Goal: Answer question/provide support: Share knowledge or assist other users

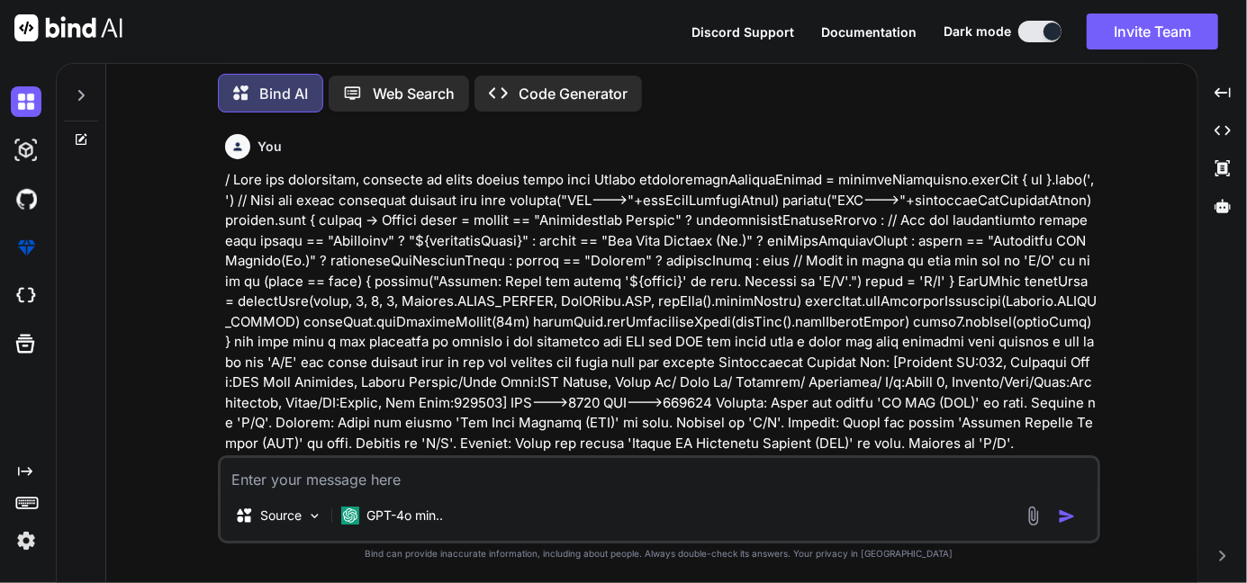
click at [356, 477] on textarea at bounding box center [659, 474] width 877 height 32
click at [90, 85] on div at bounding box center [81, 90] width 34 height 62
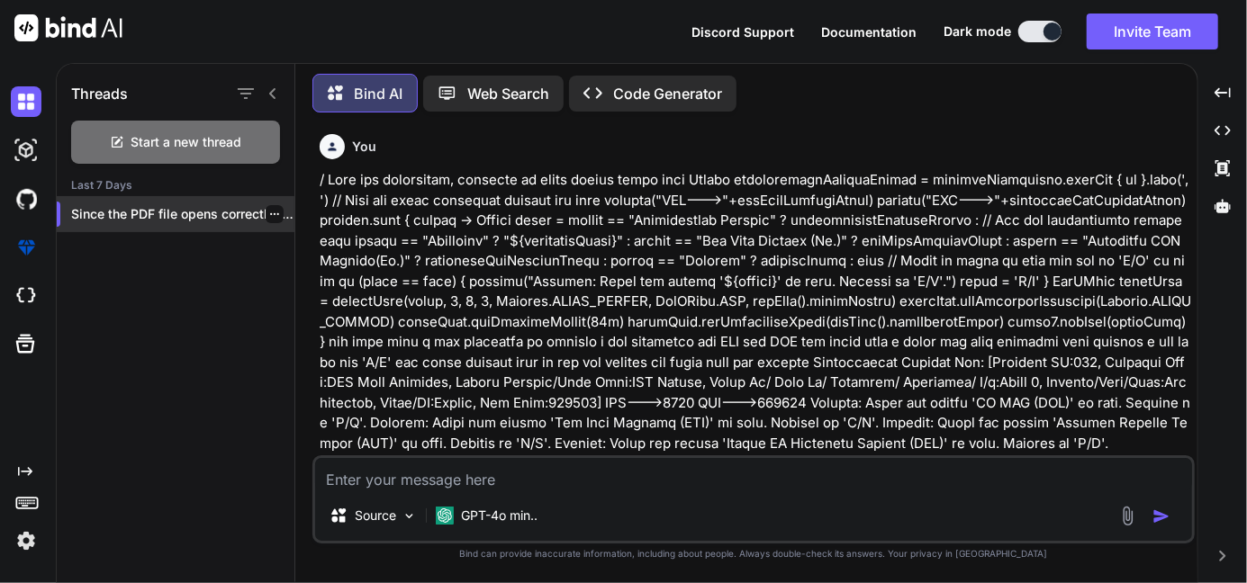
click at [272, 209] on icon "button" at bounding box center [274, 214] width 11 height 11
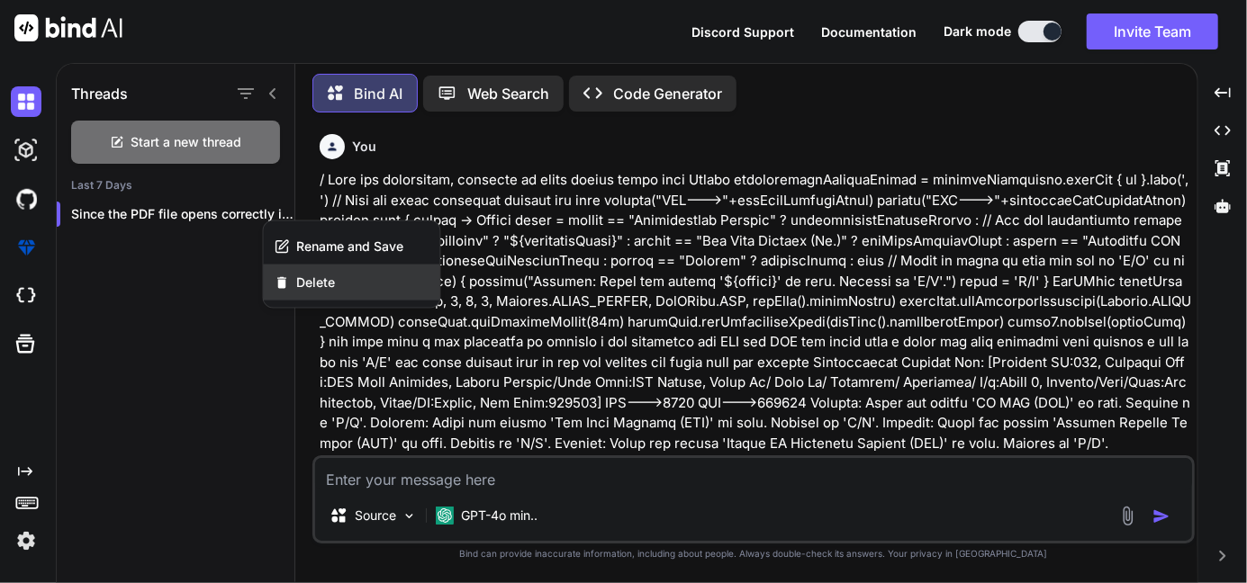
click at [321, 296] on div "Delete" at bounding box center [352, 283] width 176 height 36
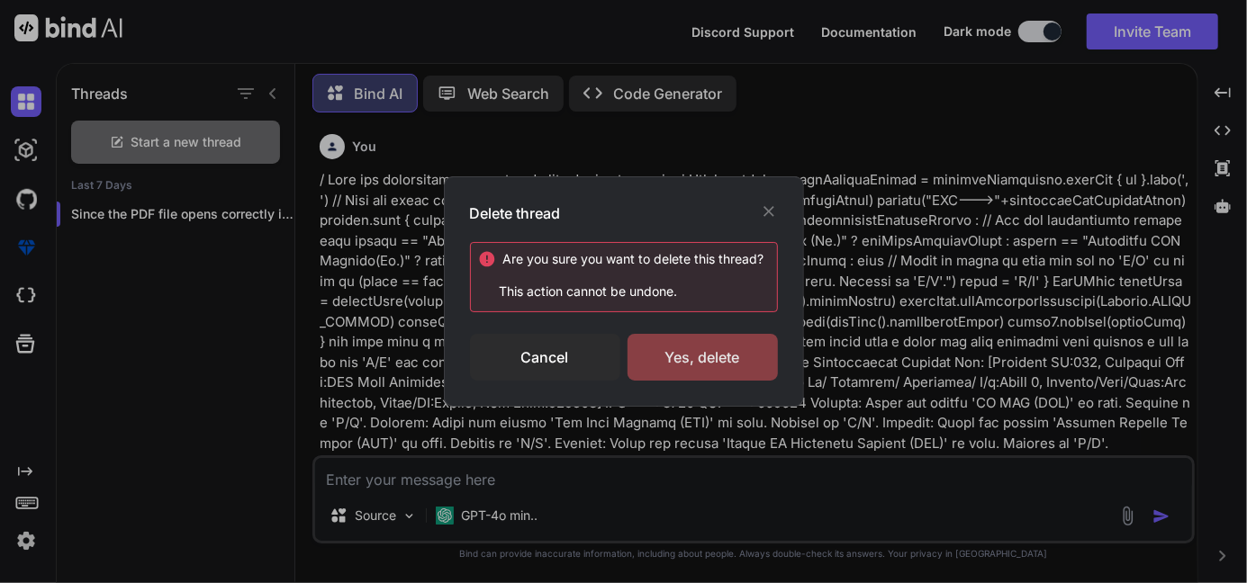
click at [652, 362] on div "Yes, delete" at bounding box center [703, 357] width 150 height 47
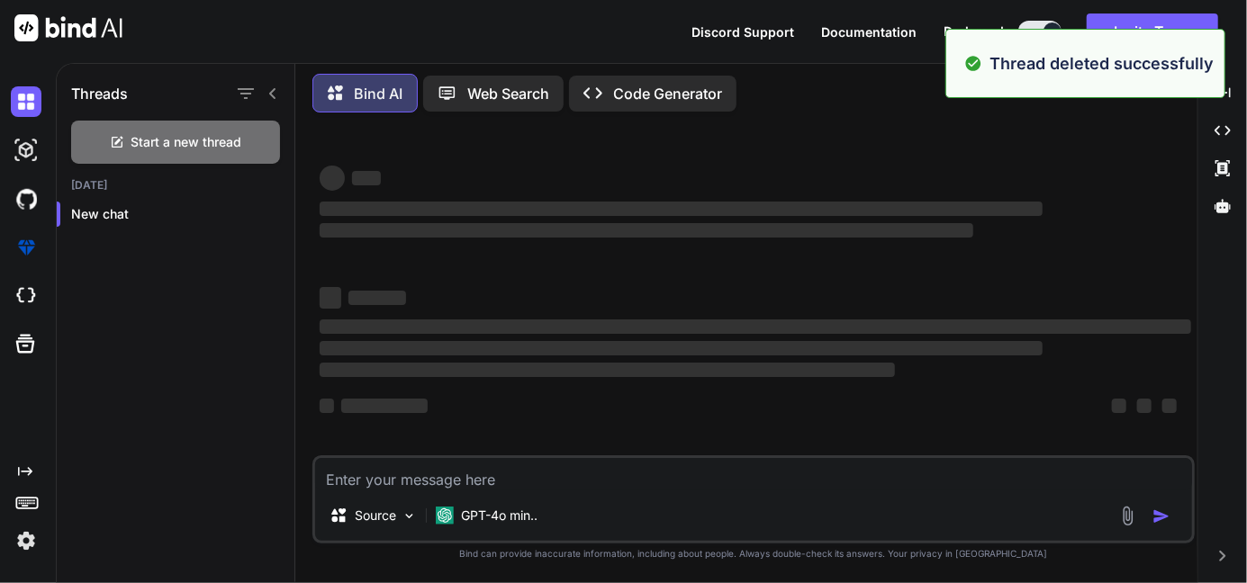
type textarea "x"
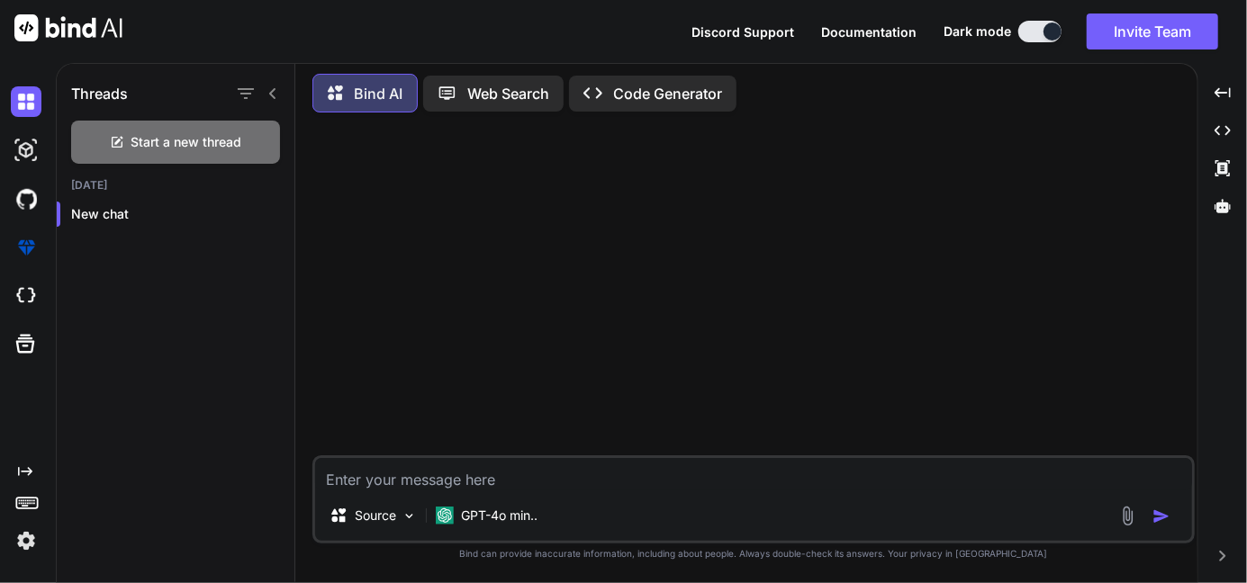
click at [487, 473] on textarea at bounding box center [753, 474] width 877 height 32
paste textarea "if (detail[0] == "Email:") { Chunk emailChunk = new Chunk(detail[1], getFont().…"
type textarea "if (detail[0] == "Email:") { Chunk emailChunk = new Chunk(detail[1], getFont().…"
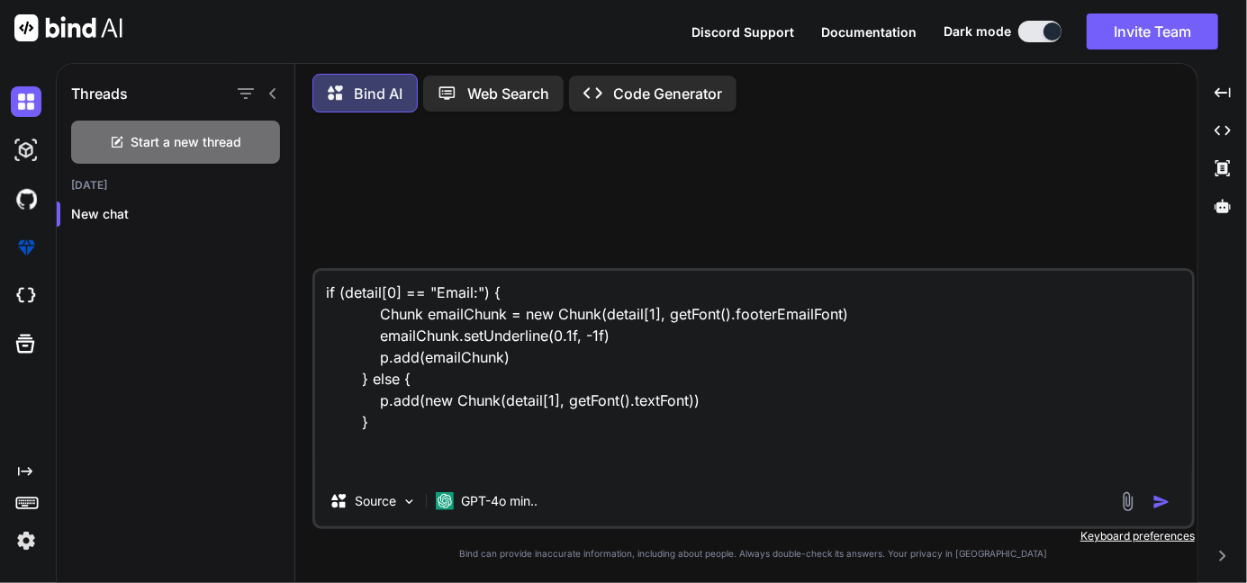
type textarea "x"
type textarea "if (detail[0] == "Email:") { Chunk emailChunk = new Chunk(detail[1], getFont().…"
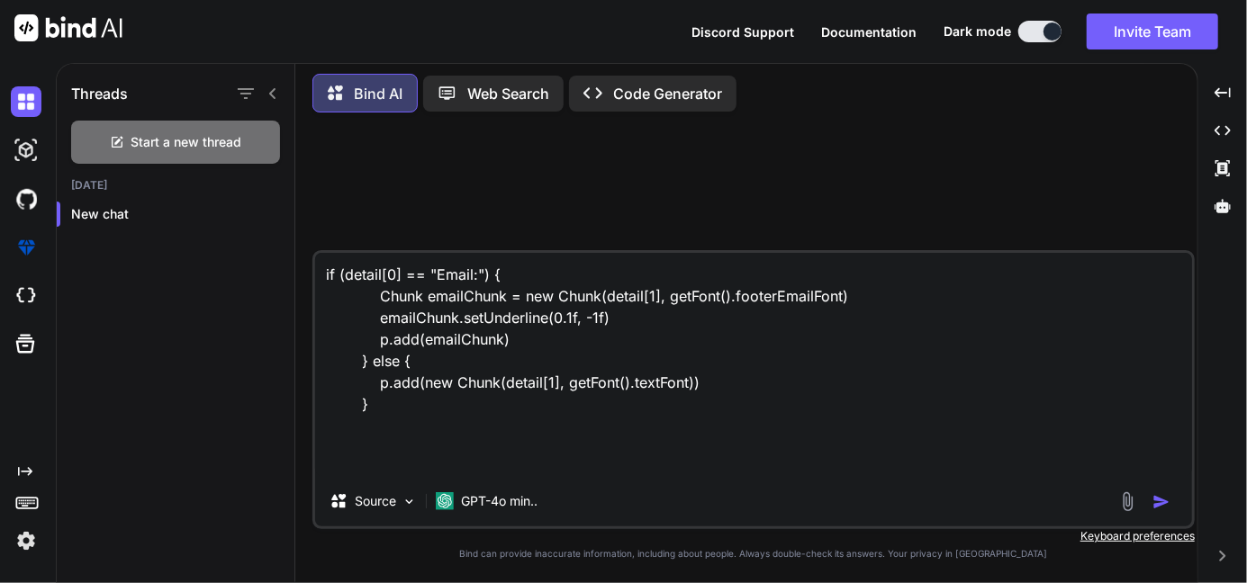
type textarea "x"
type textarea "if (detail[0] == "Email:") { Chunk emailChunk = new Chunk(detail[1], getFont().…"
type textarea "x"
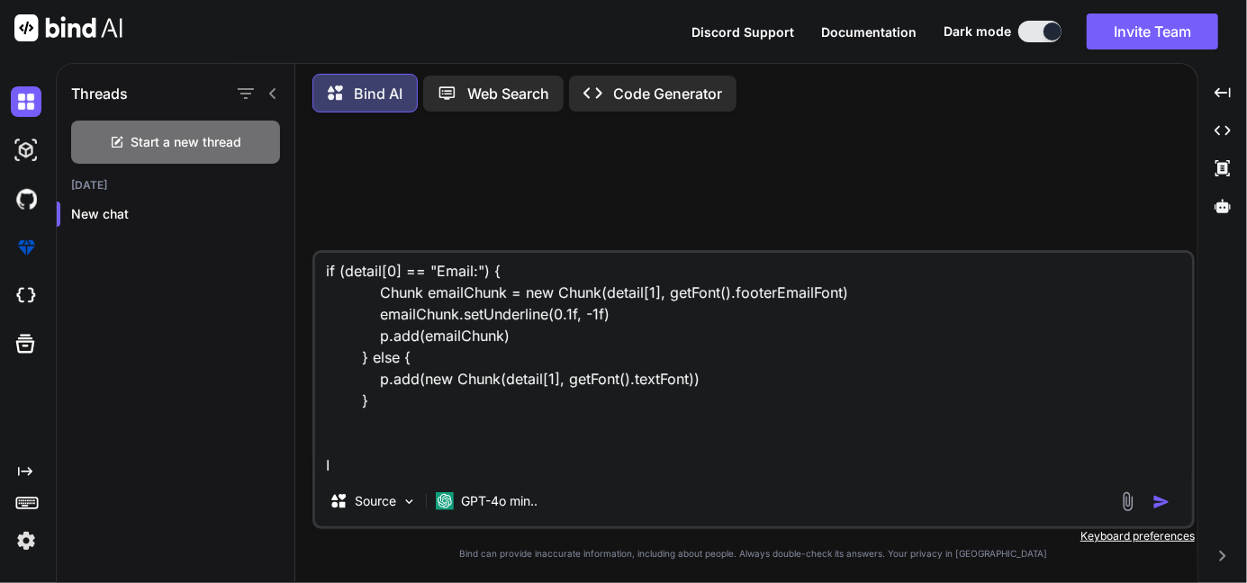
type textarea "if (detail[0] == "Email:") { Chunk emailChunk = new Chunk(detail[1], getFont().…"
type textarea "x"
type textarea "if (detail[0] == "Email:") { Chunk emailChunk = new Chunk(detail[1], getFont().…"
type textarea "x"
type textarea "if (detail[0] == "Email:") { Chunk emailChunk = new Chunk(detail[1], getFont().…"
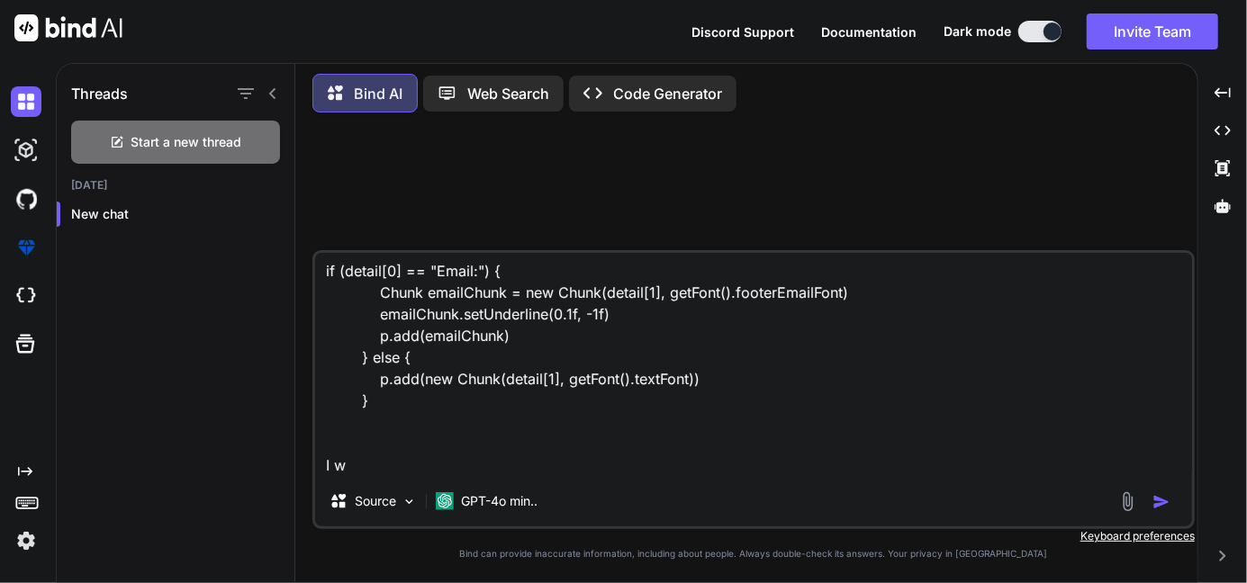
type textarea "x"
type textarea "if (detail[0] == "Email:") { Chunk emailChunk = new Chunk(detail[1], getFont().…"
type textarea "x"
type textarea "if (detail[0] == "Email:") { Chunk emailChunk = new Chunk(detail[1], getFont().…"
type textarea "x"
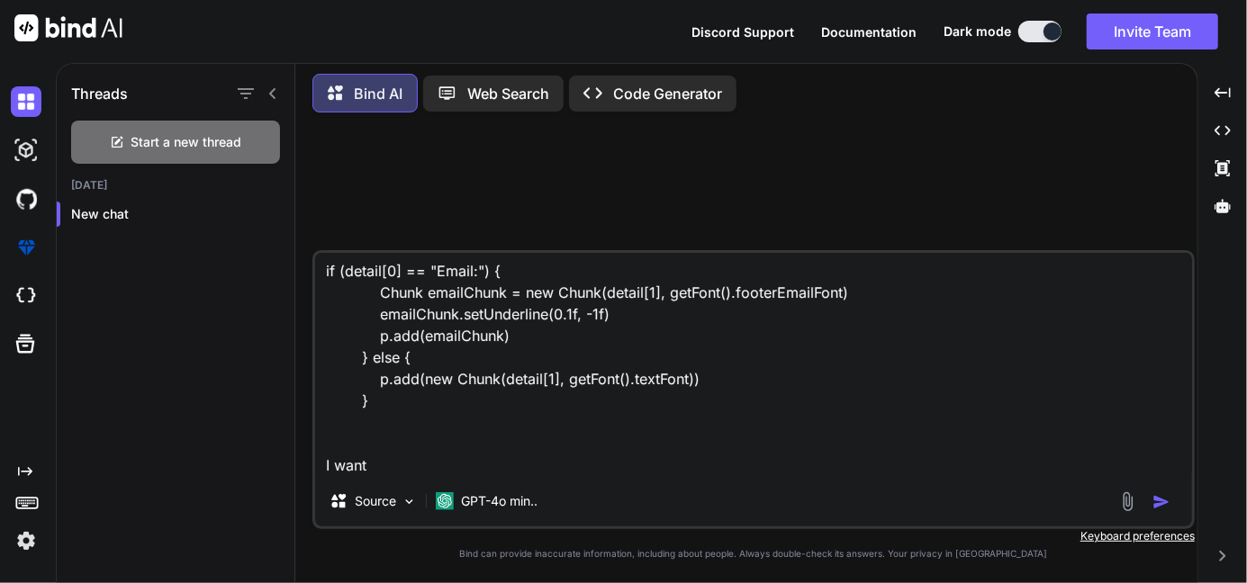
type textarea "if (detail[0] == "Email:") { Chunk emailChunk = new Chunk(detail[1], getFont().…"
type textarea "x"
type textarea "if (detail[0] == "Email:") { Chunk emailChunk = new Chunk(detail[1], getFont().…"
type textarea "x"
type textarea "if (detail[0] == "Email:") { Chunk emailChunk = new Chunk(detail[1], getFont().…"
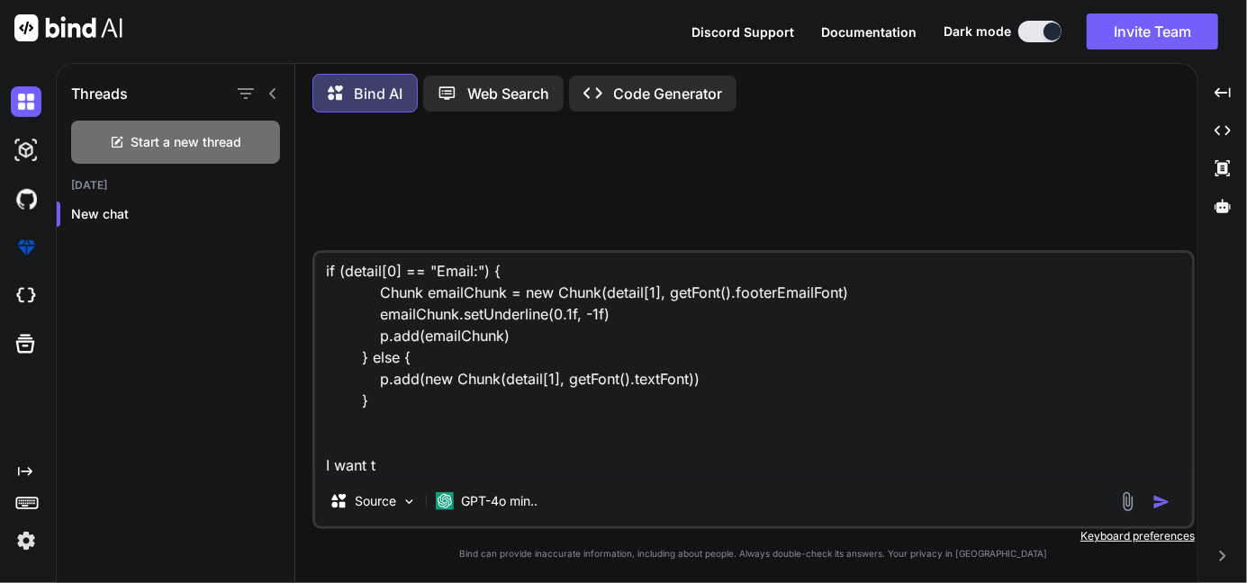
type textarea "x"
type textarea "if (detail[0] == "Email:") { Chunk emailChunk = new Chunk(detail[1], getFont().…"
type textarea "x"
type textarea "if (detail[0] == "Email:") { Chunk emailChunk = new Chunk(detail[1], getFont().…"
type textarea "x"
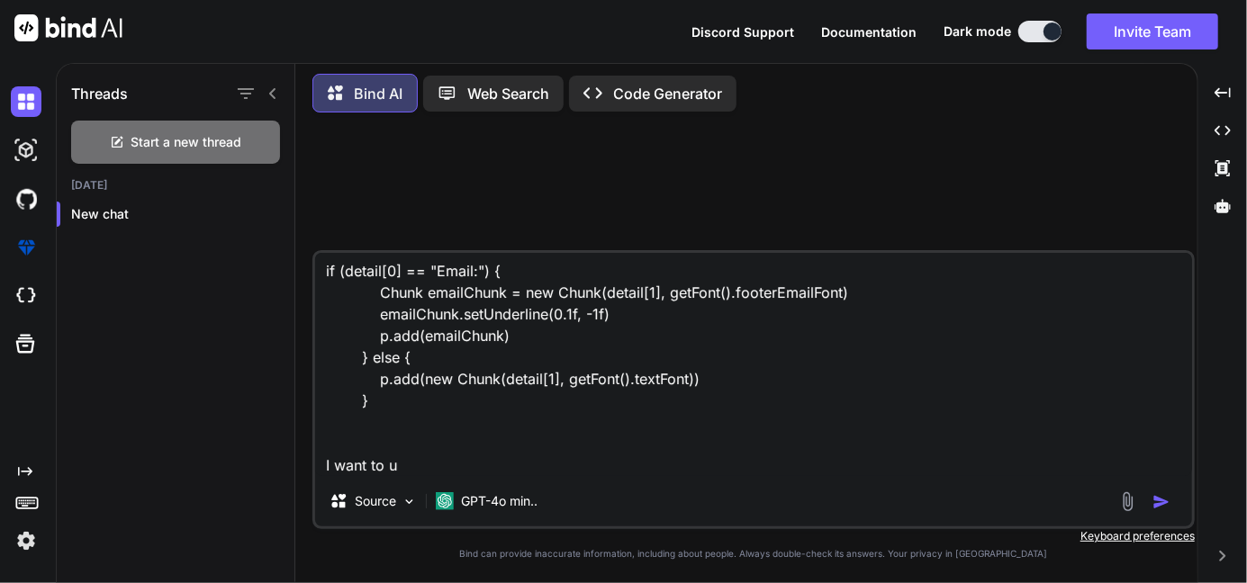
type textarea "if (detail[0] == "Email:") { Chunk emailChunk = new Chunk(detail[1], getFont().…"
type textarea "x"
type textarea "if (detail[0] == "Email:") { Chunk emailChunk = new Chunk(detail[1], getFont().…"
type textarea "x"
type textarea "if (detail[0] == "Email:") { Chunk emailChunk = new Chunk(detail[1], getFont().…"
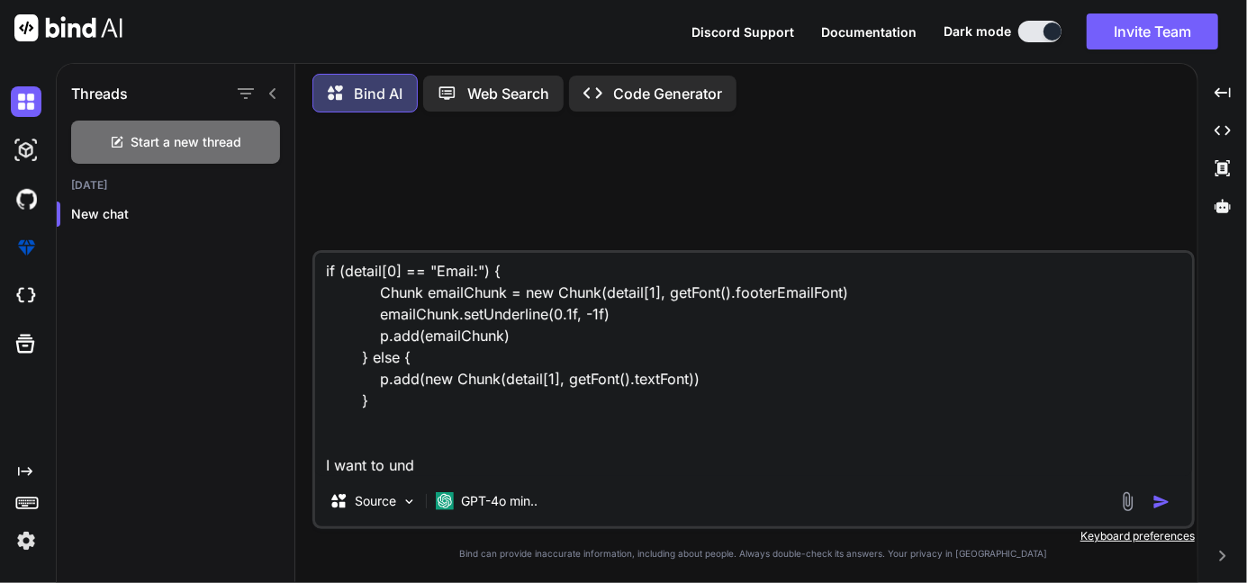
type textarea "x"
type textarea "if (detail[0] == "Email:") { Chunk emailChunk = new Chunk(detail[1], getFont().…"
type textarea "x"
type textarea "if (detail[0] == "Email:") { Chunk emailChunk = new Chunk(detail[1], getFont().…"
type textarea "x"
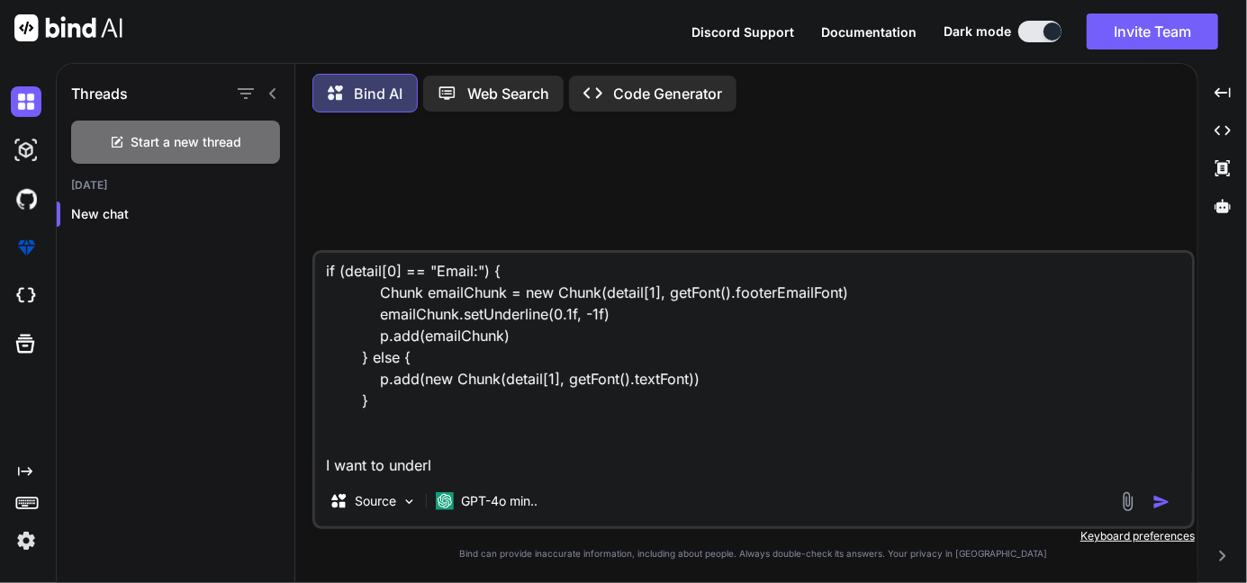
type textarea "if (detail[0] == "Email:") { Chunk emailChunk = new Chunk(detail[1], getFont().…"
type textarea "x"
type textarea "if (detail[0] == "Email:") { Chunk emailChunk = new Chunk(detail[1], getFont().…"
type textarea "x"
type textarea "if (detail[0] == "Email:") { Chunk emailChunk = new Chunk(detail[1], getFont().…"
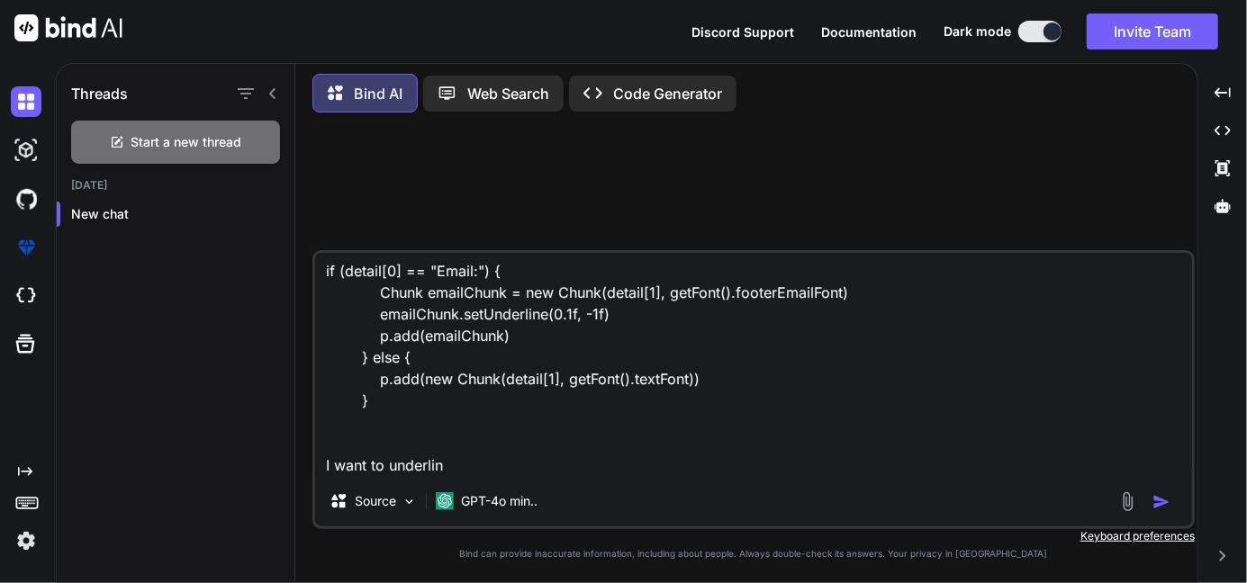
type textarea "x"
type textarea "if (detail[0] == "Email:") { Chunk emailChunk = new Chunk(detail[1], getFont().…"
type textarea "x"
type textarea "if (detail[0] == "Email:") { Chunk emailChunk = new Chunk(detail[1], getFont().…"
type textarea "x"
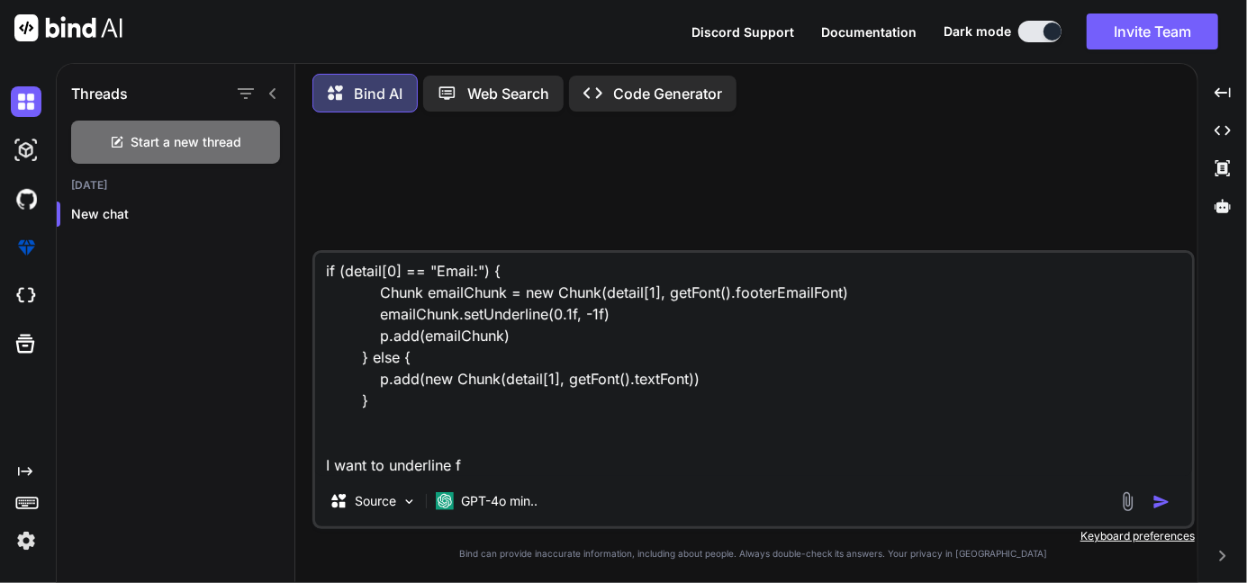
type textarea "if (detail[0] == "Email:") { Chunk emailChunk = new Chunk(detail[1], getFont().…"
type textarea "x"
type textarea "if (detail[0] == "Email:") { Chunk emailChunk = new Chunk(detail[1], getFont().…"
type textarea "x"
type textarea "if (detail[0] == "Email:") { Chunk emailChunk = new Chunk(detail[1], getFont().…"
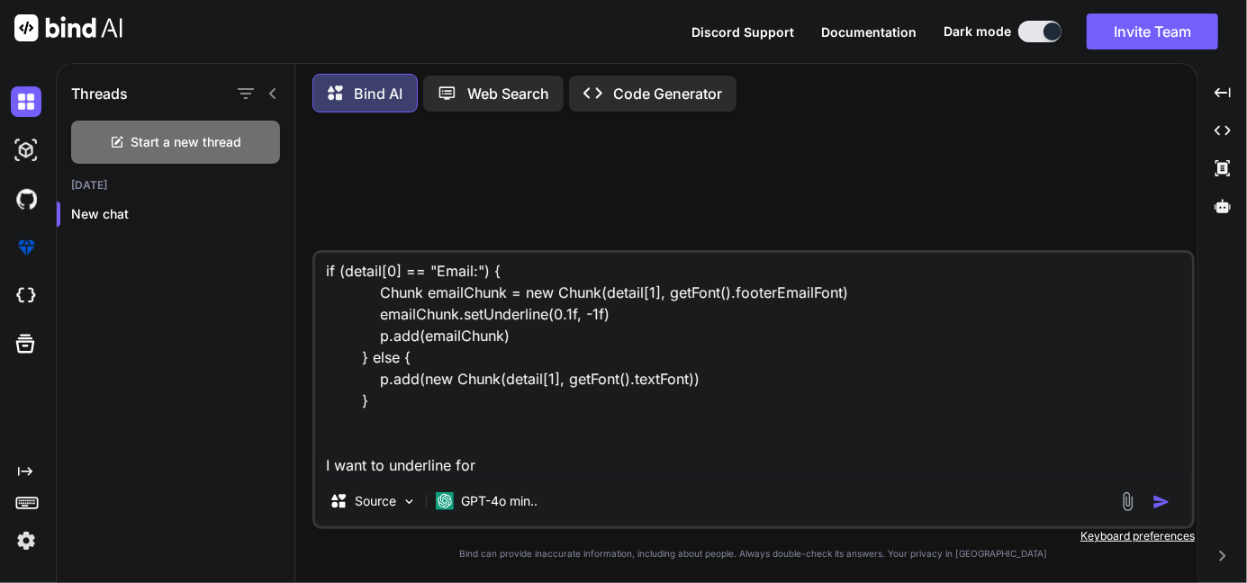
type textarea "x"
type textarea "if (detail[0] == "Email:") { Chunk emailChunk = new Chunk(detail[1], getFont().…"
type textarea "x"
type textarea "if (detail[0] == "Email:") { Chunk emailChunk = new Chunk(detail[1], getFont().…"
type textarea "x"
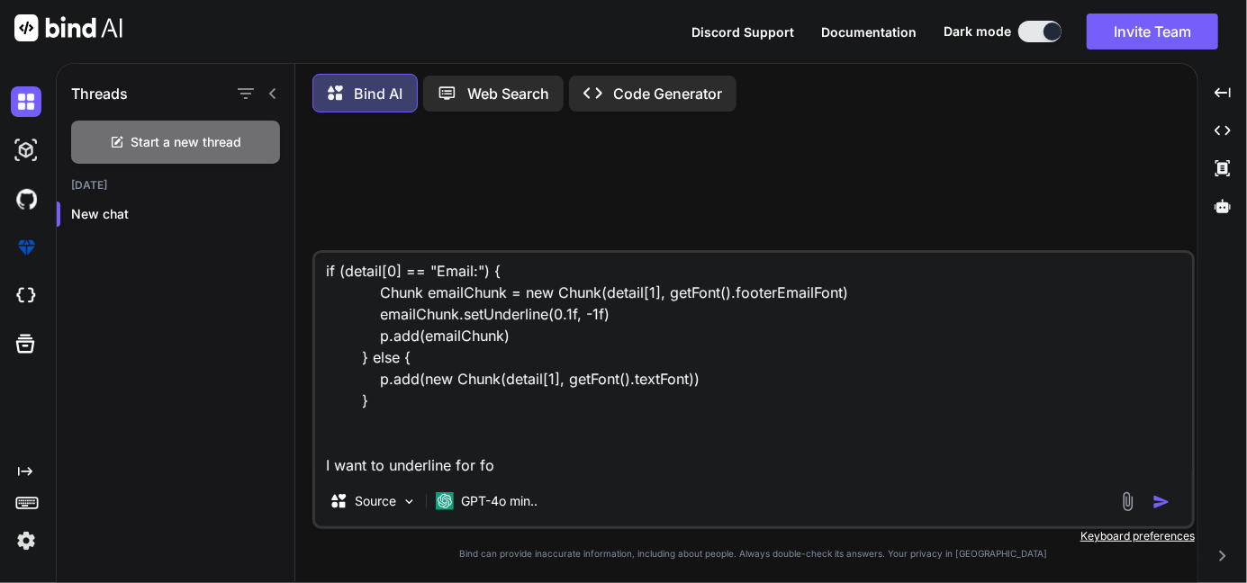
type textarea "if (detail[0] == "Email:") { Chunk emailChunk = new Chunk(detail[1], getFont().…"
type textarea "x"
type textarea "if (detail[0] == "Email:") { Chunk emailChunk = new Chunk(detail[1], getFont().…"
type textarea "x"
type textarea "if (detail[0] == "Email:") { Chunk emailChunk = new Chunk(detail[1], getFont().…"
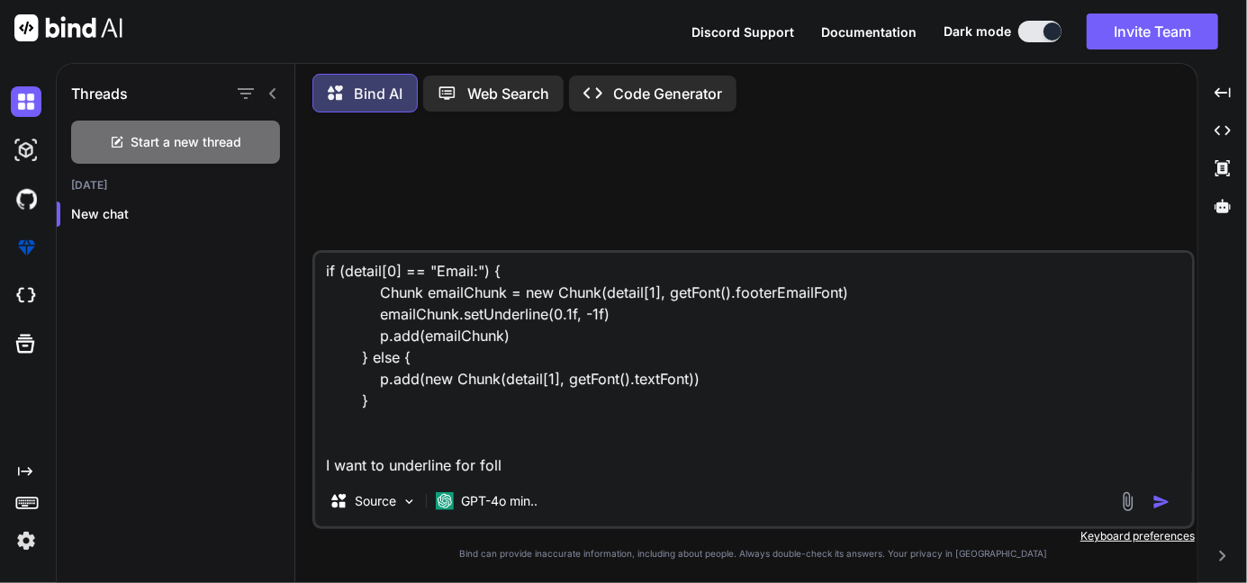
type textarea "x"
type textarea "if (detail[0] == "Email:") { Chunk emailChunk = new Chunk(detail[1], getFont().…"
type textarea "x"
type textarea "if (detail[0] == "Email:") { Chunk emailChunk = new Chunk(detail[1], getFont().…"
type textarea "x"
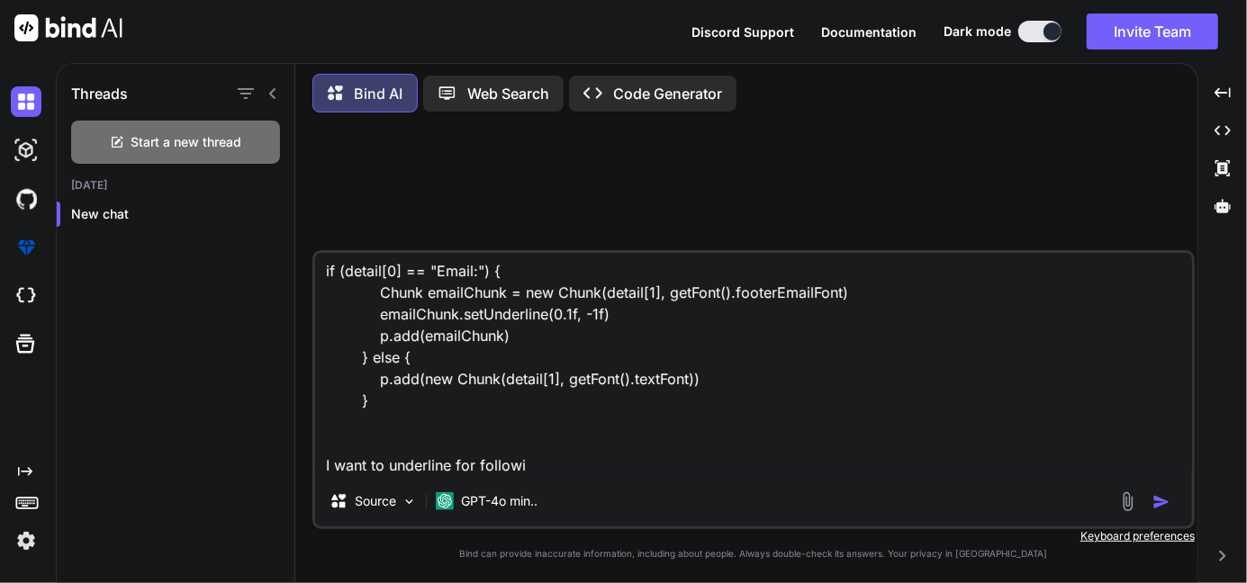
type textarea "if (detail[0] == "Email:") { Chunk emailChunk = new Chunk(detail[1], getFont().…"
type textarea "x"
type textarea "if (detail[0] == "Email:") { Chunk emailChunk = new Chunk(detail[1], getFont().…"
type textarea "x"
type textarea "if (detail[0] == "Email:") { Chunk emailChunk = new Chunk(detail[1], getFont().…"
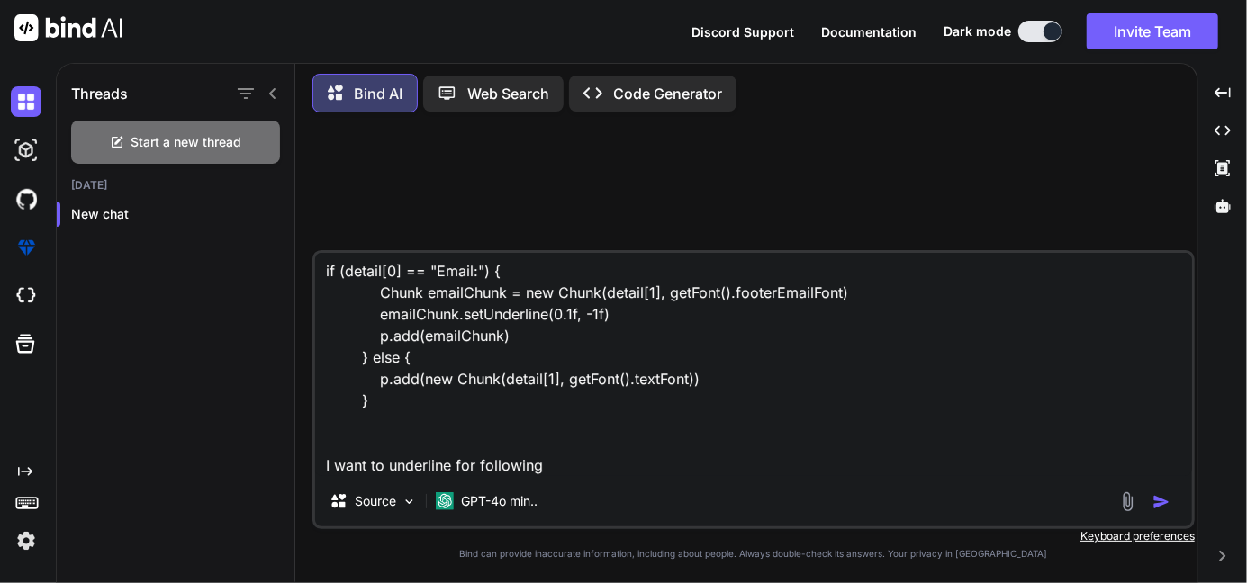
type textarea "x"
type textarea "if (detail[0] == "Email:") { Chunk emailChunk = new Chunk(detail[1], getFont().…"
type textarea "x"
type textarea "if (detail[0] == "Email:") { Chunk emailChunk = new Chunk(detail[1], getFont().…"
type textarea "x"
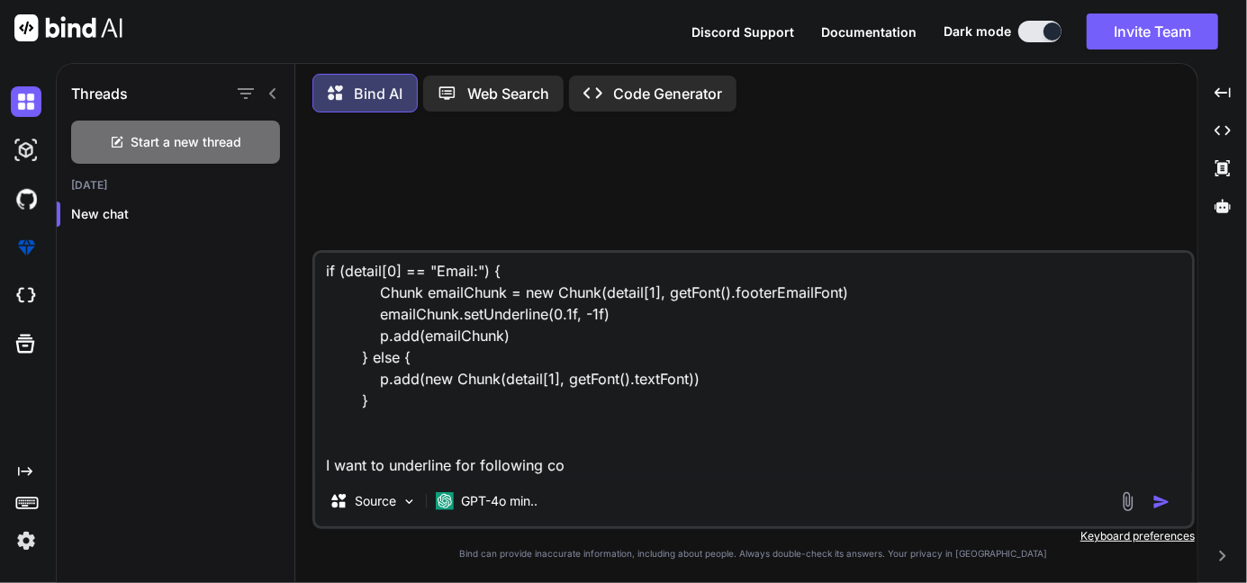
type textarea "if (detail[0] == "Email:") { Chunk emailChunk = new Chunk(detail[1], getFont().…"
type textarea "x"
type textarea "if (detail[0] == "Email:") { Chunk emailChunk = new Chunk(detail[1], getFont().…"
type textarea "x"
type textarea "if (detail[0] == "Email:") { Chunk emailChunk = new Chunk(detail[1], getFont().…"
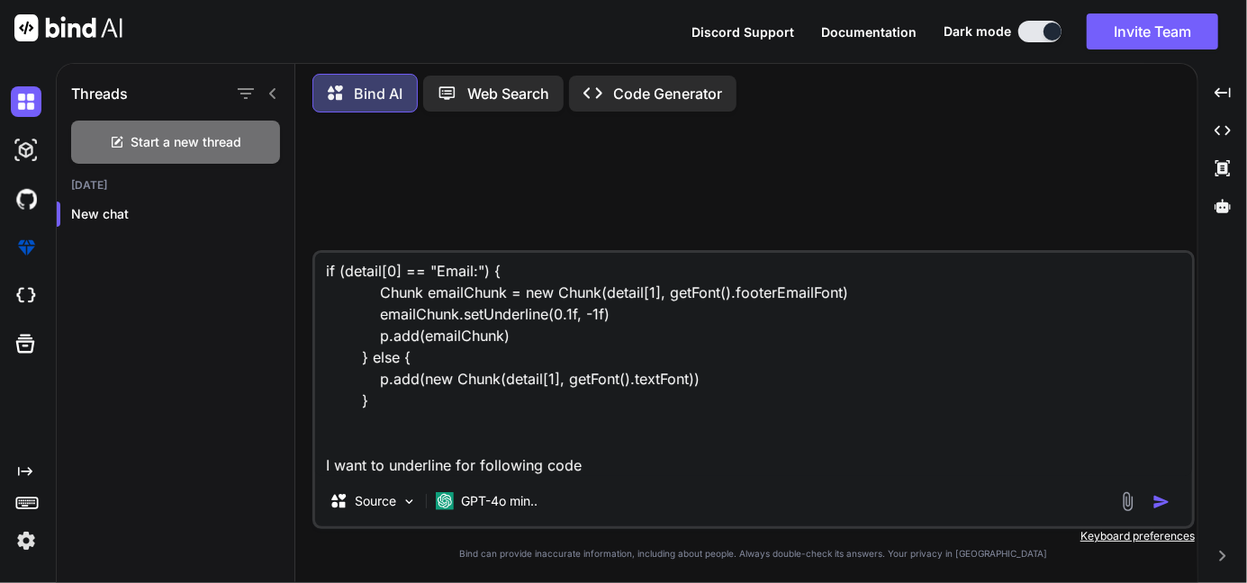
type textarea "x"
type textarea "if (detail[0] == "Email:") { Chunk emailChunk = new Chunk(detail[1], getFont().…"
type textarea "x"
type textarea "if (detail[0] == "Email:") { Chunk emailChunk = new Chunk(detail[1], getFont().…"
type textarea "x"
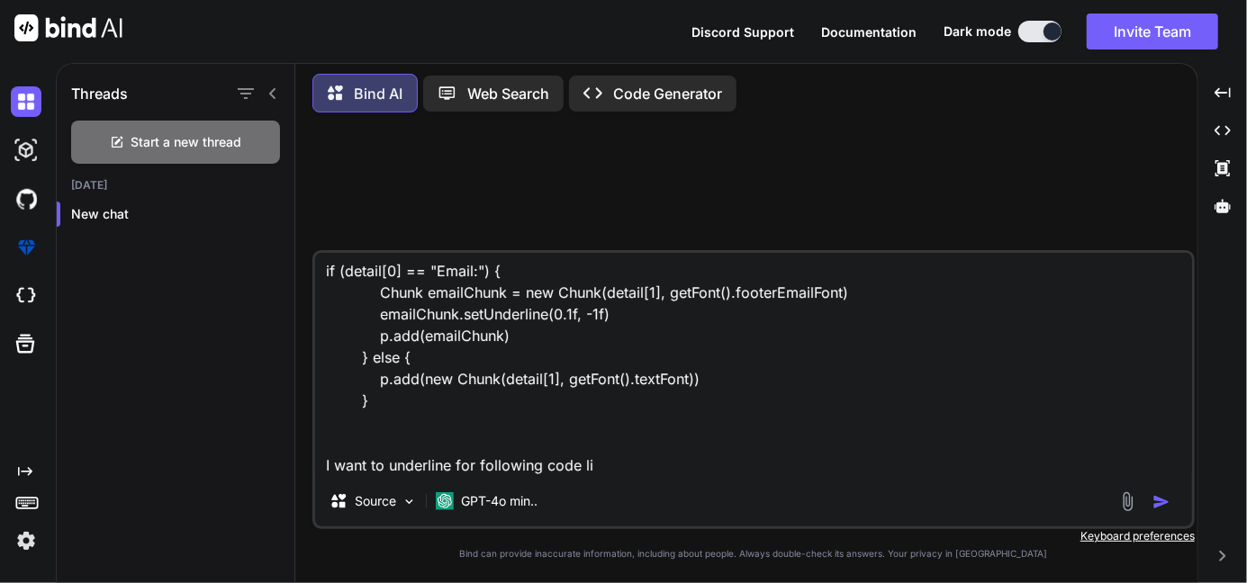
type textarea "if (detail[0] == "Email:") { Chunk emailChunk = new Chunk(detail[1], getFont().…"
type textarea "x"
type textarea "if (detail[0] == "Email:") { Chunk emailChunk = new Chunk(detail[1], getFont().…"
type textarea "x"
type textarea "if (detail[0] == "Email:") { Chunk emailChunk = new Chunk(detail[1], getFont().…"
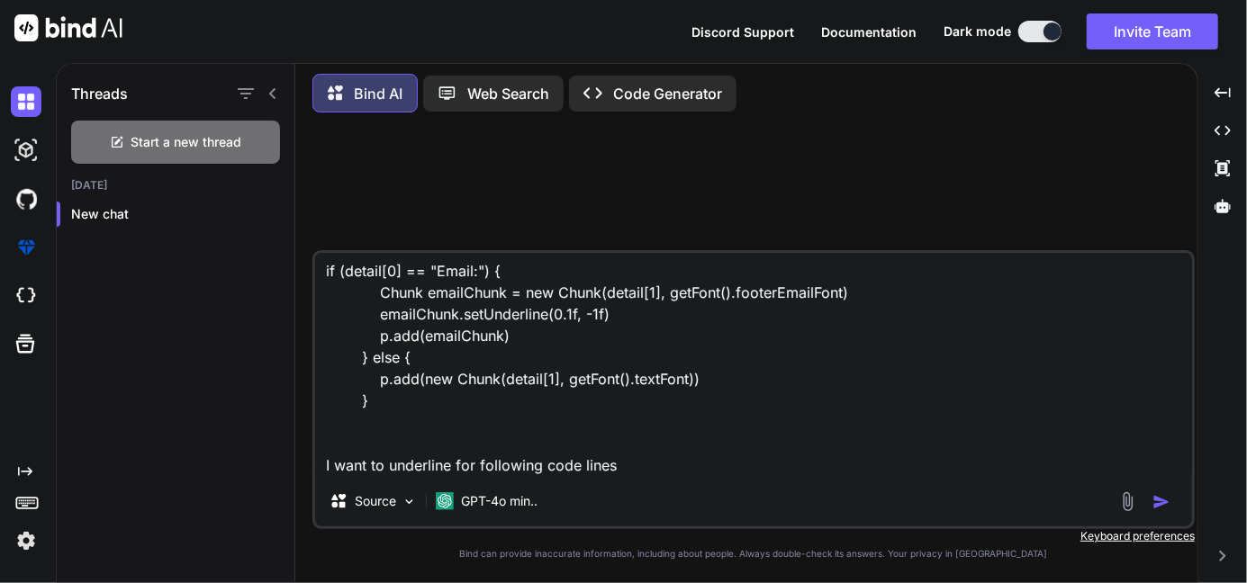
type textarea "x"
paste textarea "Paragraph copyrightNotice1 = new Paragraph(new Chunk("To view our Business term…"
type textarea "if (detail[0] == "Email:") { Chunk emailChunk = new Chunk(detail[1], getFont().…"
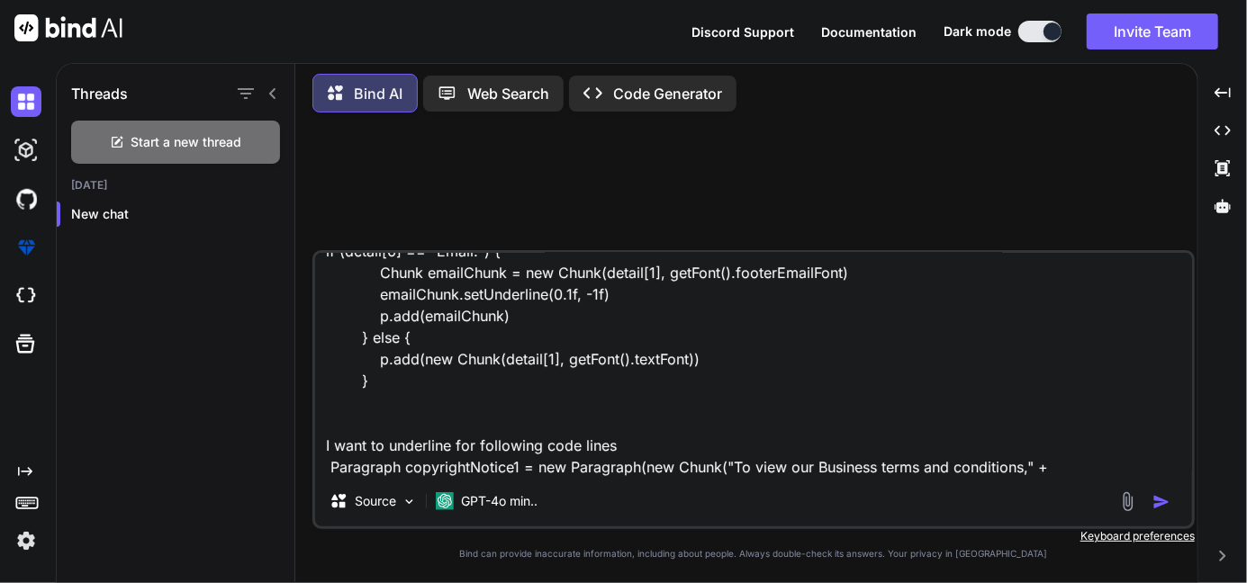
scroll to position [110, 0]
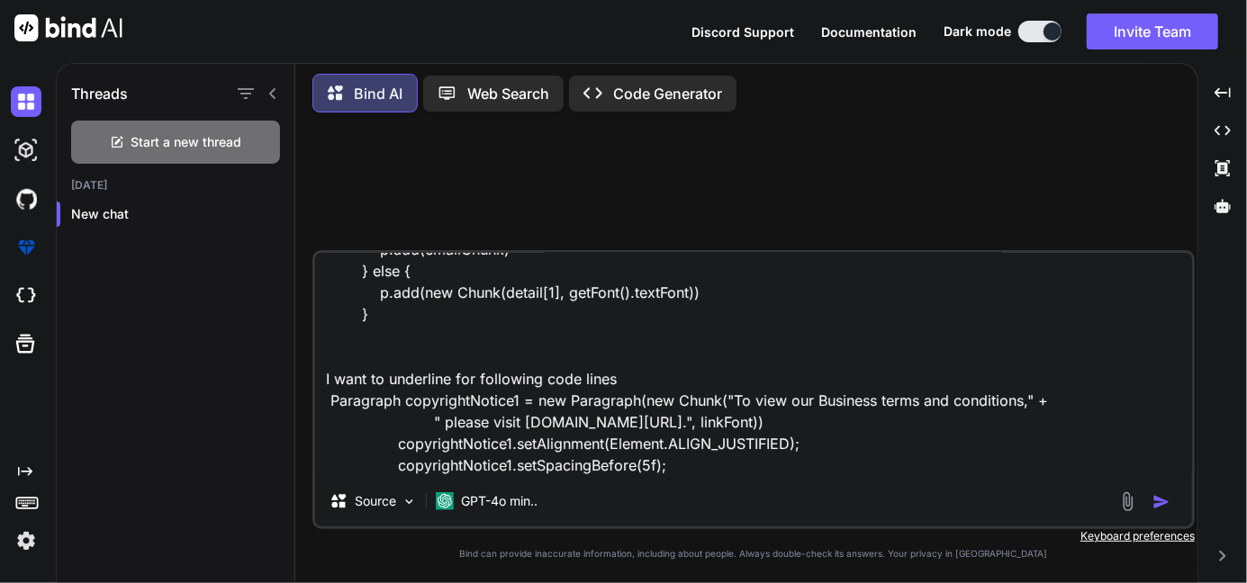
type textarea "x"
type textarea "if (detail[0] == "Email:") { Chunk emailChunk = new Chunk(detail[1], getFont().…"
type textarea "x"
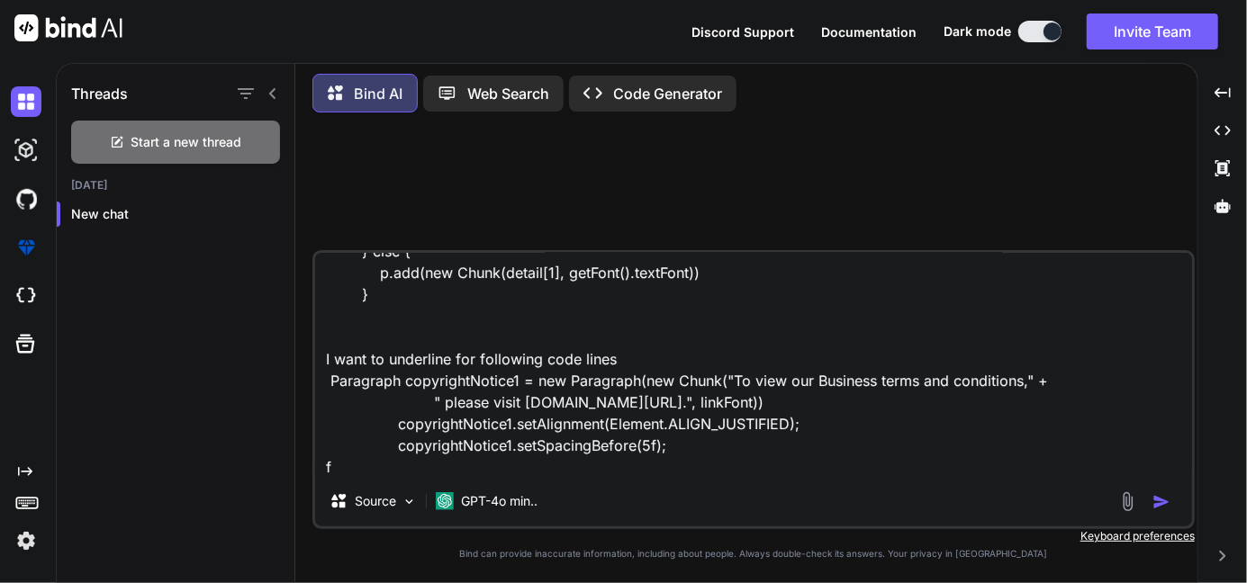
scroll to position [131, 0]
type textarea "if (detail[0] == "Email:") { Chunk emailChunk = new Chunk(detail[1], getFont().…"
type textarea "x"
type textarea "if (detail[0] == "Email:") { Chunk emailChunk = new Chunk(detail[1], getFont().…"
type textarea "x"
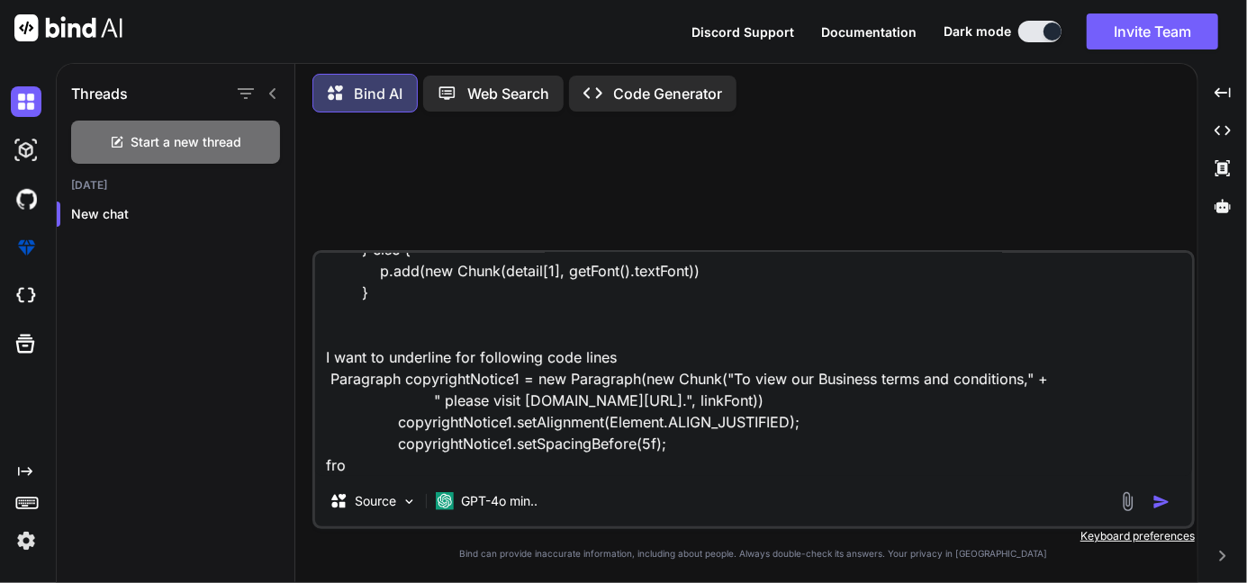
type textarea "if (detail[0] == "Email:") { Chunk emailChunk = new Chunk(detail[1], getFont().…"
type textarea "x"
type textarea "if (detail[0] == "Email:") { Chunk emailChunk = new Chunk(detail[1], getFont().…"
type textarea "x"
type textarea "if (detail[0] == "Email:") { Chunk emailChunk = new Chunk(detail[1], getFont().…"
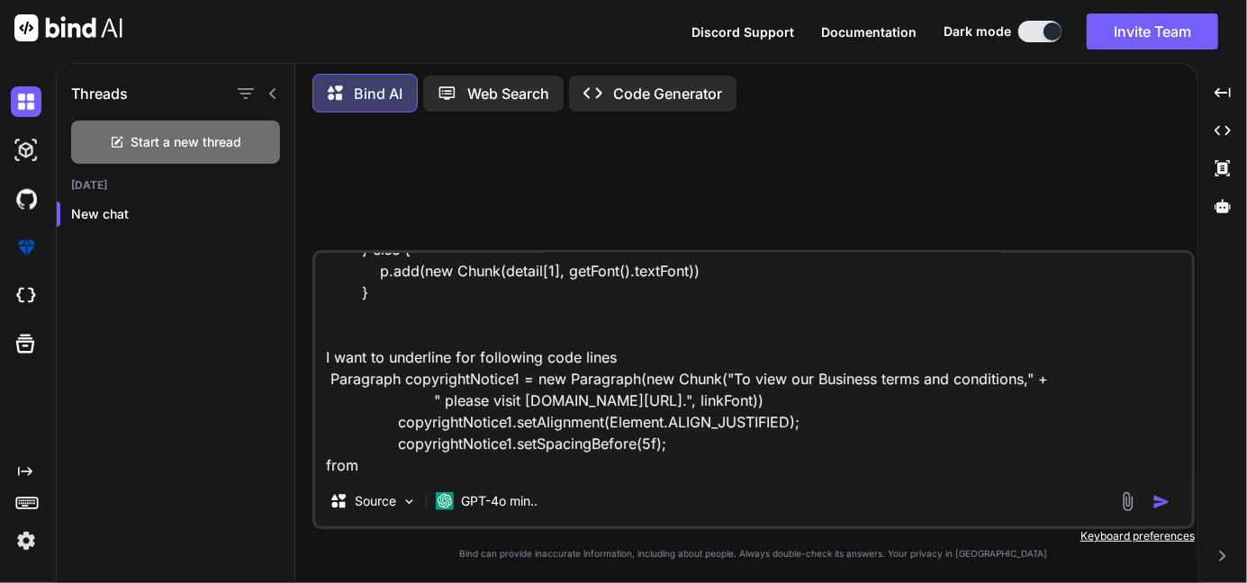
type textarea "x"
type textarea "if (detail[0] == "Email:") { Chunk emailChunk = new Chunk(detail[1], getFont().…"
type textarea "x"
type textarea "if (detail[0] == "Email:") { Chunk emailChunk = new Chunk(detail[1], getFont().…"
type textarea "x"
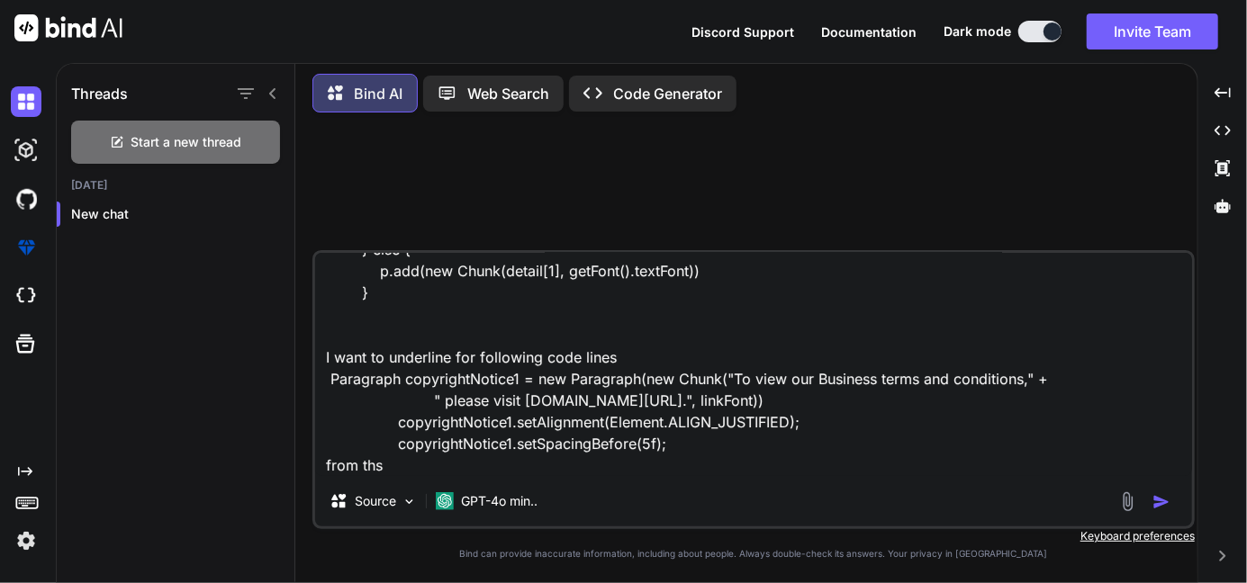
type textarea "if (detail[0] == "Email:") { Chunk emailChunk = new Chunk(detail[1], getFont().…"
type textarea "x"
type textarea "if (detail[0] == "Email:") { Chunk emailChunk = new Chunk(detail[1], getFont().…"
type textarea "x"
type textarea "if (detail[0] == "Email:") { Chunk emailChunk = new Chunk(detail[1], getFont().…"
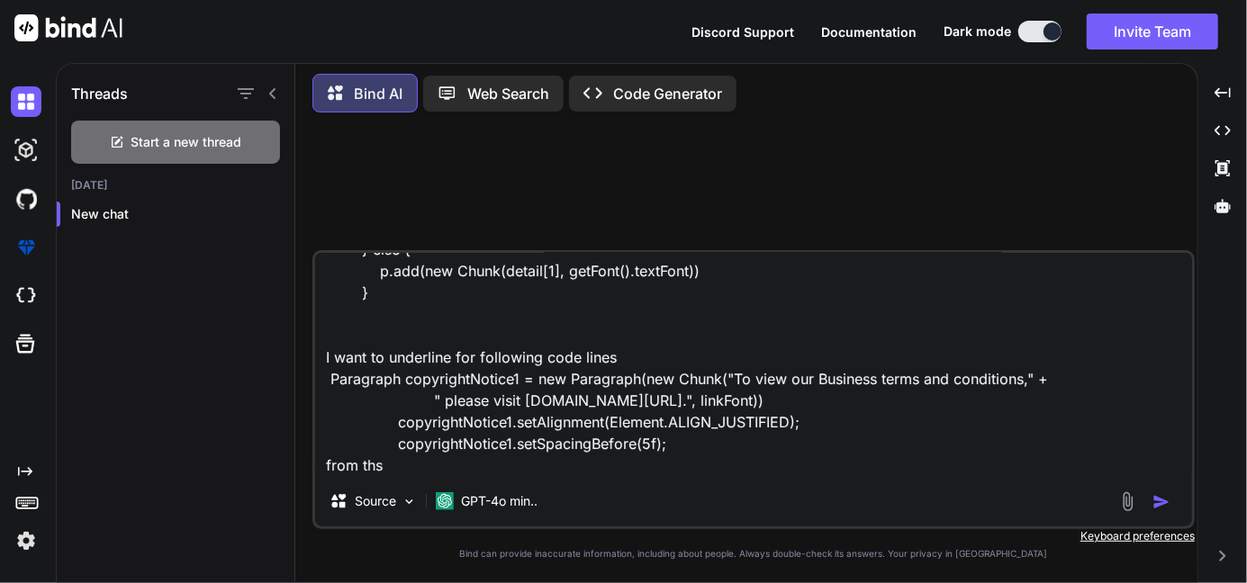
type textarea "x"
type textarea "if (detail[0] == "Email:") { Chunk emailChunk = new Chunk(detail[1], getFont().…"
type textarea "x"
type textarea "if (detail[0] == "Email:") { Chunk emailChunk = new Chunk(detail[1], getFont().…"
type textarea "x"
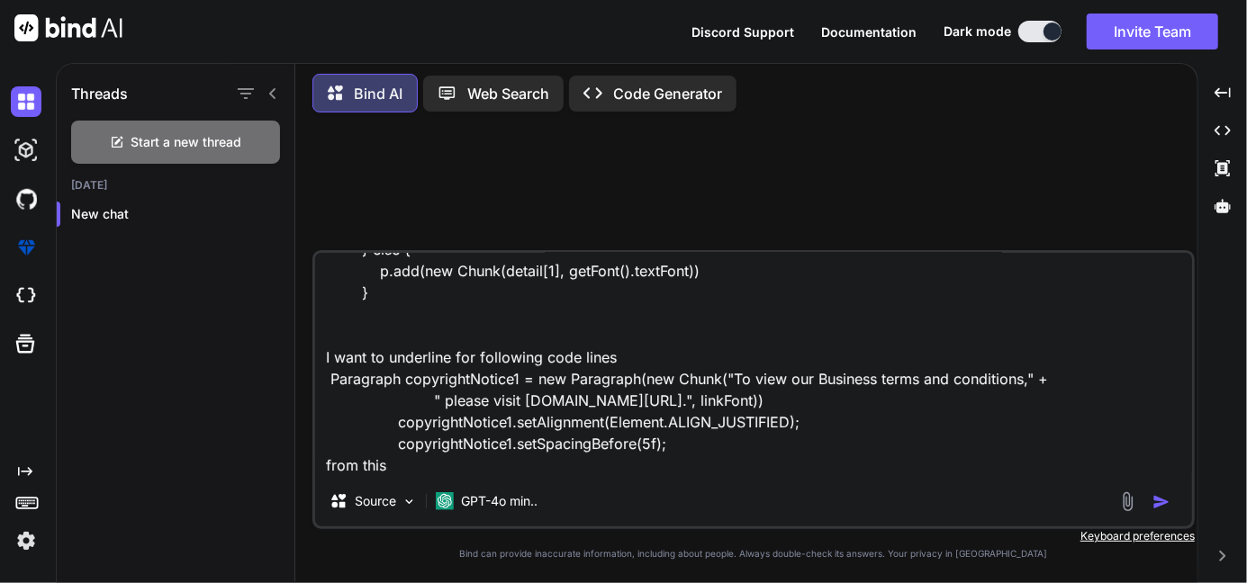
type textarea "if (detail[0] == "Email:") { Chunk emailChunk = new Chunk(detail[1], getFont().…"
type textarea "x"
type textarea "if (detail[0] == "Email:") { Chunk emailChunk = new Chunk(detail[1], getFont().…"
type textarea "x"
type textarea "if (detail[0] == "Email:") { Chunk emailChunk = new Chunk(detail[1], getFont().…"
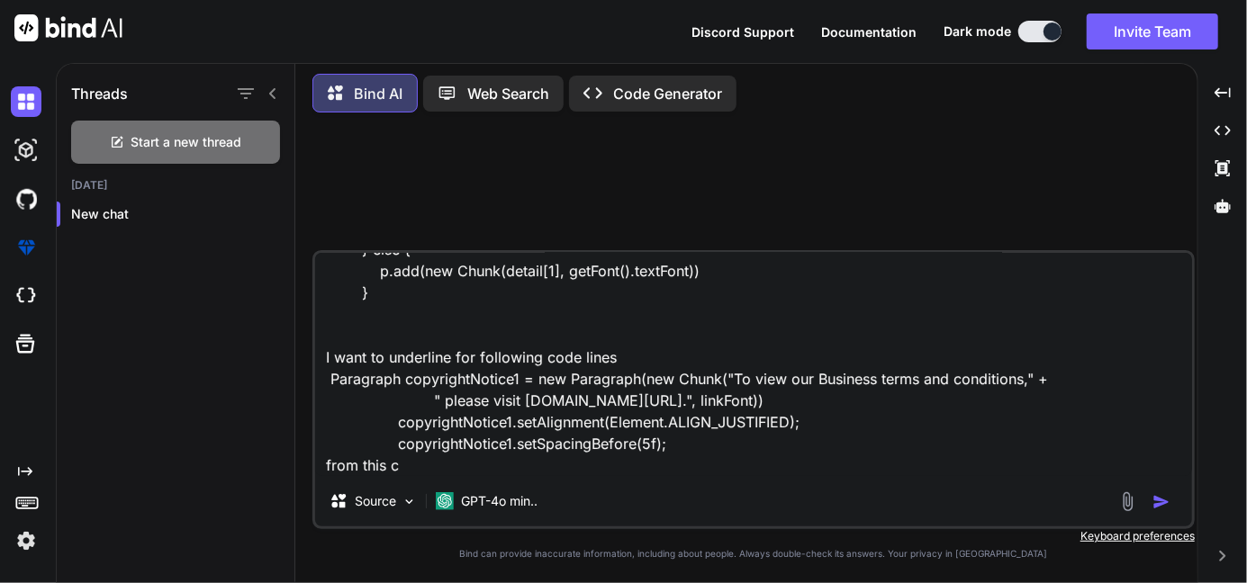
type textarea "x"
type textarea "if (detail[0] == "Email:") { Chunk emailChunk = new Chunk(detail[1], getFont().…"
type textarea "x"
type textarea "if (detail[0] == "Email:") { Chunk emailChunk = new Chunk(detail[1], getFont().…"
type textarea "x"
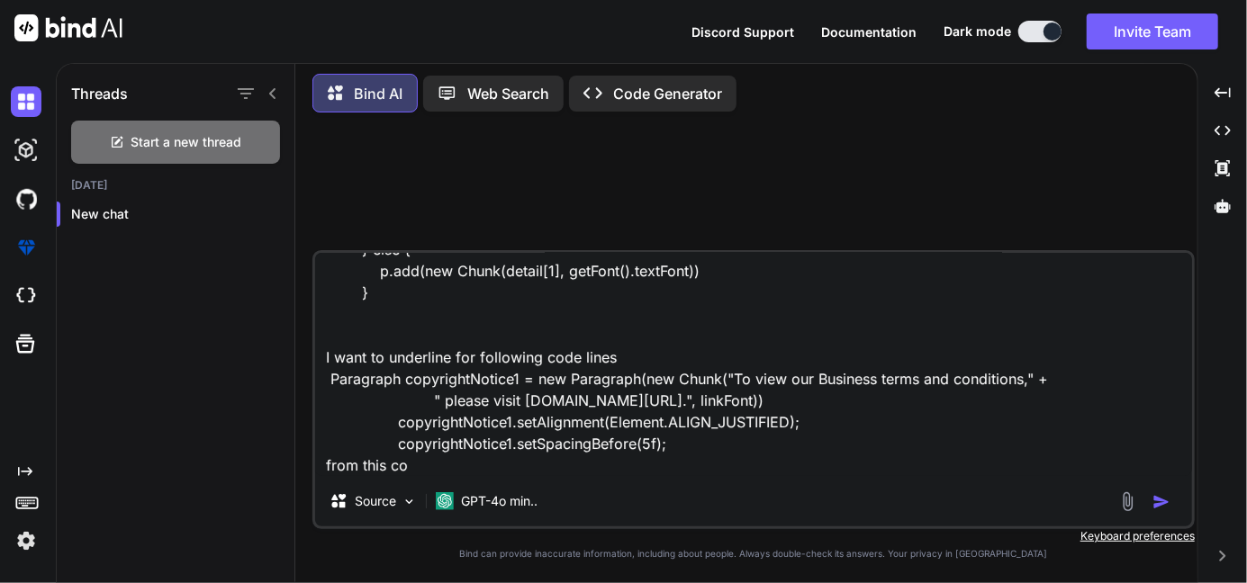
type textarea "if (detail[0] == "Email:") { Chunk emailChunk = new Chunk(detail[1], getFont().…"
type textarea "x"
type textarea "if (detail[0] == "Email:") { Chunk emailChunk = new Chunk(detail[1], getFont().…"
type textarea "x"
type textarea "if (detail[0] == "Email:") { Chunk emailChunk = new Chunk(detail[1], getFont().…"
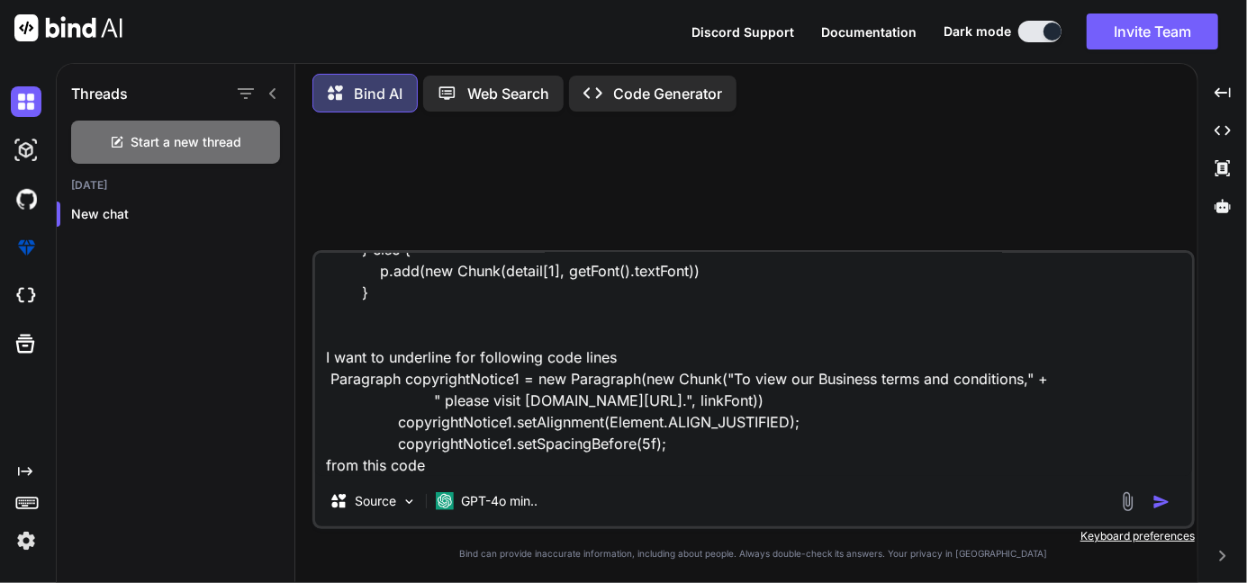
type textarea "x"
type textarea "if (detail[0] == "Email:") { Chunk emailChunk = new Chunk(detail[1], getFont().…"
type textarea "x"
type textarea "if (detail[0] == "Email:") { Chunk emailChunk = new Chunk(detail[1], getFont().…"
type textarea "x"
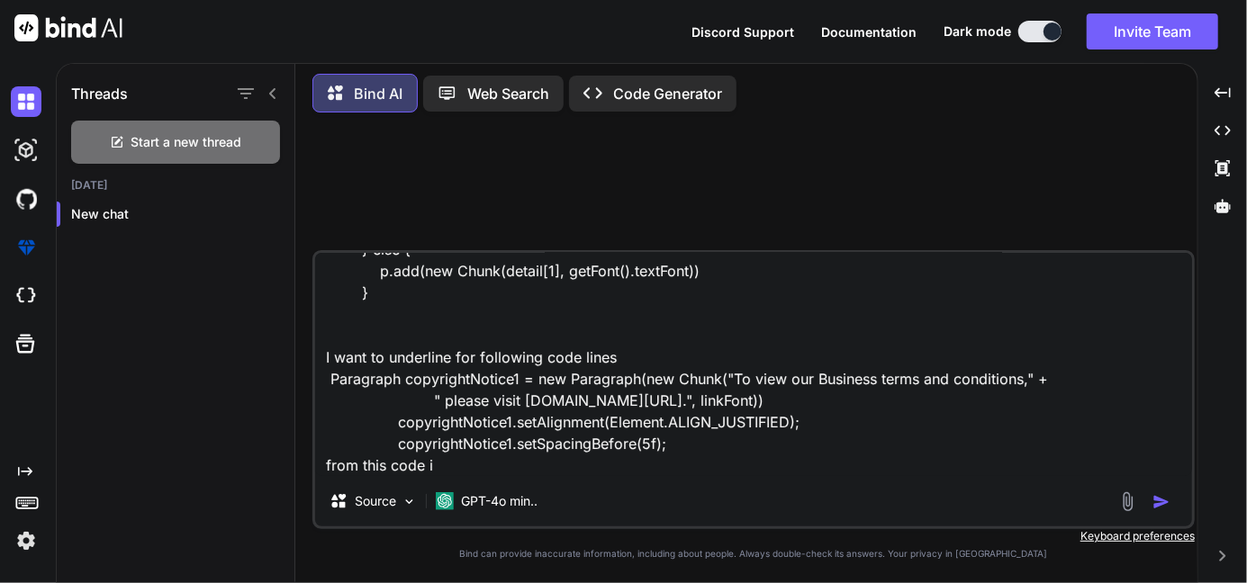
type textarea "if (detail[0] == "Email:") { Chunk emailChunk = new Chunk(detail[1], getFont().…"
type textarea "x"
type textarea "if (detail[0] == "Email:") { Chunk emailChunk = new Chunk(detail[1], getFont().…"
type textarea "x"
type textarea "if (detail[0] == "Email:") { Chunk emailChunk = new Chunk(detail[1], getFont().…"
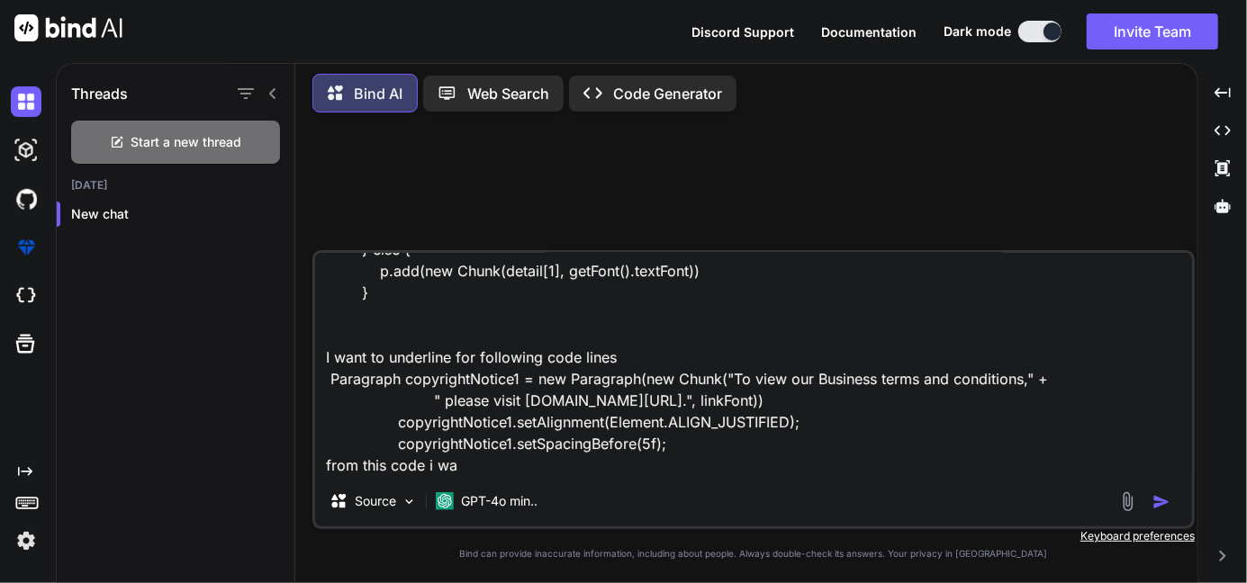
type textarea "x"
type textarea "if (detail[0] == "Email:") { Chunk emailChunk = new Chunk(detail[1], getFont().…"
type textarea "x"
type textarea "if (detail[0] == "Email:") { Chunk emailChunk = new Chunk(detail[1], getFont().…"
type textarea "x"
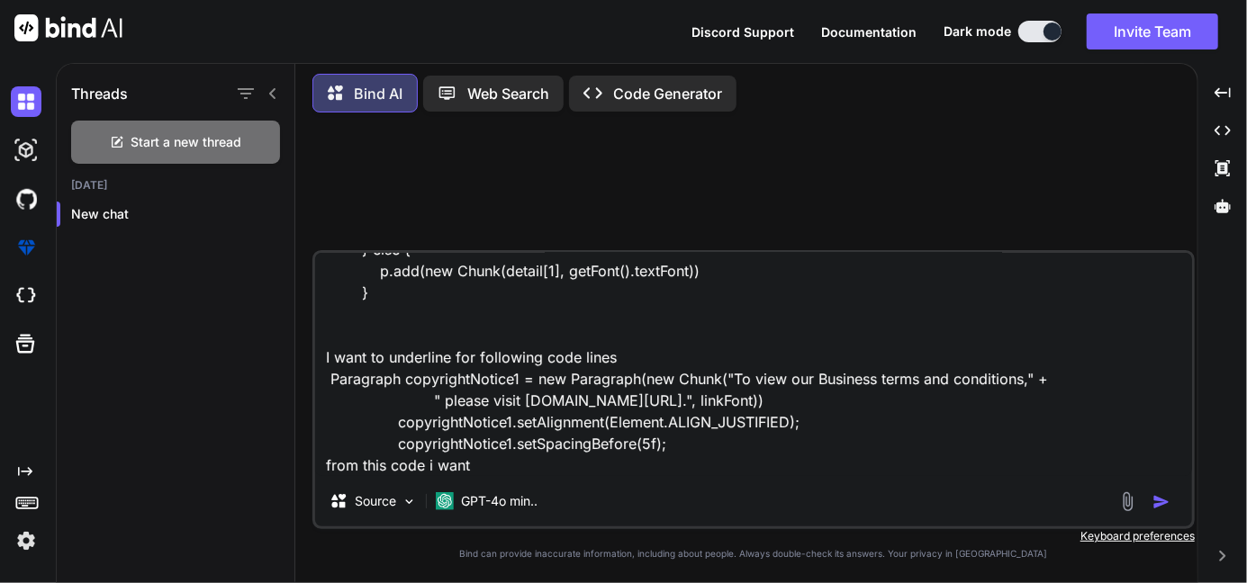
type textarea "if (detail[0] == "Email:") { Chunk emailChunk = new Chunk(detail[1], getFont().…"
type textarea "x"
type textarea "if (detail[0] == "Email:") { Chunk emailChunk = new Chunk(detail[1], getFont().…"
type textarea "x"
type textarea "if (detail[0] == "Email:") { Chunk emailChunk = new Chunk(detail[1], getFont().…"
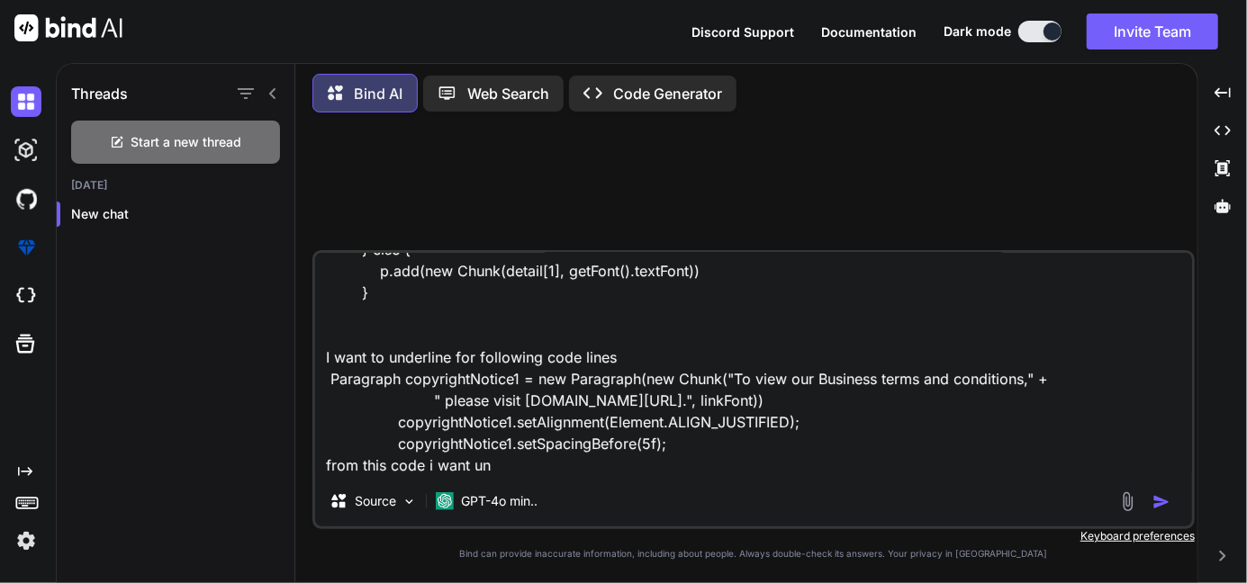
type textarea "x"
type textarea "if (detail[0] == "Email:") { Chunk emailChunk = new Chunk(detail[1], getFont().…"
type textarea "x"
type textarea "if (detail[0] == "Email:") { Chunk emailChunk = new Chunk(detail[1], getFont().…"
type textarea "x"
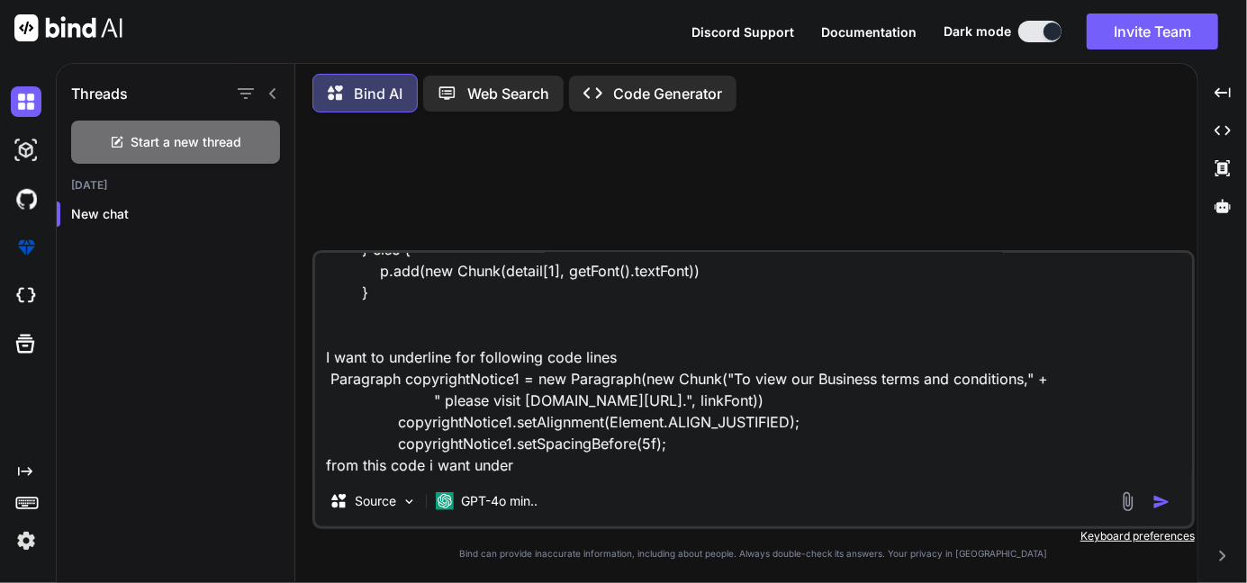
type textarea "if (detail[0] == "Email:") { Chunk emailChunk = new Chunk(detail[1], getFont().…"
type textarea "x"
type textarea "if (detail[0] == "Email:") { Chunk emailChunk = new Chunk(detail[1], getFont().…"
type textarea "x"
type textarea "if (detail[0] == "Email:") { Chunk emailChunk = new Chunk(detail[1], getFont().…"
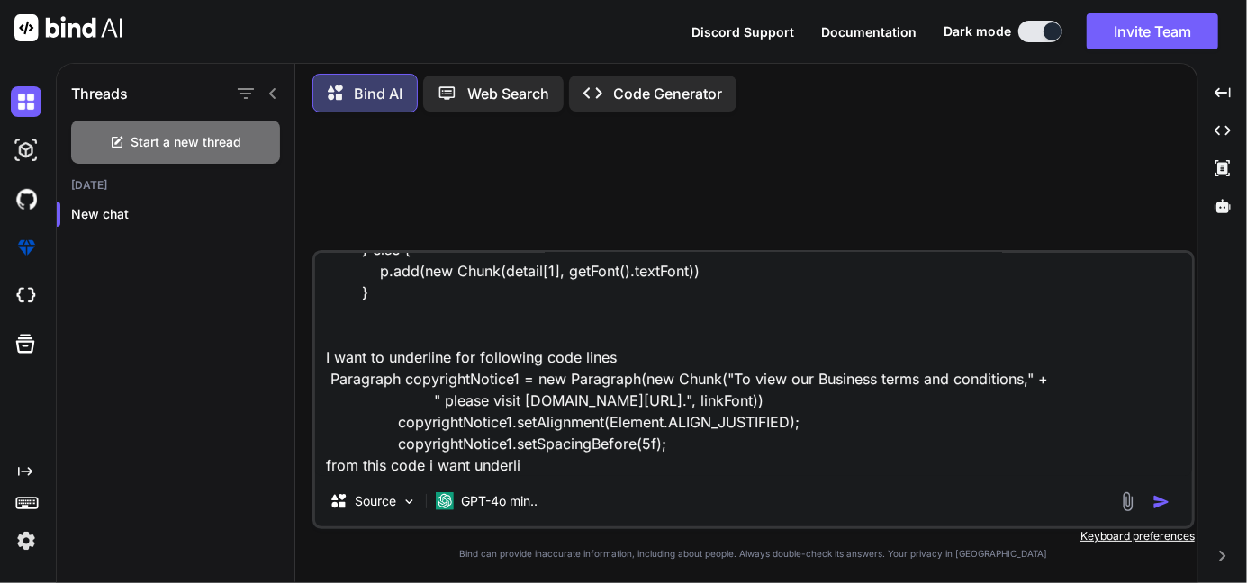
type textarea "x"
type textarea "if (detail[0] == "Email:") { Chunk emailChunk = new Chunk(detail[1], getFont().…"
type textarea "x"
type textarea "if (detail[0] == "Email:") { Chunk emailChunk = new Chunk(detail[1], getFont().…"
type textarea "x"
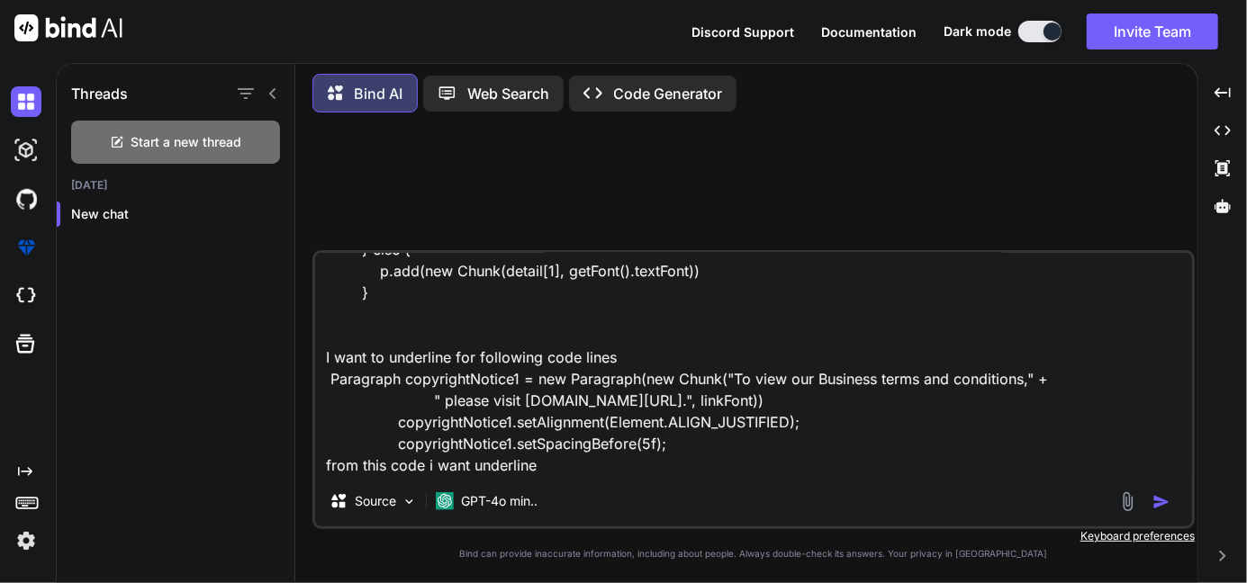
type textarea "if (detail[0] == "Email:") { Chunk emailChunk = new Chunk(detail[1], getFont().…"
type textarea "x"
type textarea "if (detail[0] == "Email:") { Chunk emailChunk = new Chunk(detail[1], getFont().…"
type textarea "x"
type textarea "if (detail[0] == "Email:") { Chunk emailChunk = new Chunk(detail[1], getFont().…"
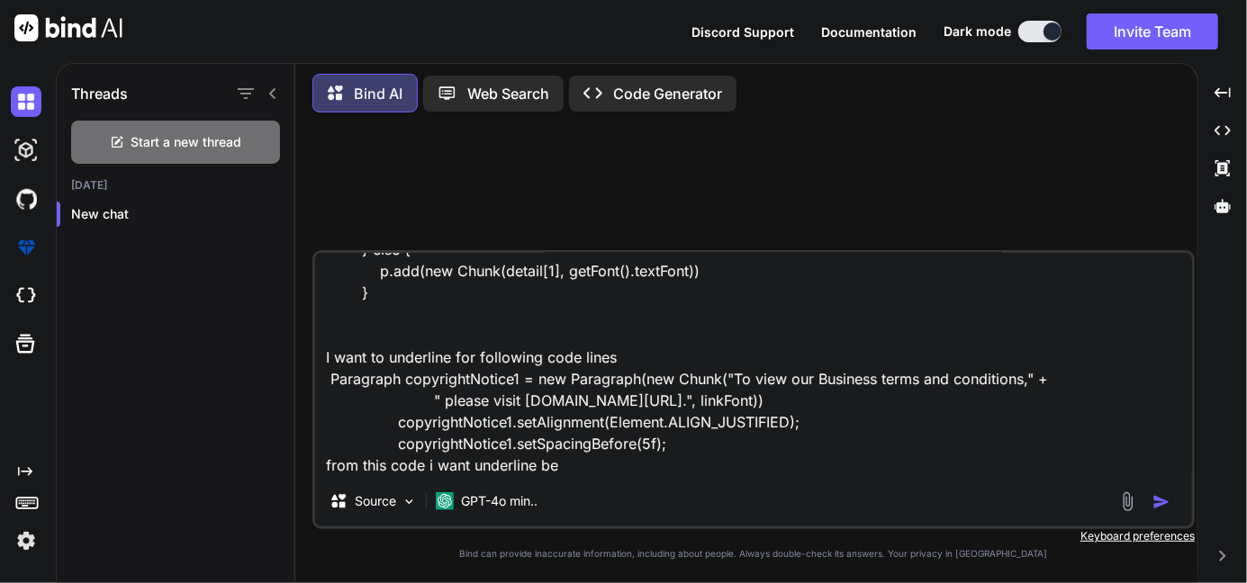
type textarea "x"
type textarea "if (detail[0] == "Email:") { Chunk emailChunk = new Chunk(detail[1], getFont().…"
type textarea "x"
type textarea "if (detail[0] == "Email:") { Chunk emailChunk = new Chunk(detail[1], getFont().…"
type textarea "x"
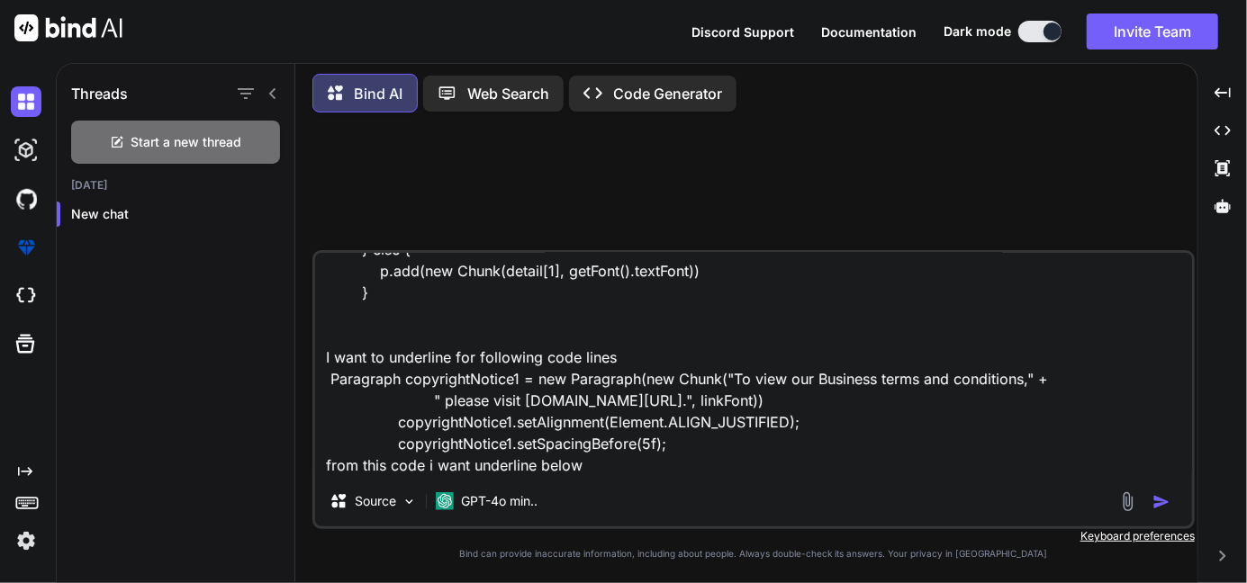
scroll to position [132, 0]
click at [595, 462] on textarea "if (detail[0] == "Email:") { Chunk emailChunk = new Chunk(detail[1], getFont().…" at bounding box center [753, 364] width 877 height 223
type textarea "if (detail[0] == "Email:") { Chunk emailChunk = new Chunk(detail[1], getFont().…"
type textarea "x"
paste textarea "[DOMAIN_NAME][URL]."
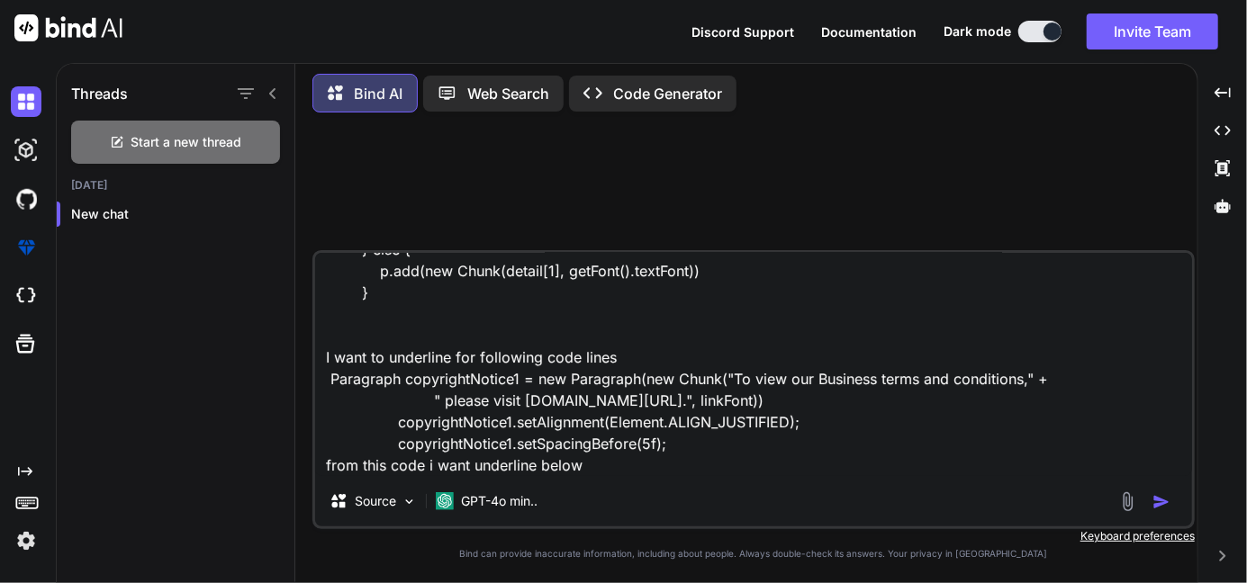
type textarea "if (detail[0] == "Email:") { Chunk emailChunk = new Chunk(detail[1], getFont().…"
type textarea "x"
type textarea "if (detail[0] == "Email:") { Chunk emailChunk = new Chunk(detail[1], getFont().…"
type textarea "x"
type textarea "if (detail[0] == "Email:") { Chunk emailChunk = new Chunk(detail[1], getFont().…"
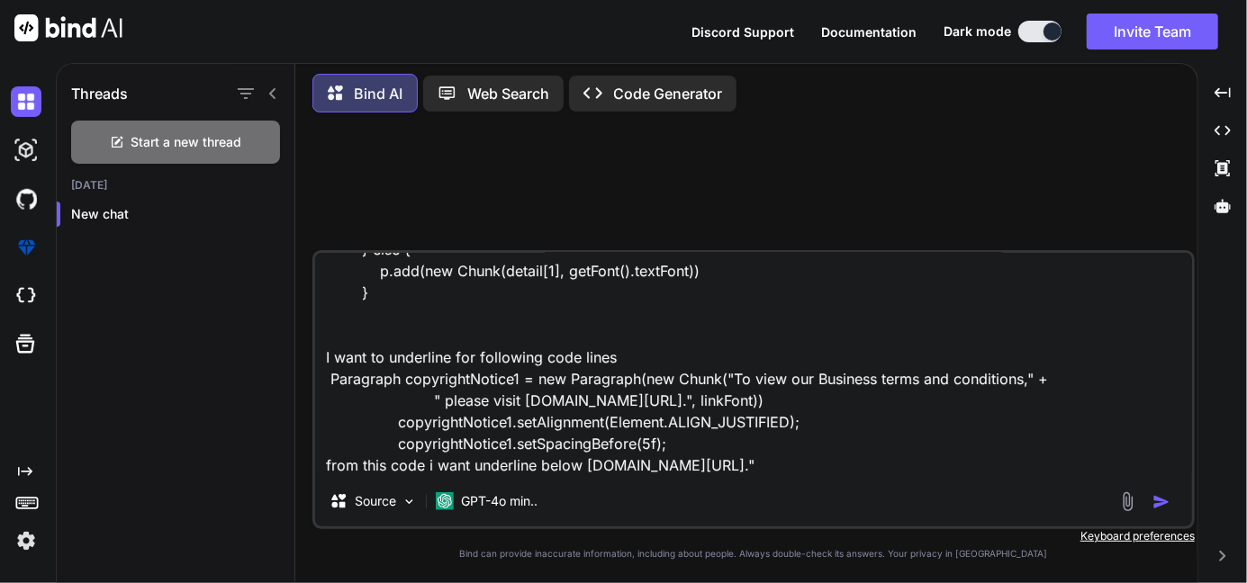
type textarea "x"
click at [958, 465] on textarea "if (detail[0] == "Email:") { Chunk emailChunk = new Chunk(detail[1], getFont().…" at bounding box center [753, 364] width 877 height 223
type textarea "if (detail[0] == "Email:") { Chunk emailChunk = new Chunk(detail[1], getFont().…"
type textarea "x"
type textarea "if (detail[0] == "Email:") { Chunk emailChunk = new Chunk(detail[1], getFont().…"
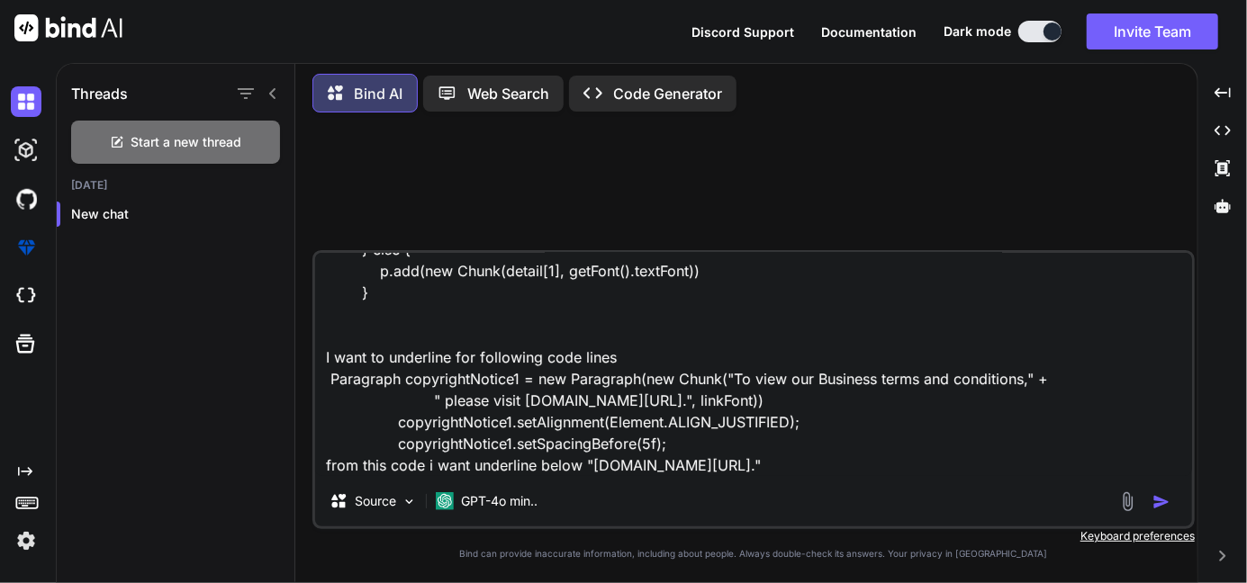
type textarea "x"
type textarea "if (detail[0] == "Email:") { Chunk emailChunk = new Chunk(detail[1], getFont().…"
type textarea "x"
type textarea "if (detail[0] == "Email:") { Chunk emailChunk = new Chunk(detail[1], getFont().…"
type textarea "x"
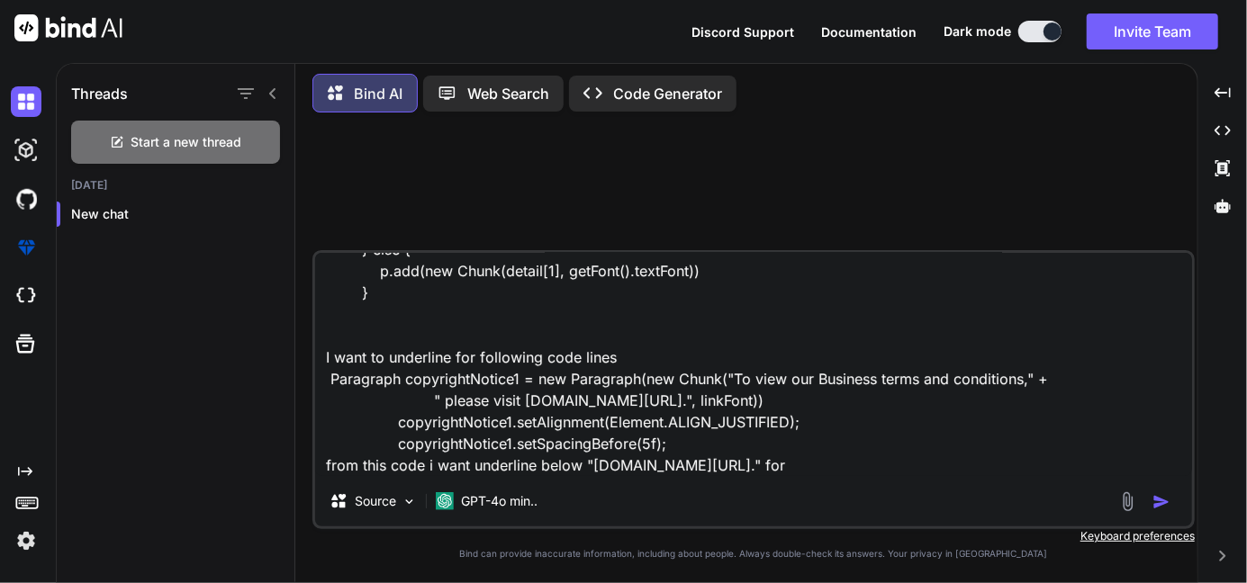
type textarea "if (detail[0] == "Email:") { Chunk emailChunk = new Chunk(detail[1], getFont().…"
type textarea "x"
type textarea "if (detail[0] == "Email:") { Chunk emailChunk = new Chunk(detail[1], getFont().…"
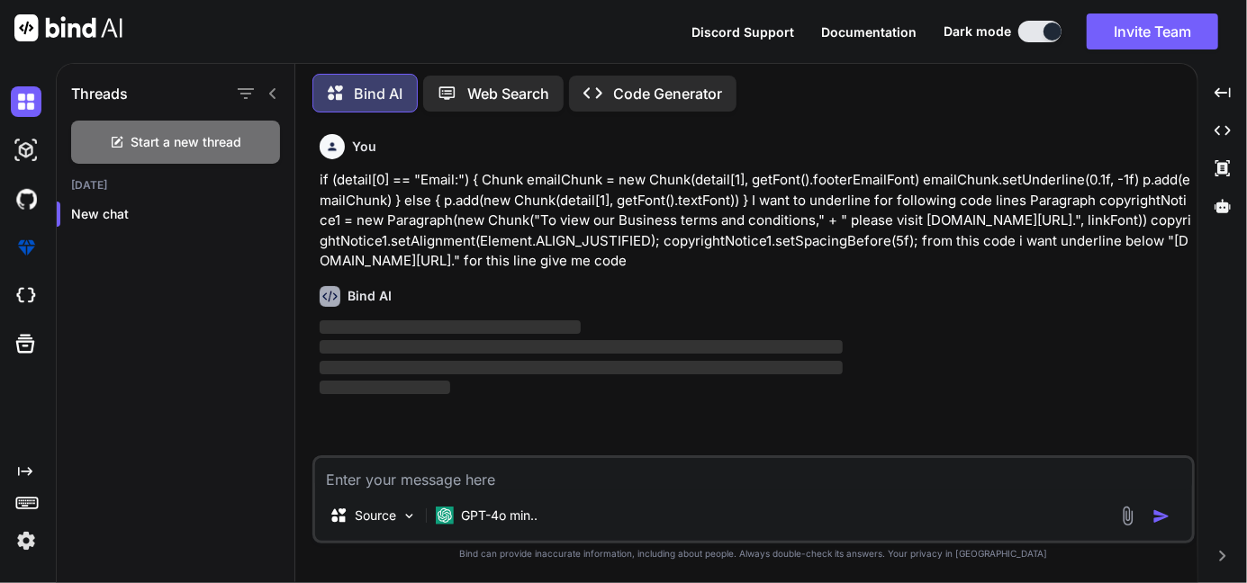
scroll to position [0, 0]
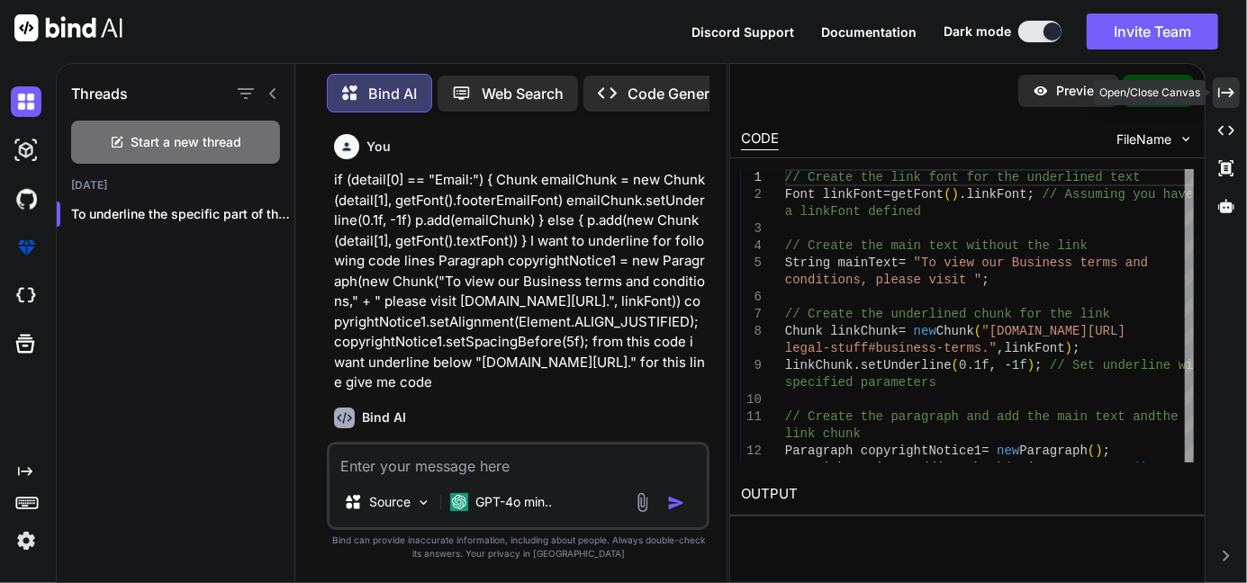
click at [1231, 91] on icon at bounding box center [1226, 92] width 16 height 10
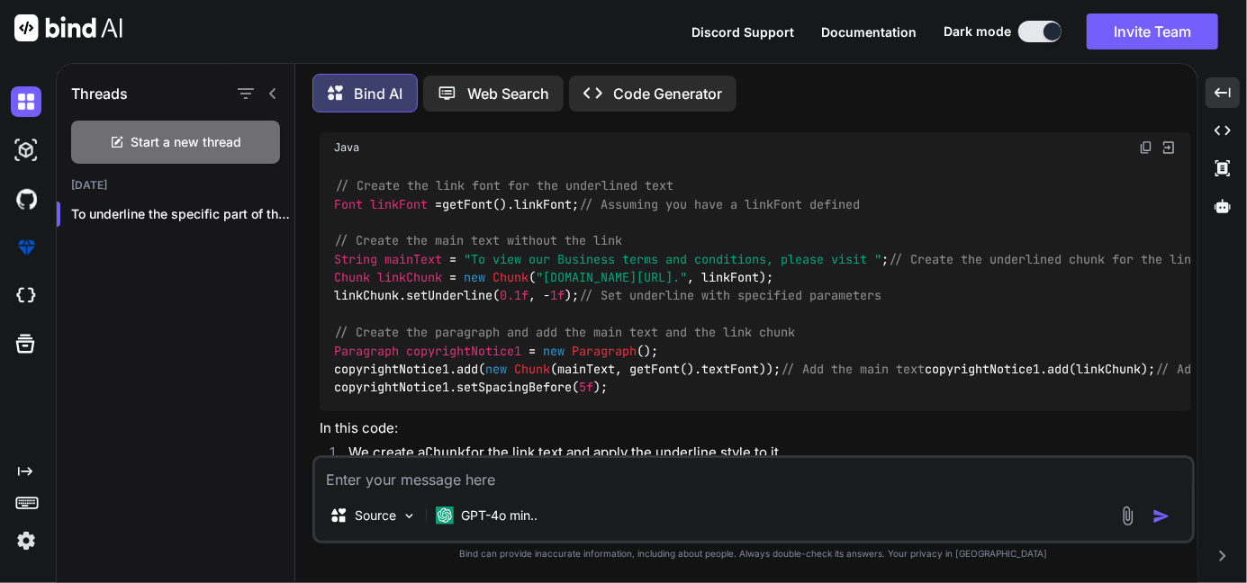
scroll to position [253, 0]
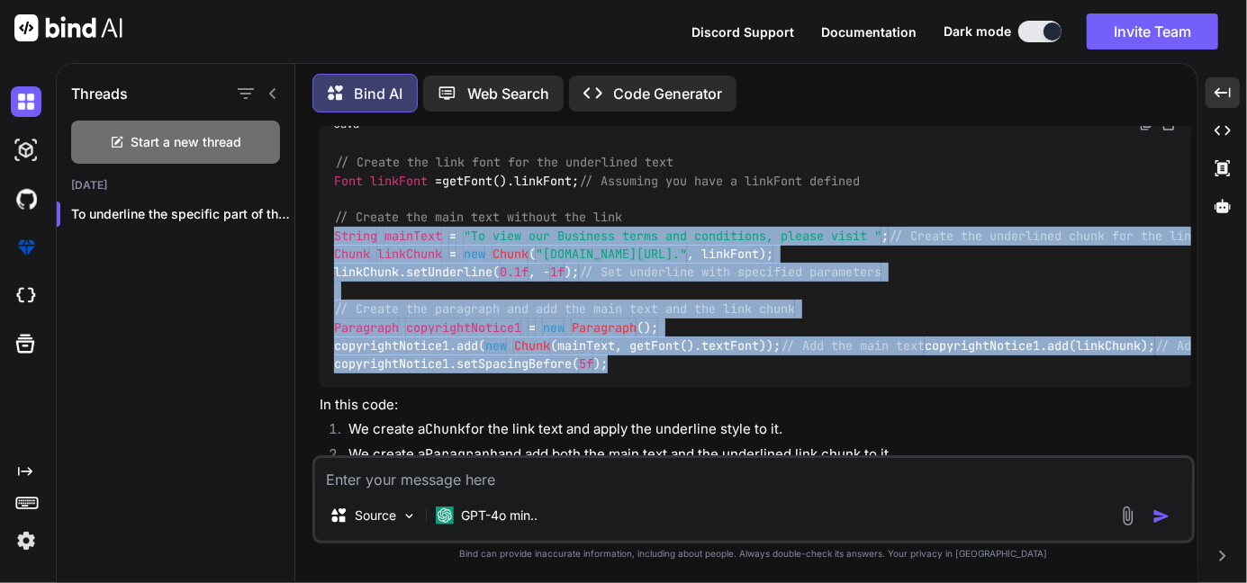
drag, startPoint x: 617, startPoint y: 434, endPoint x: 330, endPoint y: 239, distance: 346.6
click at [330, 239] on div "// Create the link font for the underlined text Font linkFont = getFont().linkF…" at bounding box center [756, 264] width 872 height 249
copy code "String mainText = "To view our Business terms and conditions, please visit " ; …"
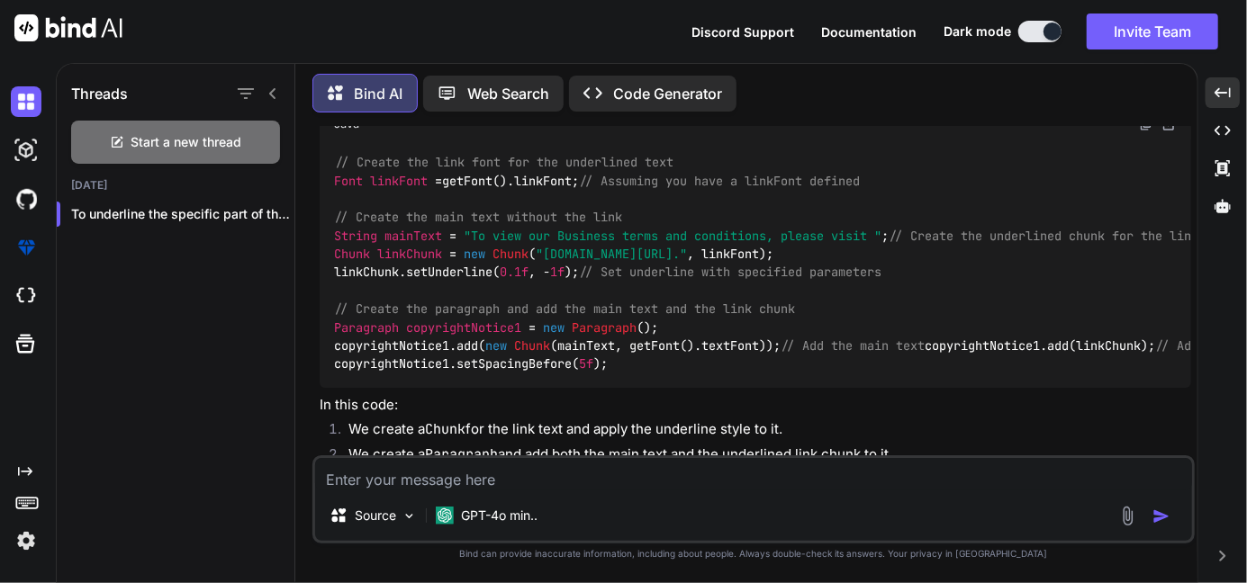
click at [414, 478] on textarea at bounding box center [753, 474] width 877 height 32
paste textarea "String mainText = "To view our Business terms and conditions, please visit "; C…"
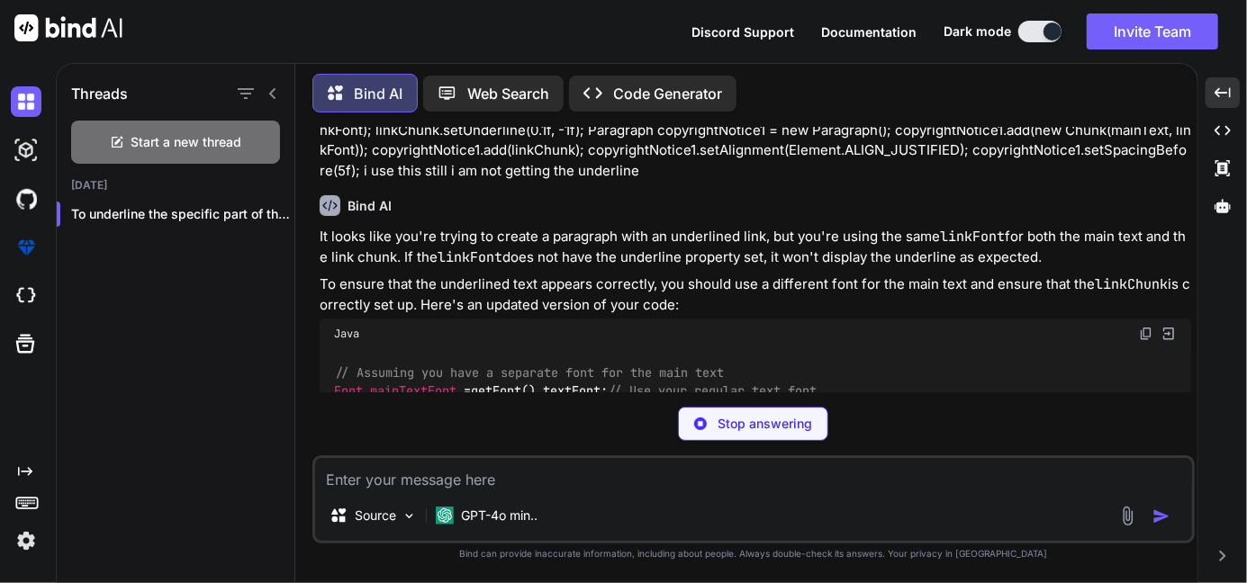
scroll to position [1031, 0]
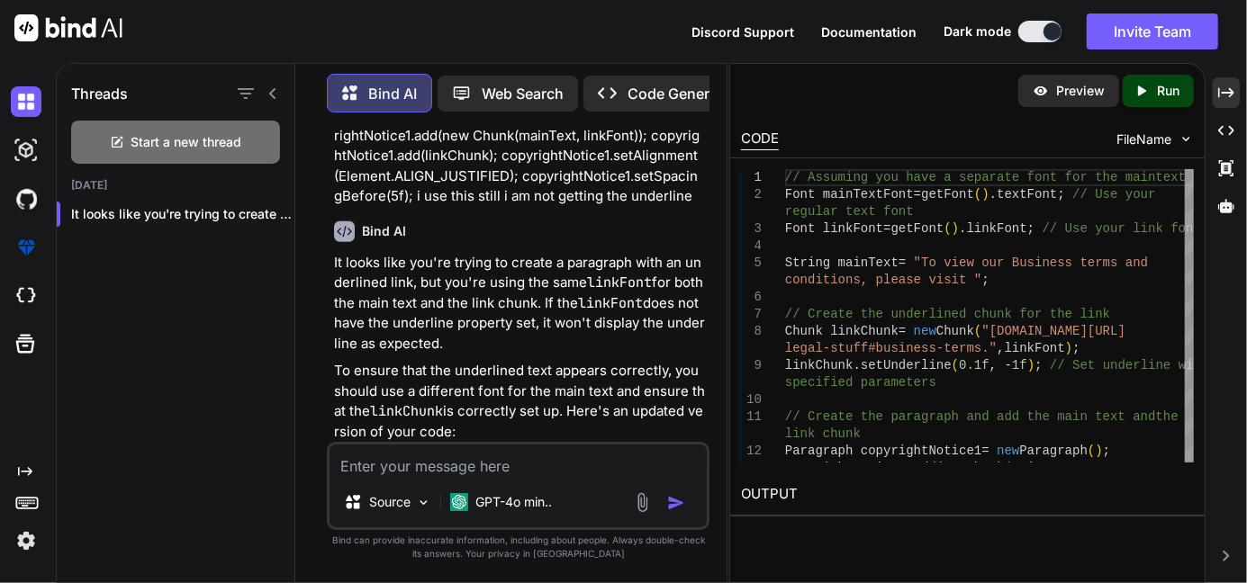
click at [1241, 89] on div "Threads Start a new thread [DATE] It looks like you're trying to create a ... B…" at bounding box center [651, 323] width 1191 height 520
click at [1230, 91] on icon "Created with Pixso." at bounding box center [1226, 93] width 16 height 16
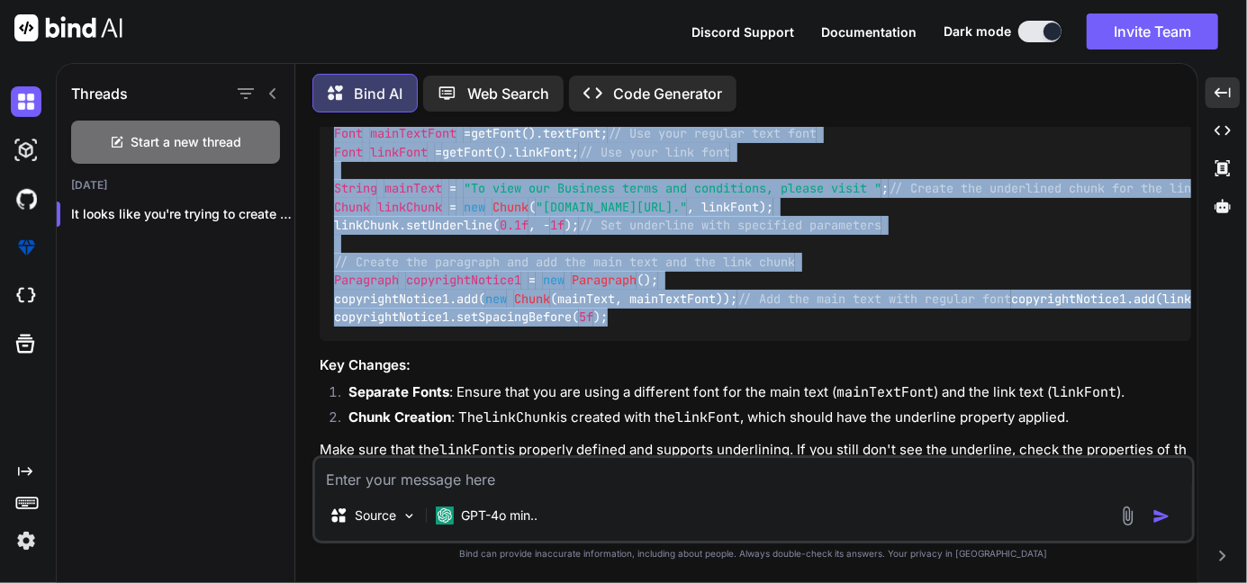
scroll to position [1000, 0]
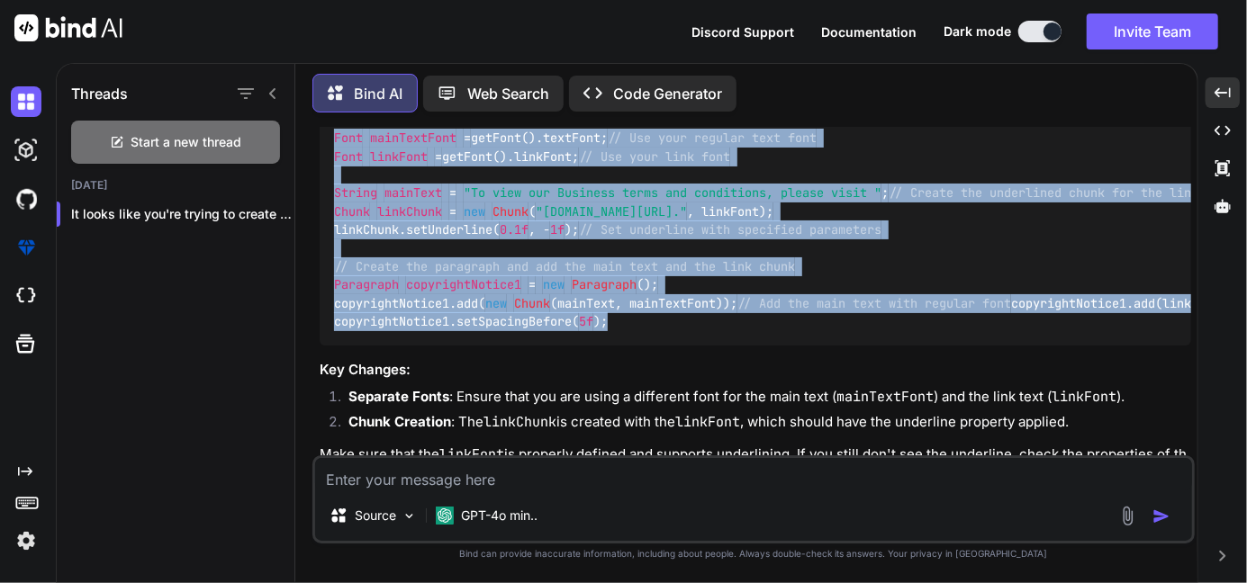
drag, startPoint x: 646, startPoint y: 382, endPoint x: 330, endPoint y: 215, distance: 357.2
click at [330, 215] on div "// Assuming you have a separate font for the main text Font mainTextFont = getF…" at bounding box center [756, 220] width 872 height 249
copy code "Font mainTextFont = getFont().textFont; // Use your regular text font Font link…"
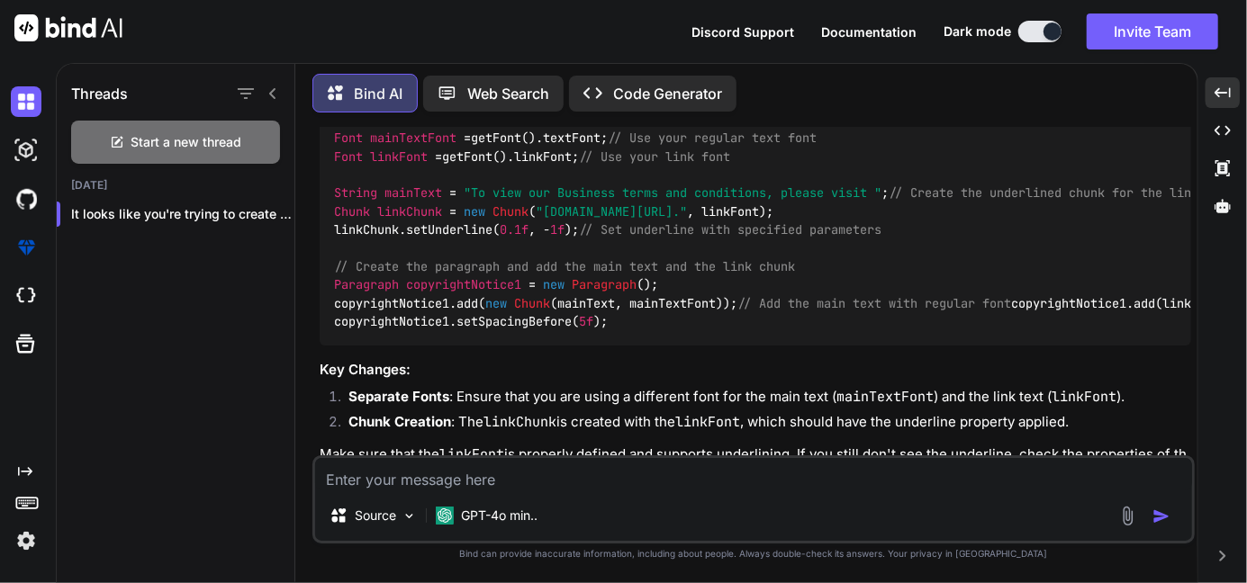
click at [366, 476] on textarea at bounding box center [753, 474] width 877 height 32
paste textarea "Font mainTextFont = normalFont; // Use your regular text font Font linkFont = l…"
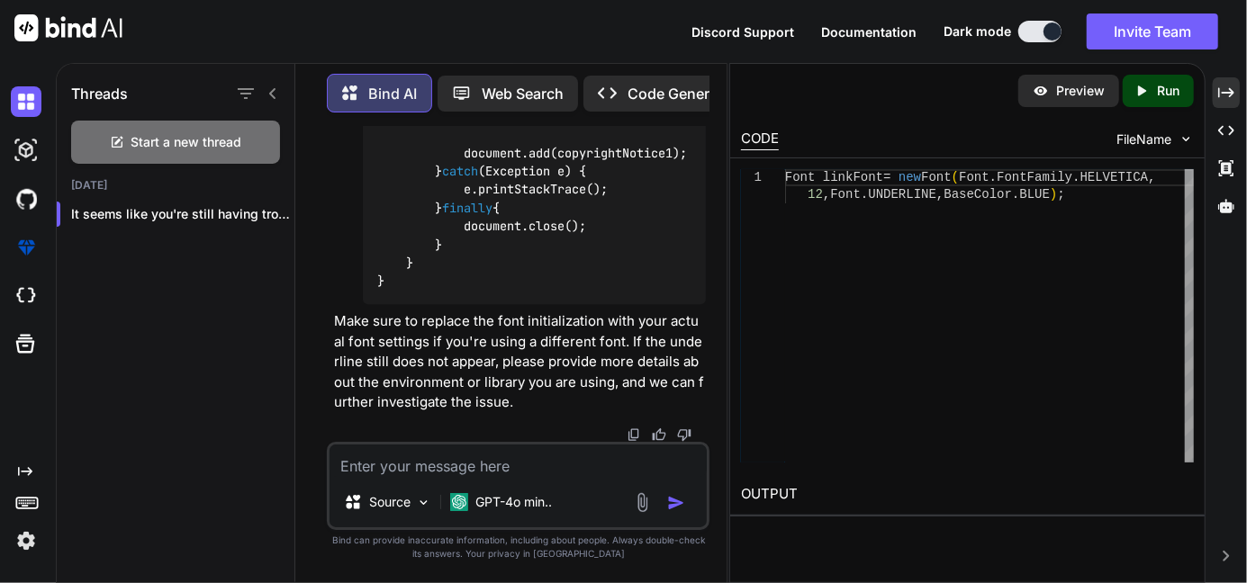
scroll to position [3274, 0]
click at [1222, 95] on icon "Created with Pixso." at bounding box center [1226, 93] width 16 height 16
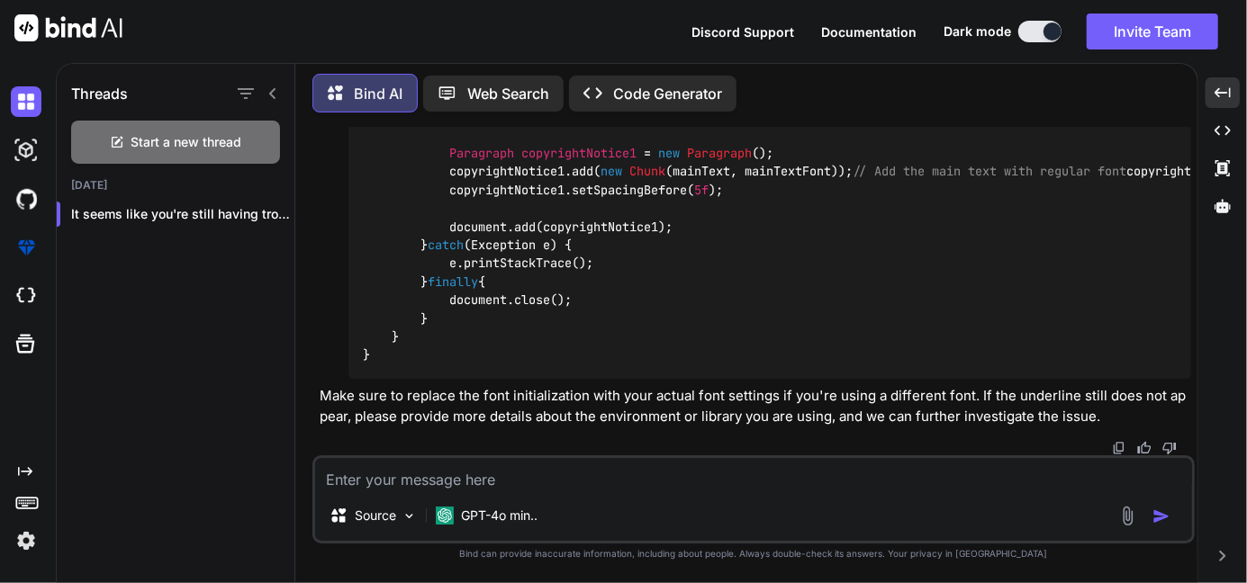
scroll to position [2340, 0]
click at [494, 486] on textarea at bounding box center [753, 474] width 877 height 32
paste textarea "void onEndPage(PdfWriter [DEMOGRAPHIC_DATA], Document document) { PdfContentByt…"
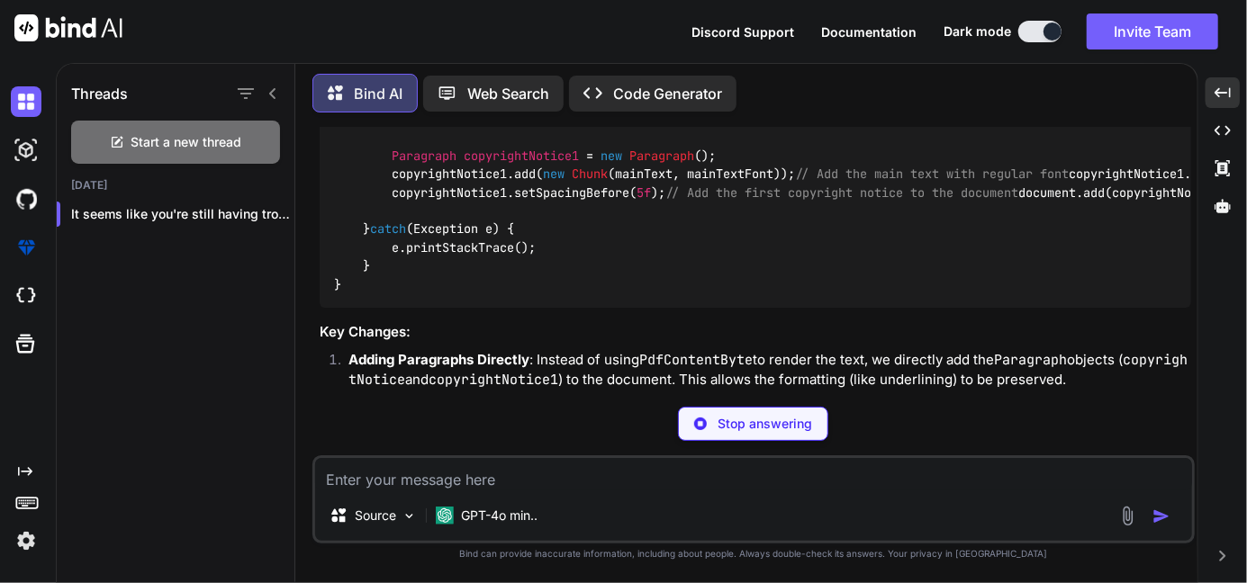
scroll to position [4237, 0]
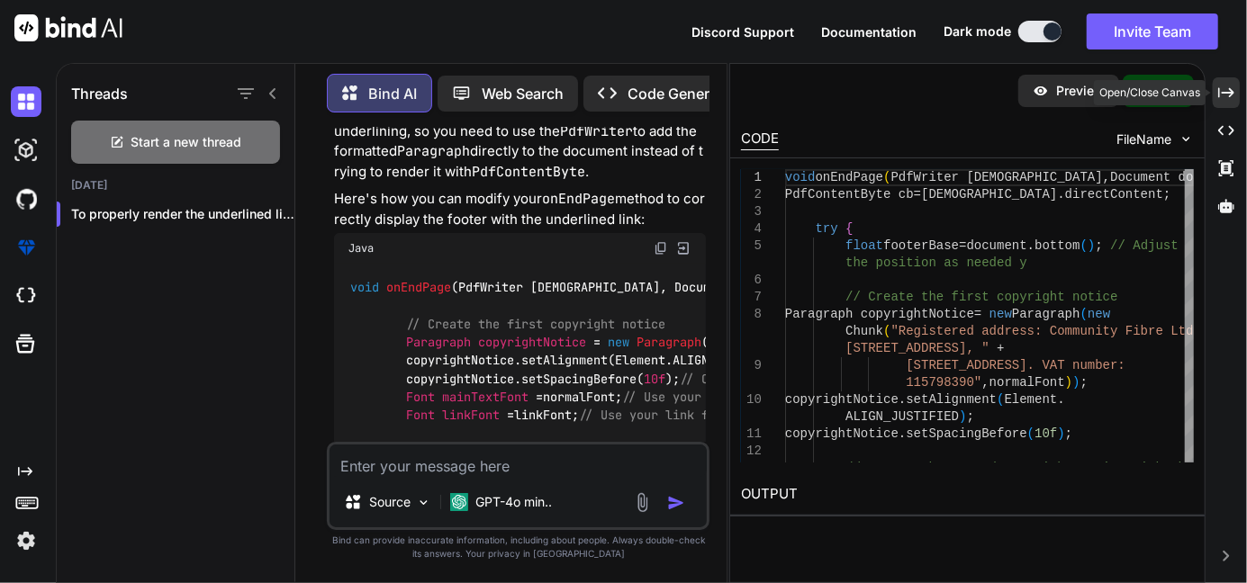
click at [1236, 101] on div "Created with Pixso." at bounding box center [1226, 92] width 27 height 31
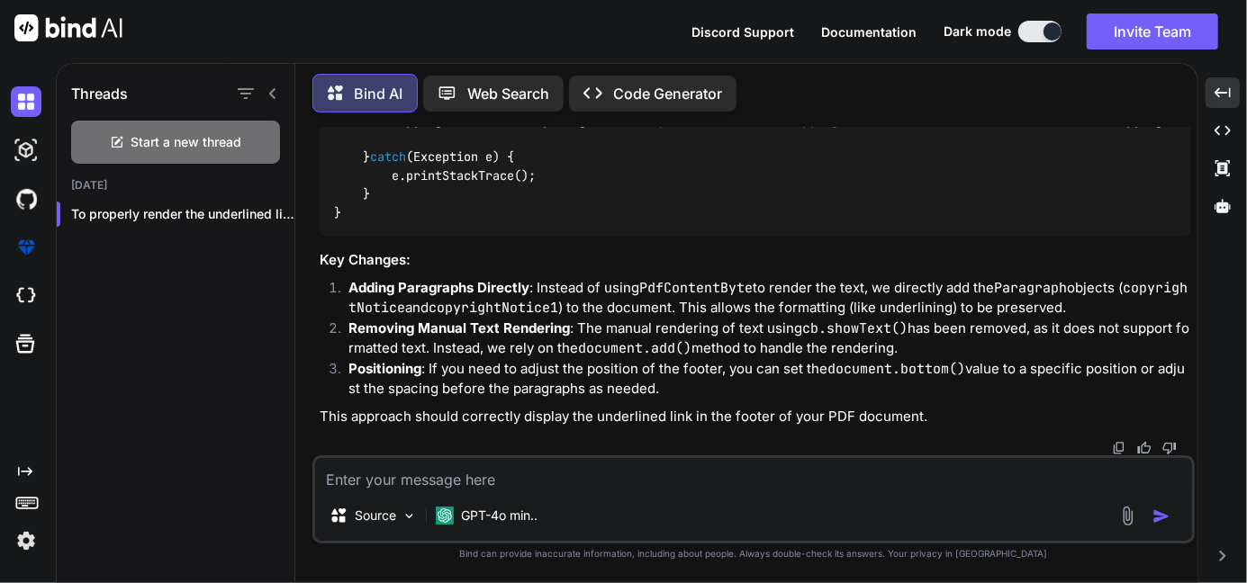
scroll to position [3651, 0]
click at [420, 492] on div "Source GPT-4o min.." at bounding box center [753, 500] width 882 height 88
click at [417, 490] on textarea at bounding box center [753, 474] width 877 height 32
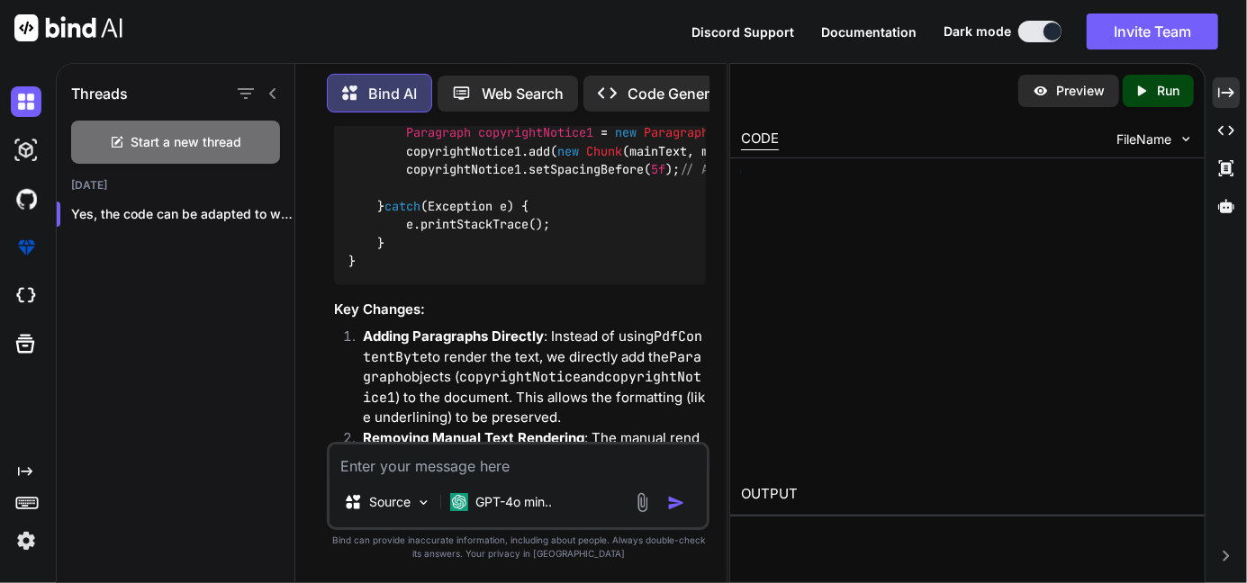
scroll to position [6459, 0]
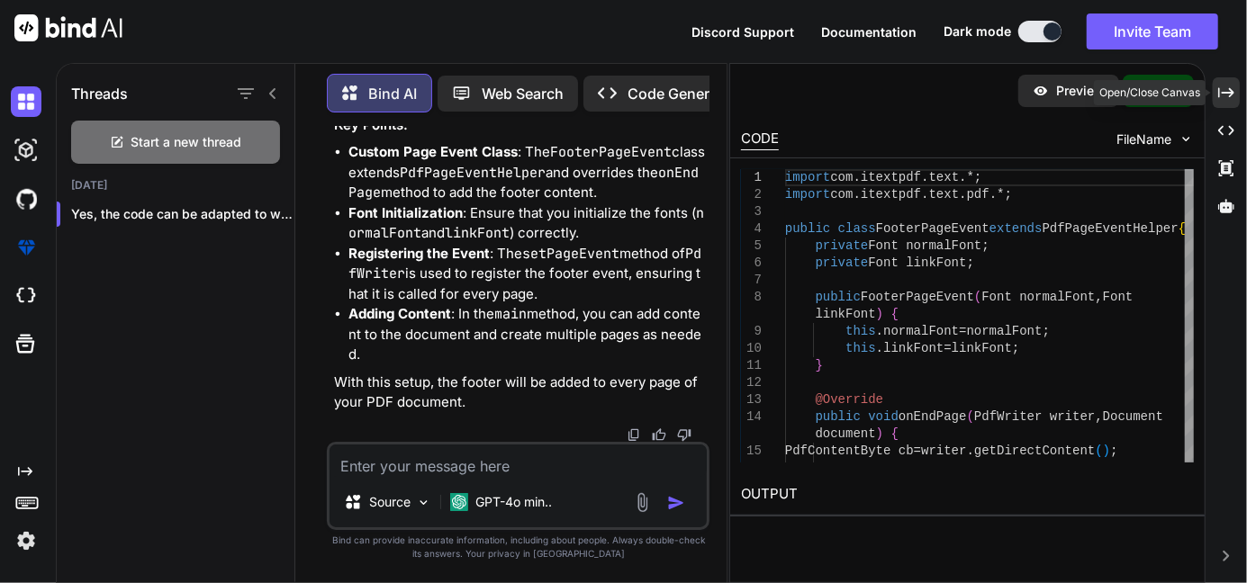
click at [1224, 95] on icon "Created with Pixso." at bounding box center [1226, 93] width 16 height 16
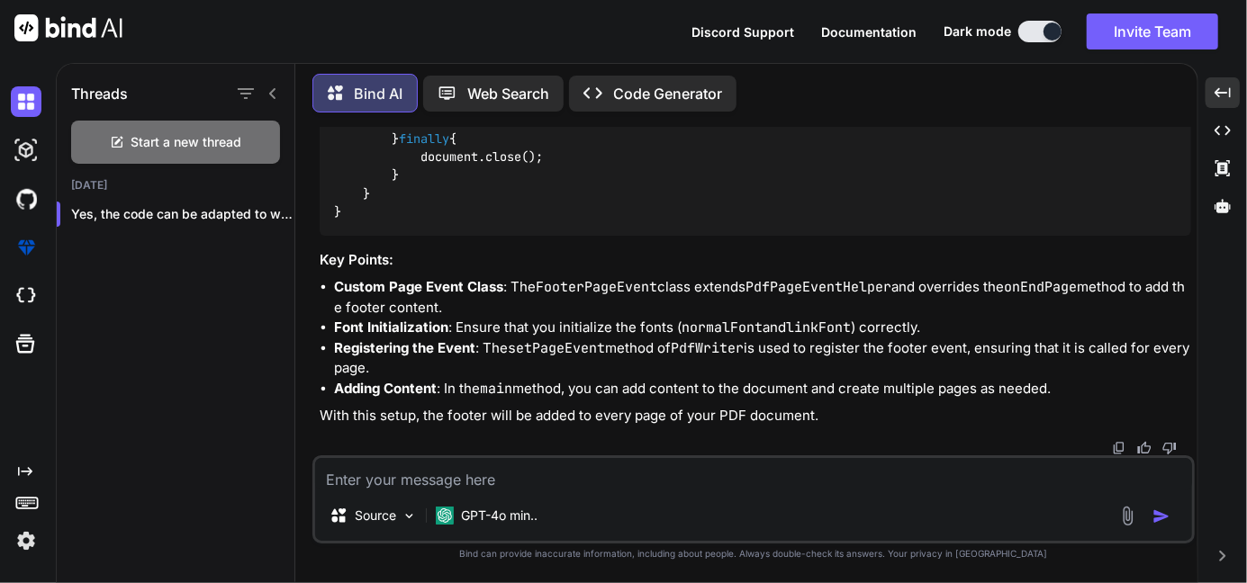
scroll to position [6020, 0]
click at [501, 469] on textarea at bounding box center [753, 474] width 877 height 32
paste textarea "void onEndPage(PdfWriter [DEMOGRAPHIC_DATA], Document document) { PdfContentByt…"
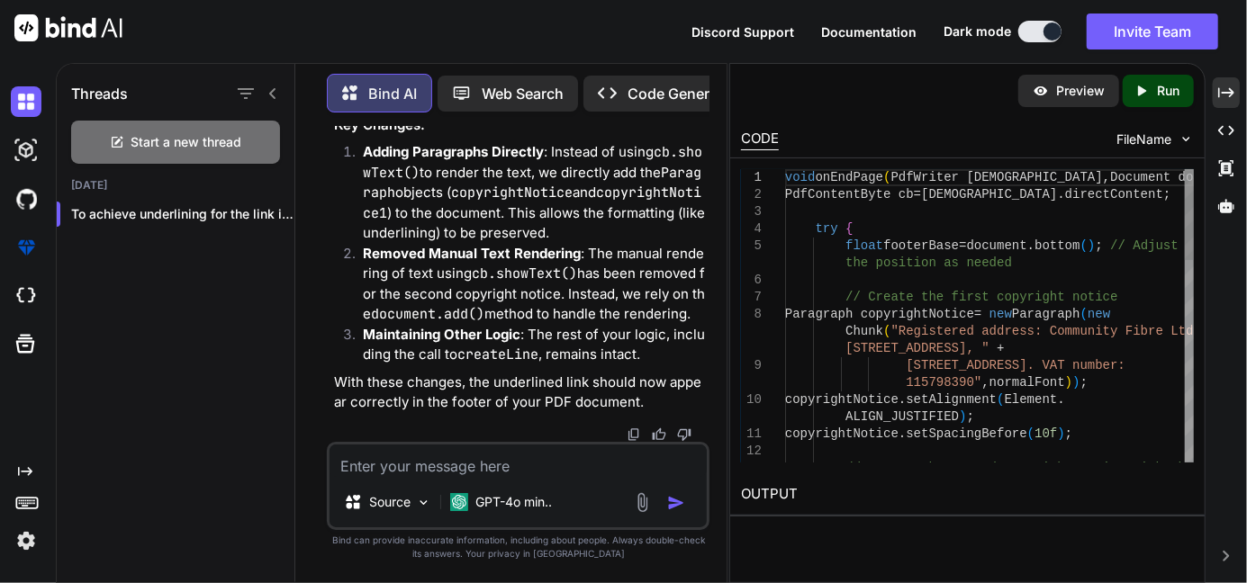
scroll to position [8536, 0]
click at [1221, 99] on icon "Created with Pixso." at bounding box center [1226, 93] width 16 height 16
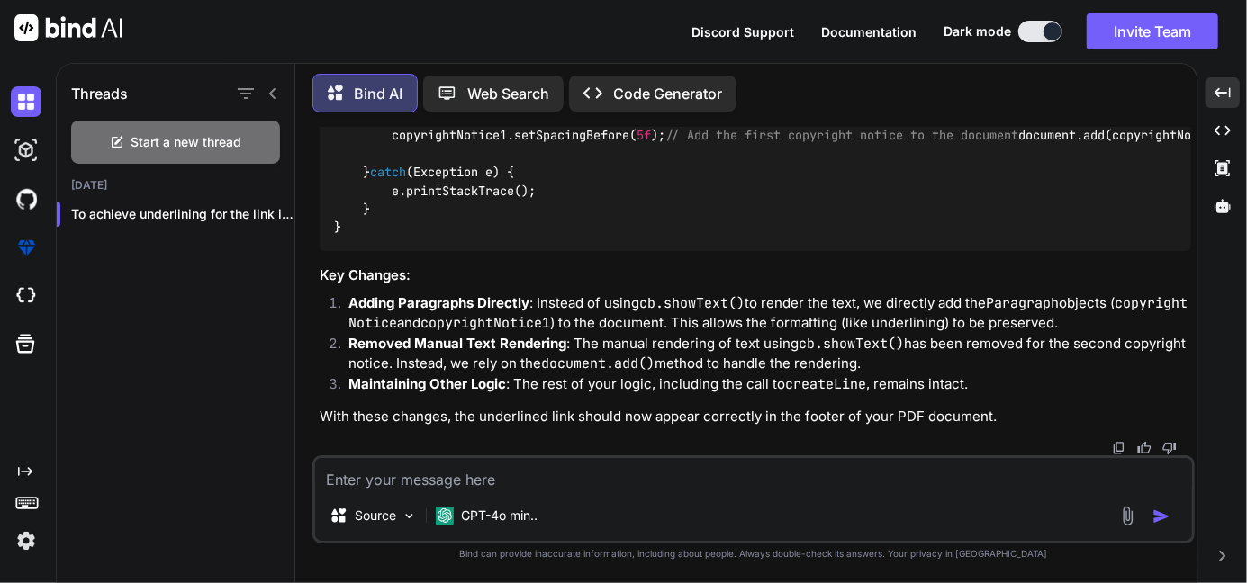
scroll to position [6869, 0]
click at [511, 487] on textarea at bounding box center [753, 474] width 877 height 32
paste textarea "cb.saveState(); cb.beginText(); cb.setFontAndSize(normalFont.getBaseFont(), 8) …"
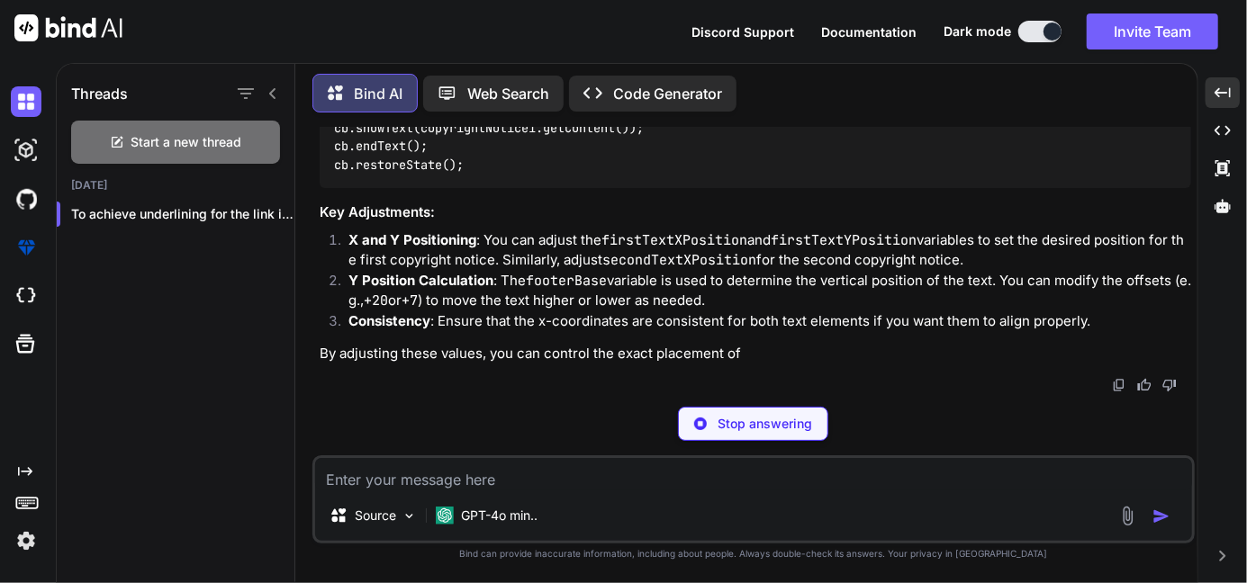
scroll to position [10480, 0]
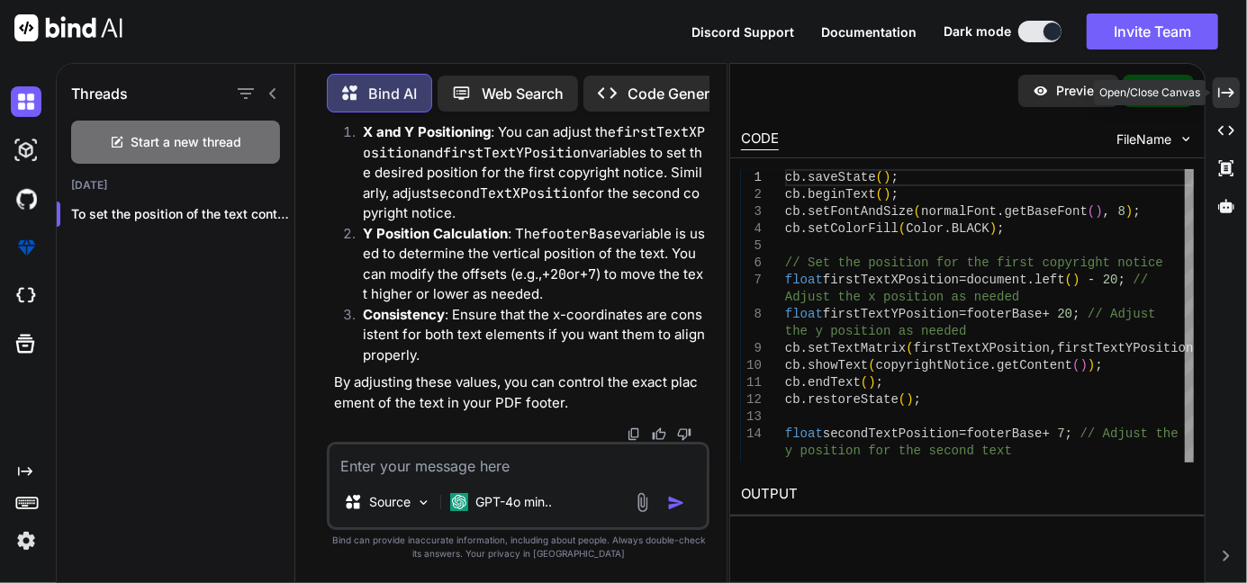
click at [1222, 86] on icon "Created with Pixso." at bounding box center [1226, 93] width 16 height 16
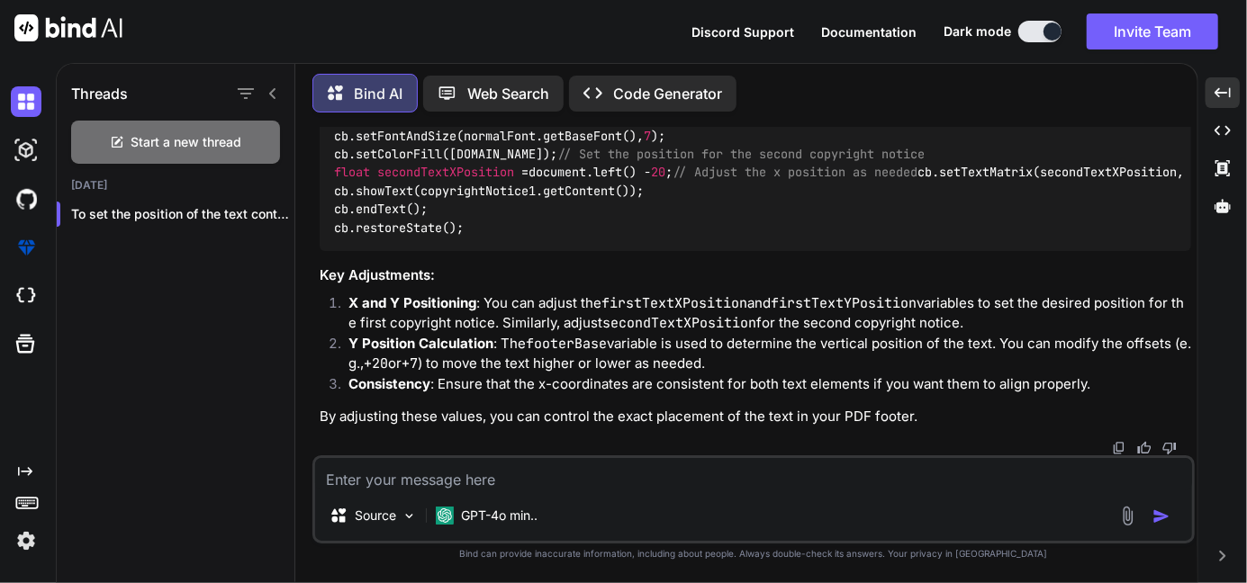
scroll to position [8503, 0]
click at [429, 478] on textarea at bounding box center [753, 474] width 877 height 32
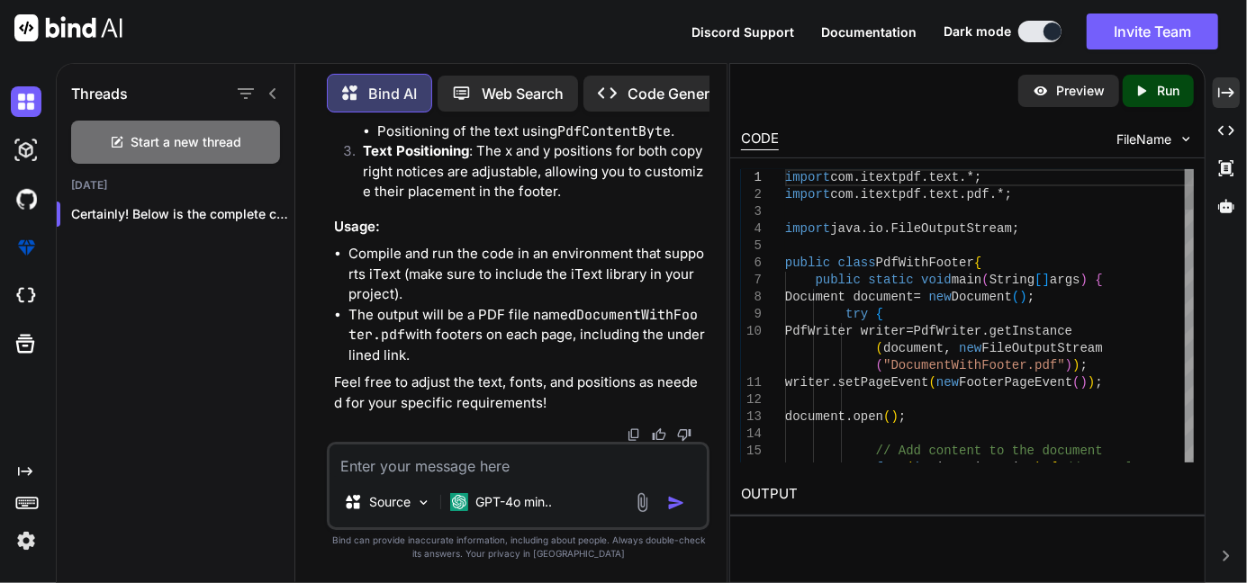
scroll to position [13366, 0]
click at [1223, 97] on icon "Created with Pixso." at bounding box center [1226, 93] width 16 height 16
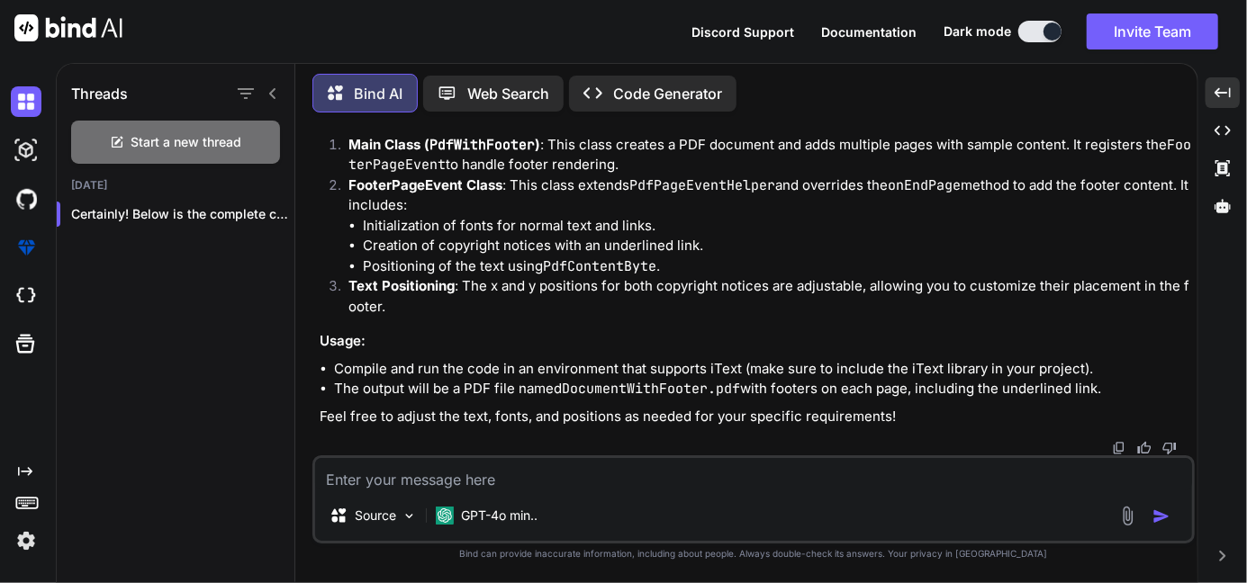
scroll to position [10538, 0]
drag, startPoint x: 348, startPoint y: 197, endPoint x: 388, endPoint y: 273, distance: 85.8
copy code "@Override public void onEndPage (PdfWriter writer, Document document) { PdfCont…"
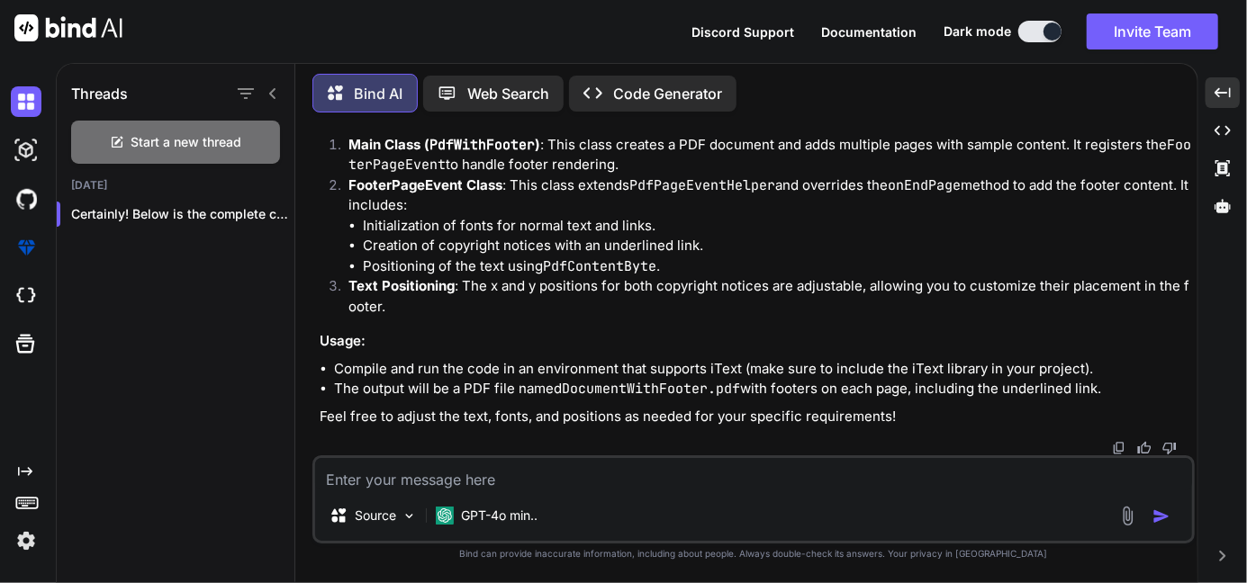
click at [416, 484] on textarea at bounding box center [753, 474] width 877 height 32
paste textarea "@Override void onEndPage(PdfWriter writer, Document document) { PdfContentByte …"
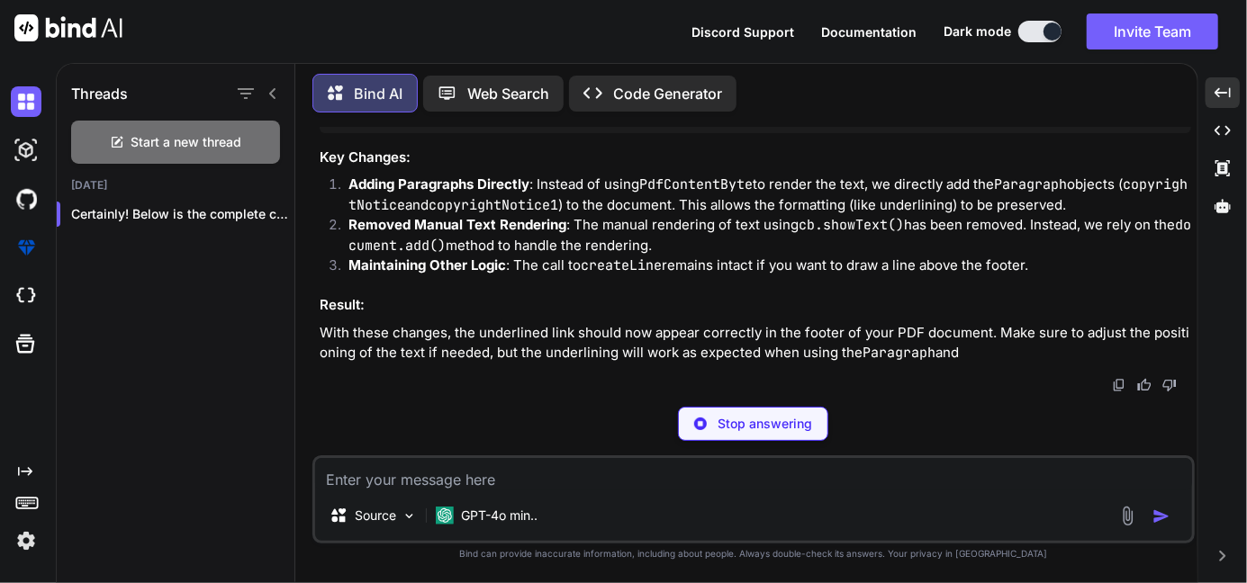
scroll to position [14488, 0]
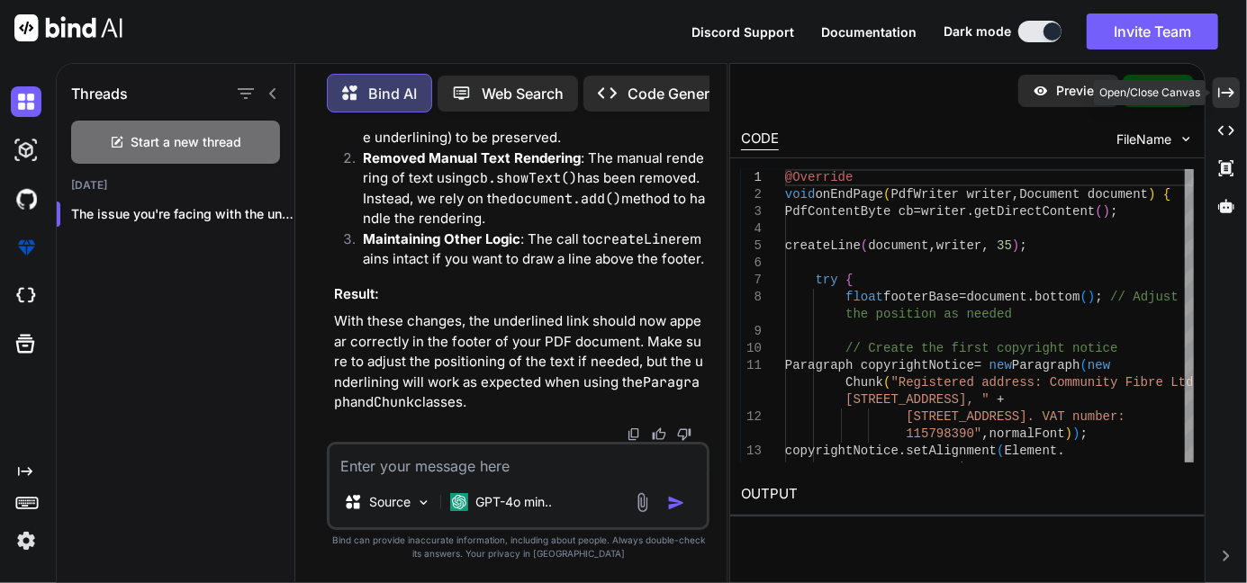
click at [1229, 85] on icon "Created with Pixso." at bounding box center [1226, 93] width 16 height 16
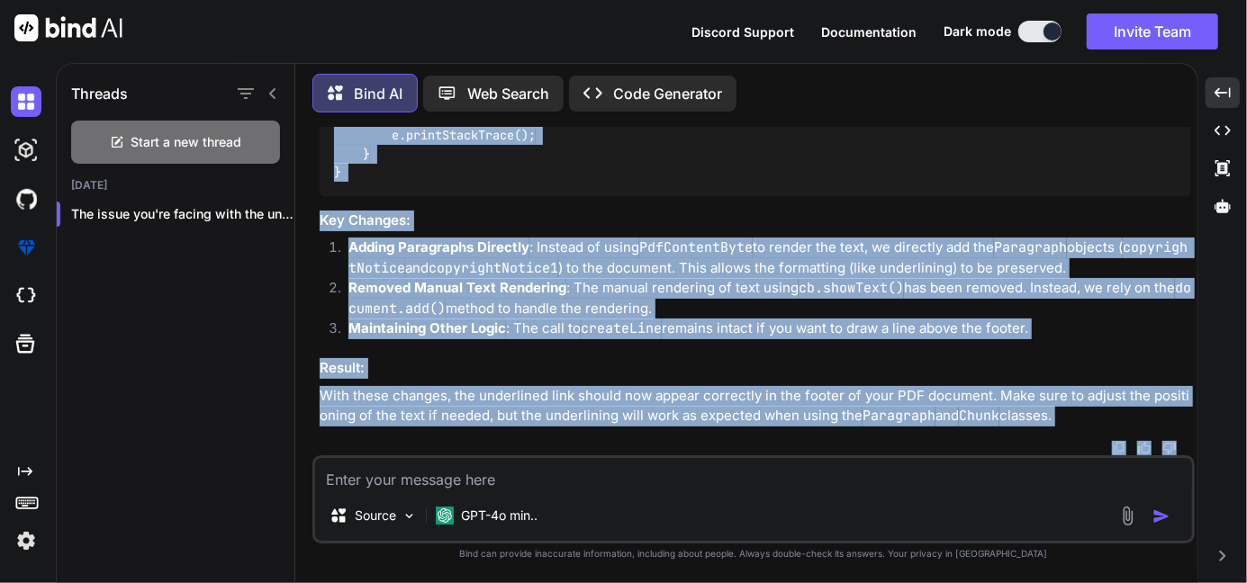
scroll to position [12094, 0]
drag, startPoint x: 328, startPoint y: 175, endPoint x: 361, endPoint y: 408, distance: 235.6
click at [361, 196] on div "@Override void onEndPage (PdfWriter writer, Document document) { PdfContentByte…" at bounding box center [756, 7] width 872 height 377
copy code "@Override void onEndPage (PdfWriter writer, Document document) { PdfContentByte…"
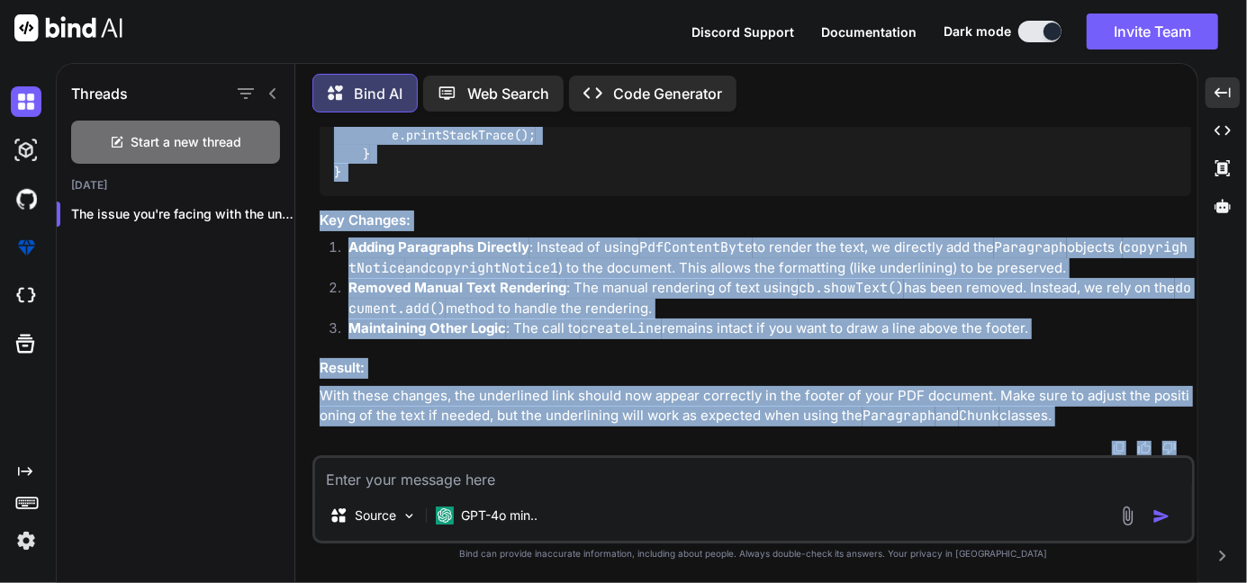
click at [751, 196] on div "@Override void onEndPage (PdfWriter writer, Document document) { PdfContentByte…" at bounding box center [756, 7] width 872 height 377
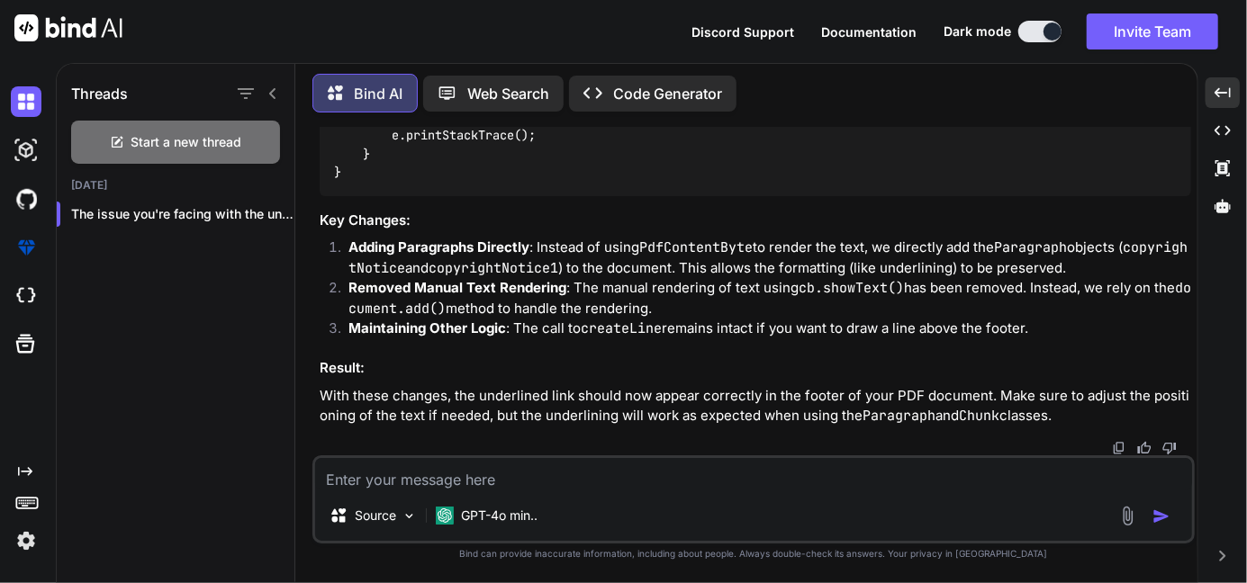
click at [404, 482] on textarea at bounding box center [753, 474] width 877 height 32
paste textarea "// void onEndPage(PdfWriter writer, Document document) { // PdfContentByte cb =…"
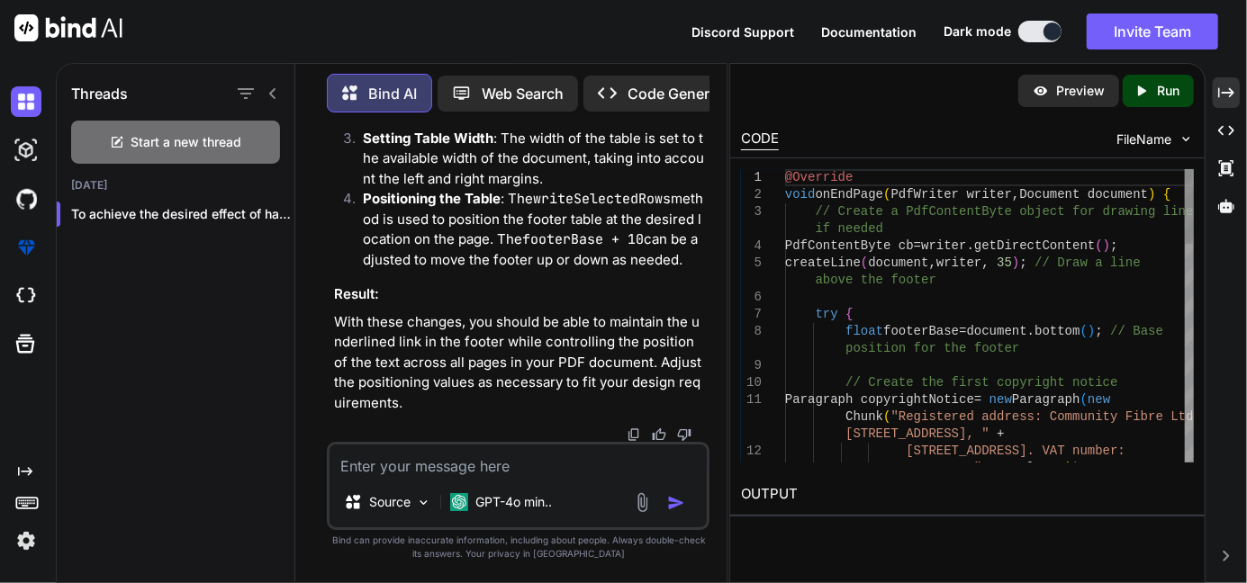
scroll to position [18166, 0]
click at [1221, 92] on icon "Created with Pixso." at bounding box center [1226, 93] width 16 height 16
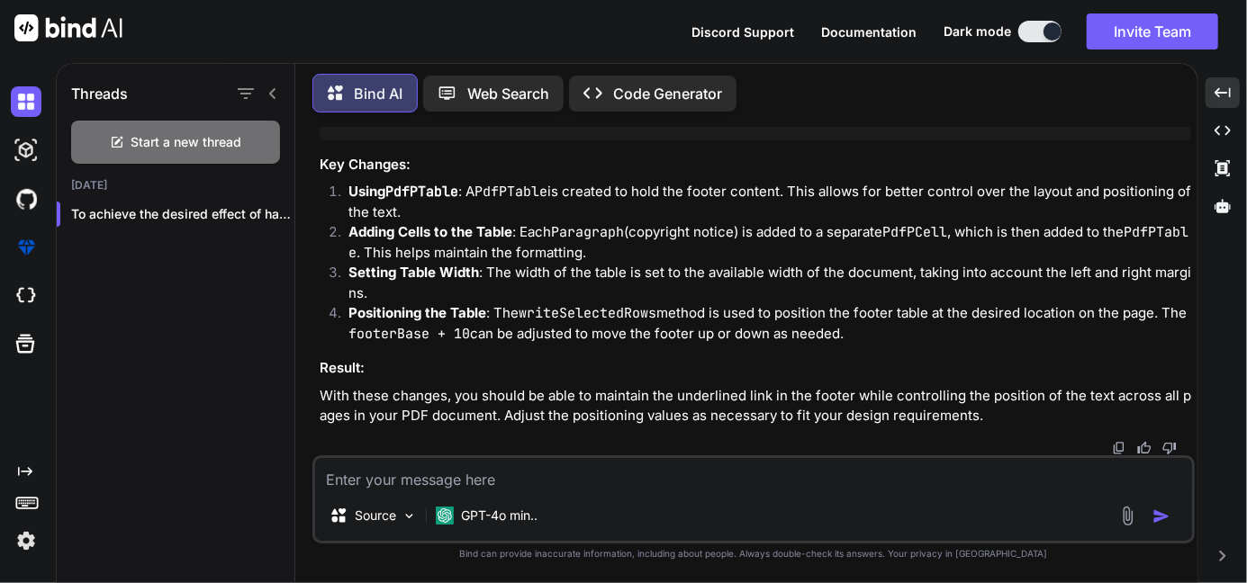
scroll to position [13248, 0]
drag, startPoint x: 342, startPoint y: 308, endPoint x: 333, endPoint y: 195, distance: 112.9
copy code "@Override void onEndPage (PdfWriter writer, Document document) { // Create a Pd…"
click at [453, 474] on textarea at bounding box center [753, 474] width 877 height 32
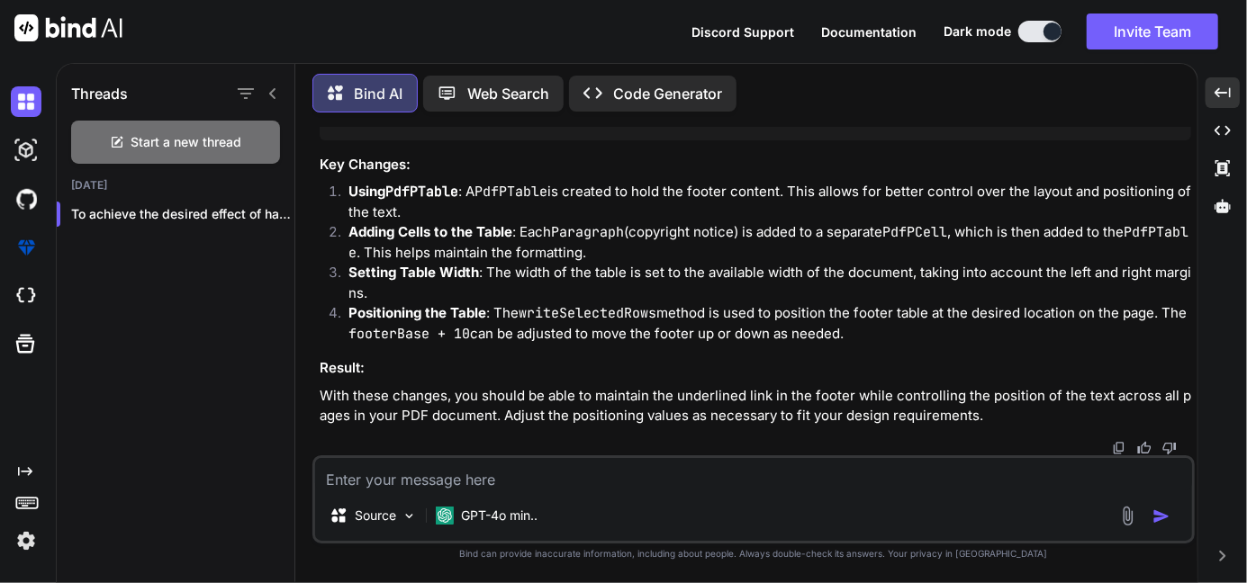
paste textarea "PdfPCell cell1 = new PdfPCell(copyrightNotice); cell1.setBorder([DOMAIN_NAME]_B…"
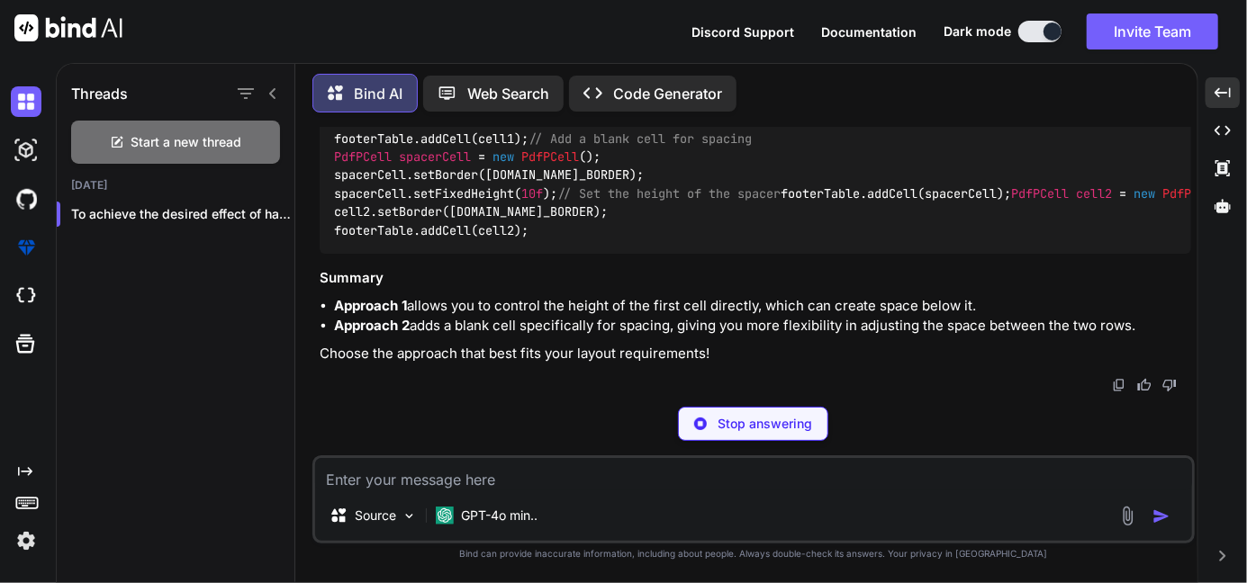
scroll to position [19073, 0]
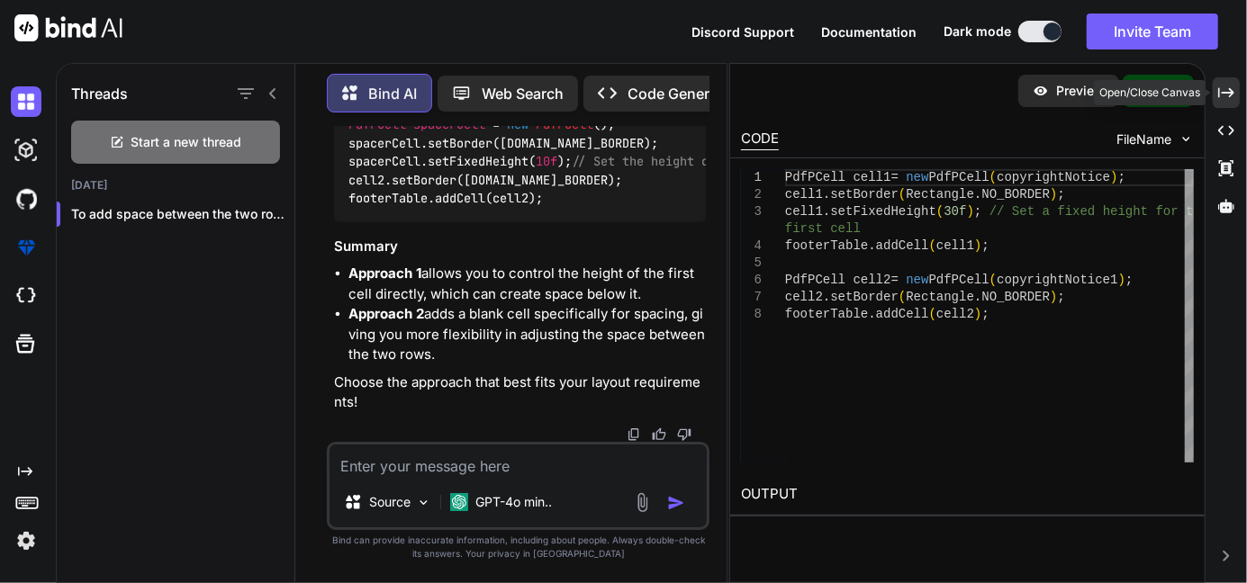
click at [1221, 96] on icon "Created with Pixso." at bounding box center [1226, 93] width 16 height 16
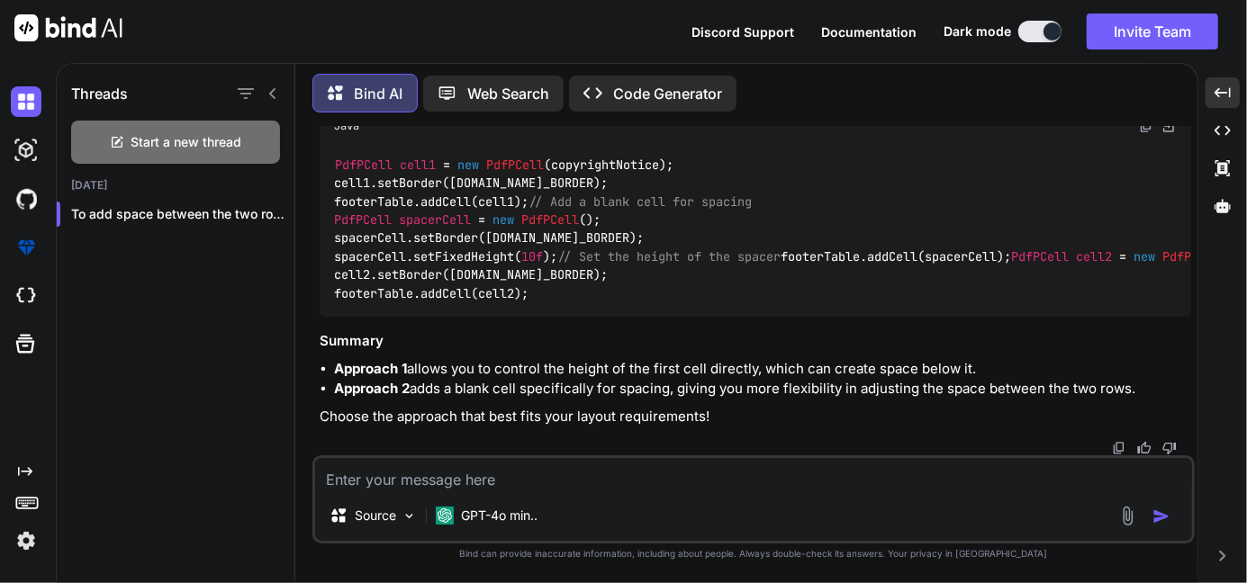
scroll to position [15143, 0]
click at [456, 474] on textarea at bounding box center [753, 474] width 877 height 32
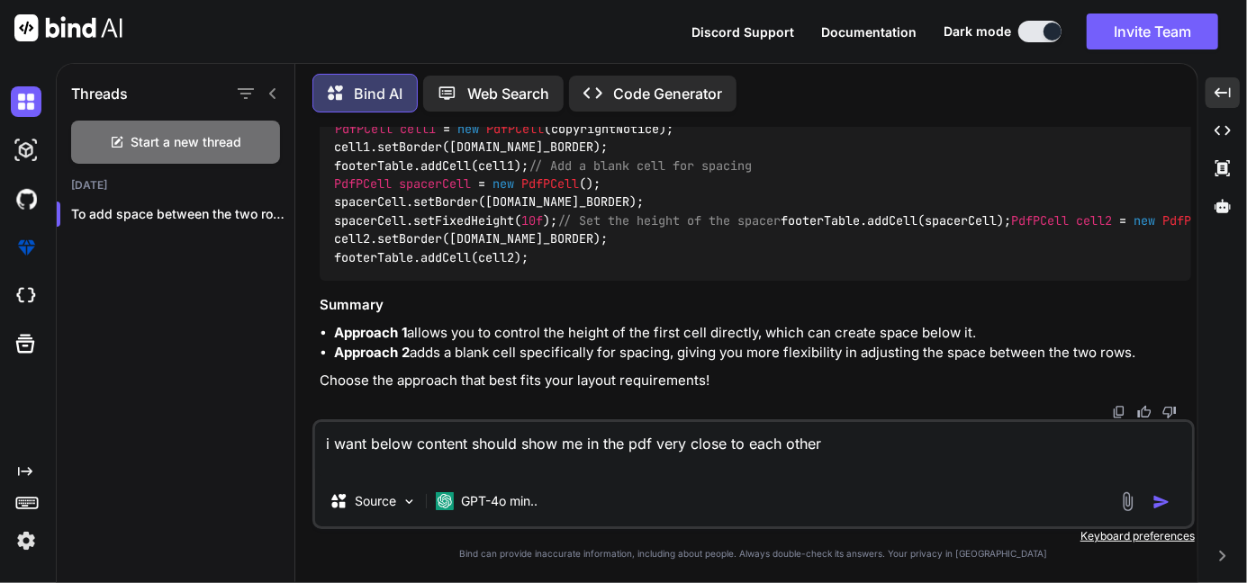
click at [401, 460] on textarea "i want below content should show me in the pdf very close to each other" at bounding box center [753, 449] width 877 height 54
paste textarea "Paragraph copyrightNotice = new Paragraph(new Chunk("Registered address: Commun…"
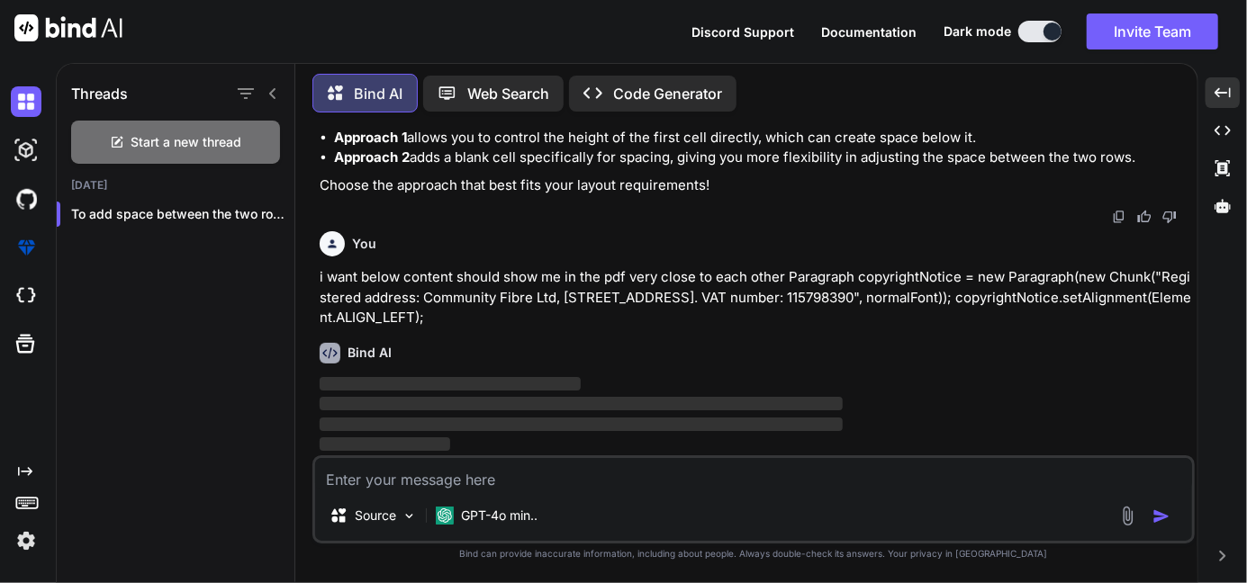
scroll to position [15374, 0]
click at [393, 463] on textarea at bounding box center [753, 474] width 877 height 32
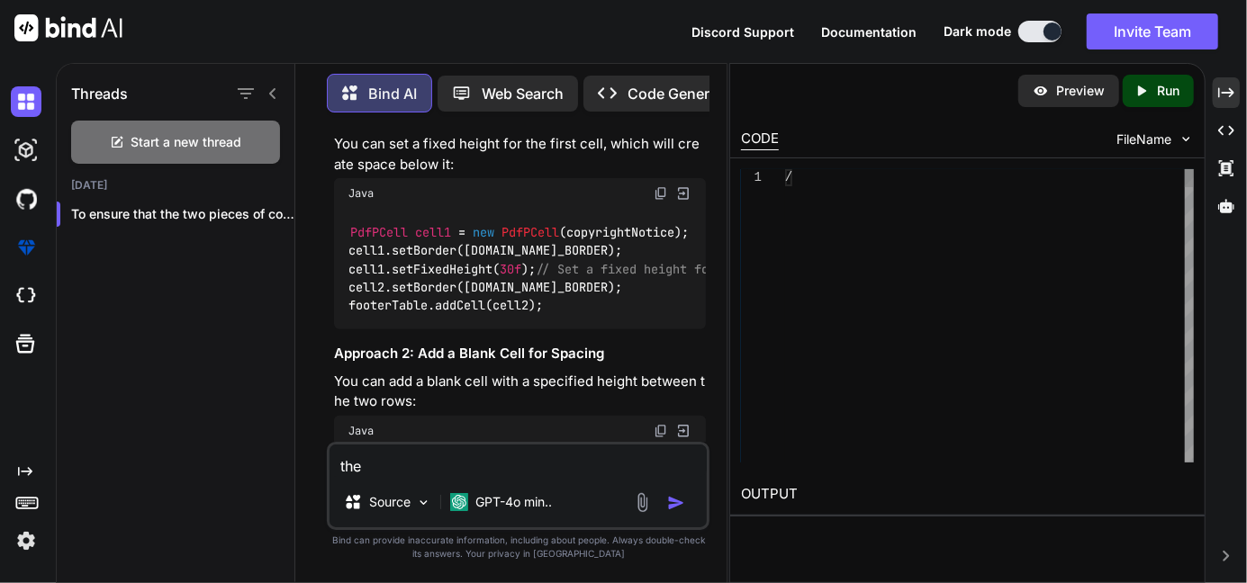
scroll to position [20925, 0]
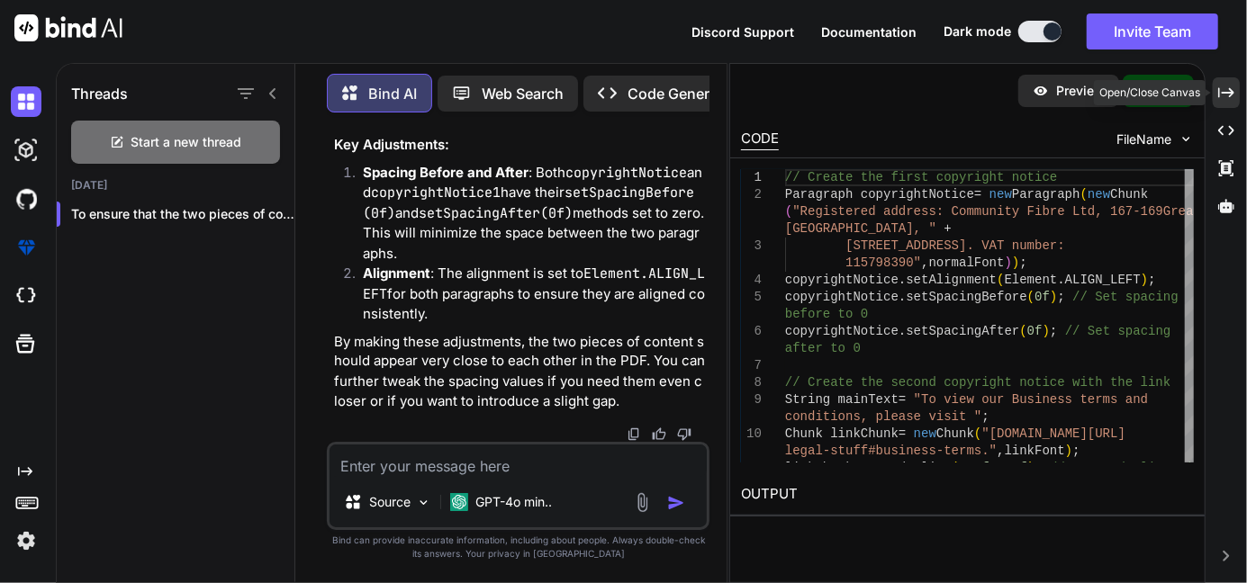
click at [1229, 101] on div "Created with Pixso." at bounding box center [1226, 92] width 27 height 31
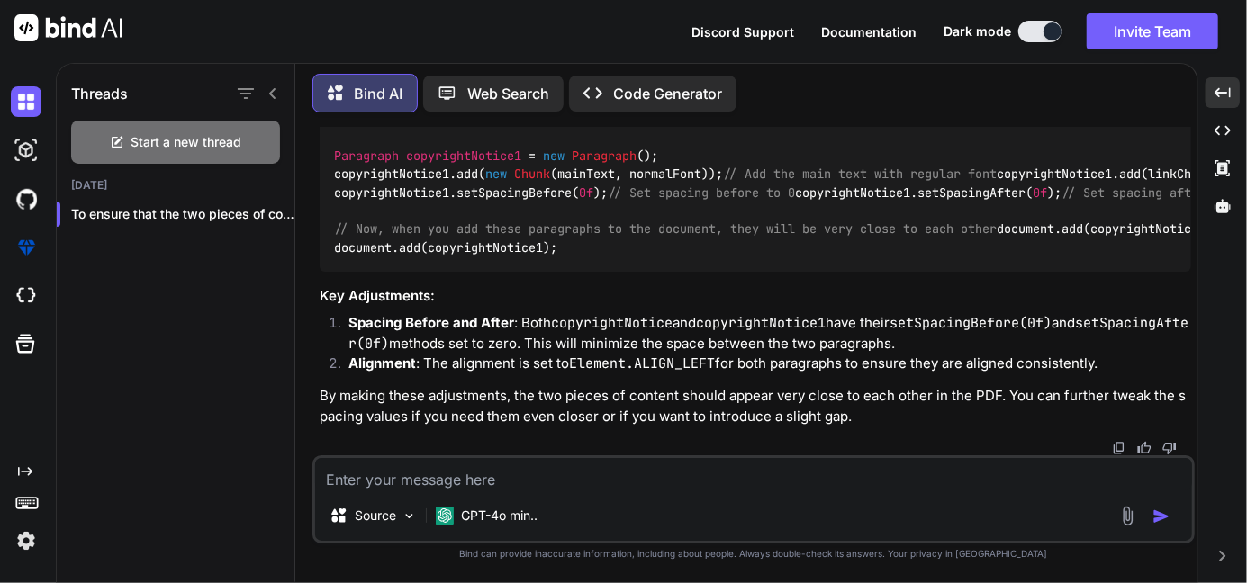
click at [336, 485] on textarea at bounding box center [753, 474] width 877 height 32
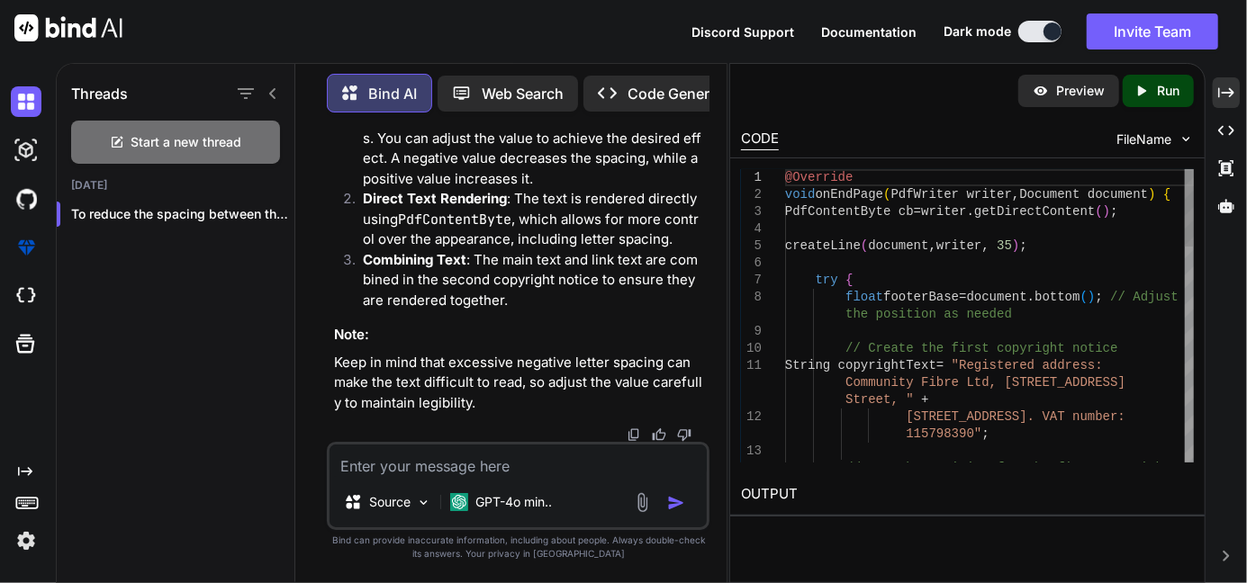
scroll to position [22863, 0]
click at [1230, 103] on div "Created with Pixso." at bounding box center [1226, 92] width 27 height 31
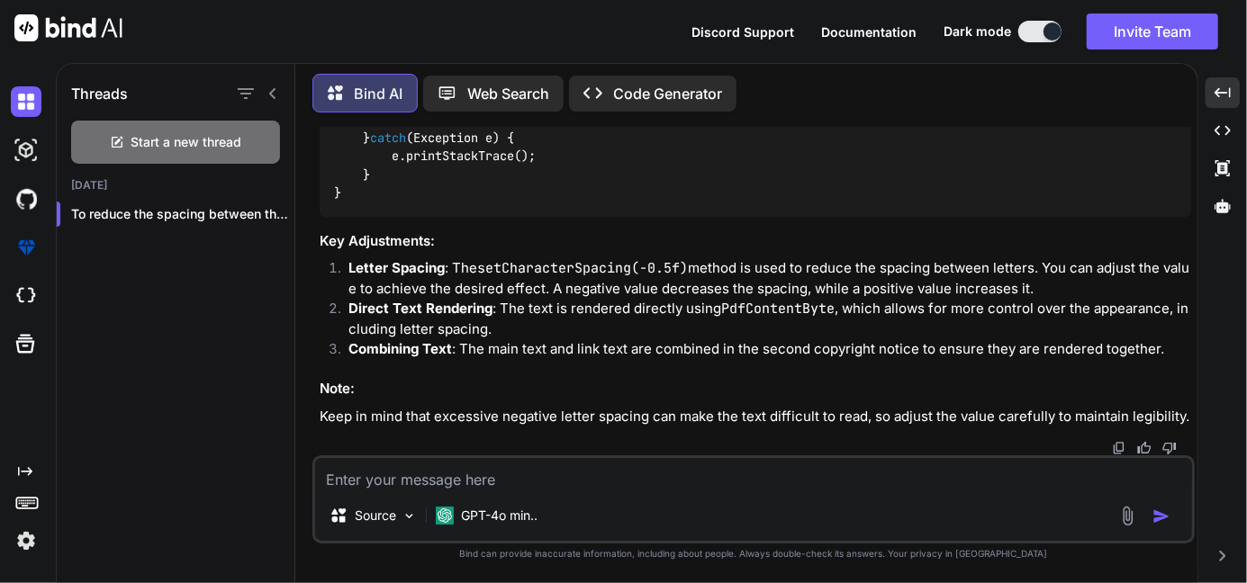
scroll to position [17430, 0]
click at [544, 464] on textarea at bounding box center [753, 474] width 877 height 32
paste textarea "@Override void onEndPage(PdfWriter writer, Document document) { // Create a Pdf…"
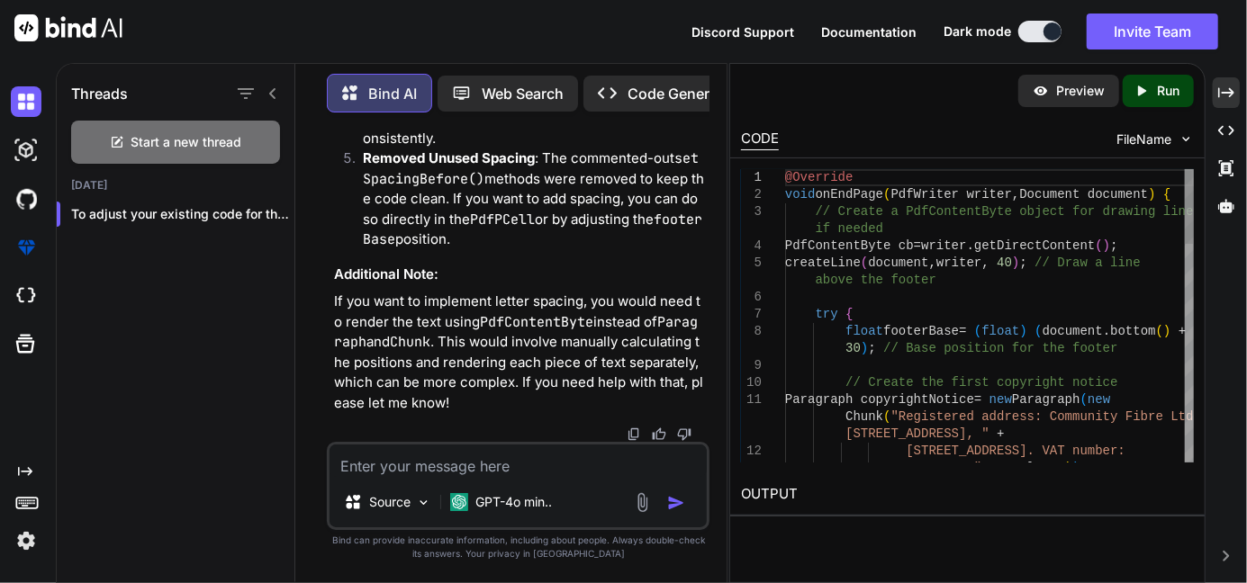
scroll to position [25142, 0]
click at [1232, 86] on icon "Created with Pixso." at bounding box center [1226, 93] width 16 height 16
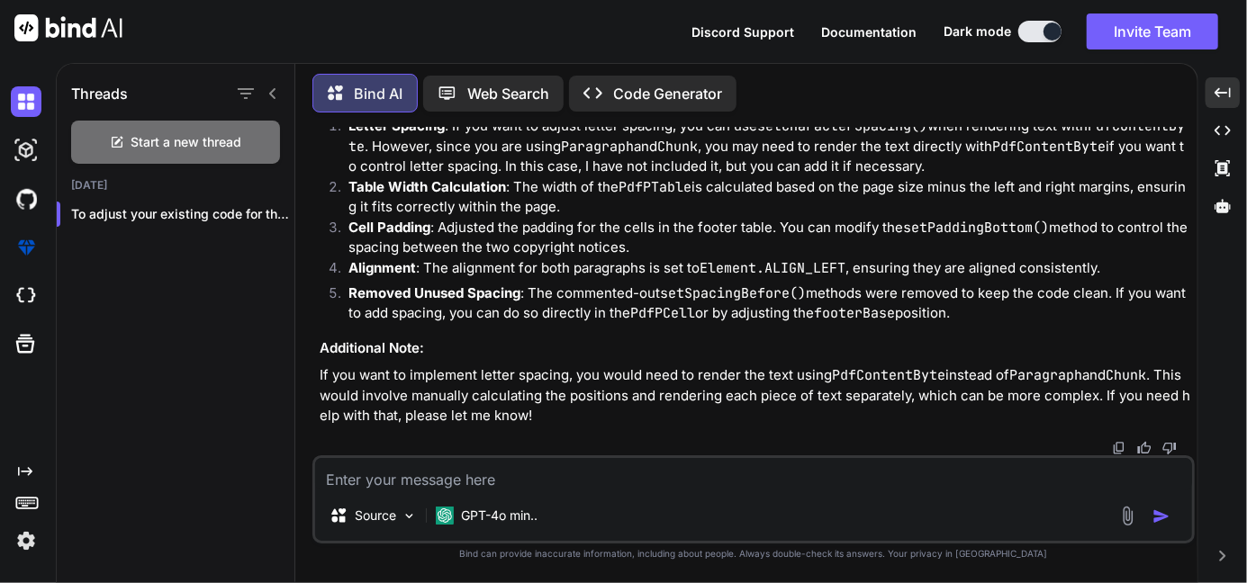
scroll to position [18376, 0]
drag, startPoint x: 761, startPoint y: 290, endPoint x: 380, endPoint y: 252, distance: 382.7
copy code "Paragraph copyrightNotice = new Paragraph ( new Chunk ( "Registered address: Co…"
click at [339, 473] on textarea at bounding box center [753, 474] width 877 height 32
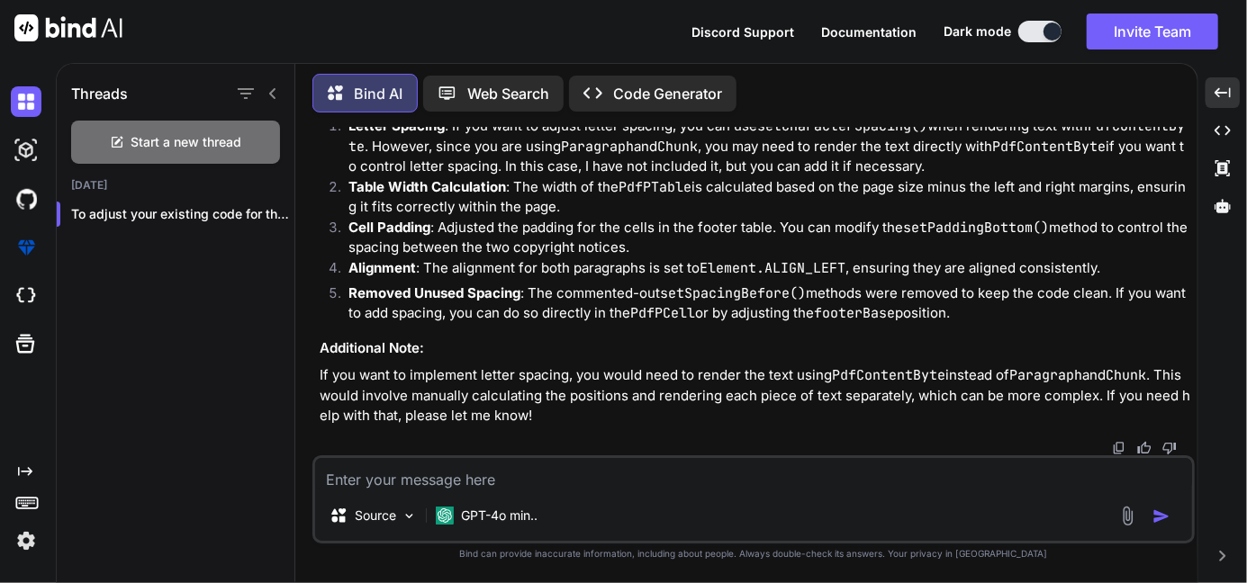
paste textarea "Paragraph copyrightNotice = new Paragraph(new Chunk("Registered address: Commun…"
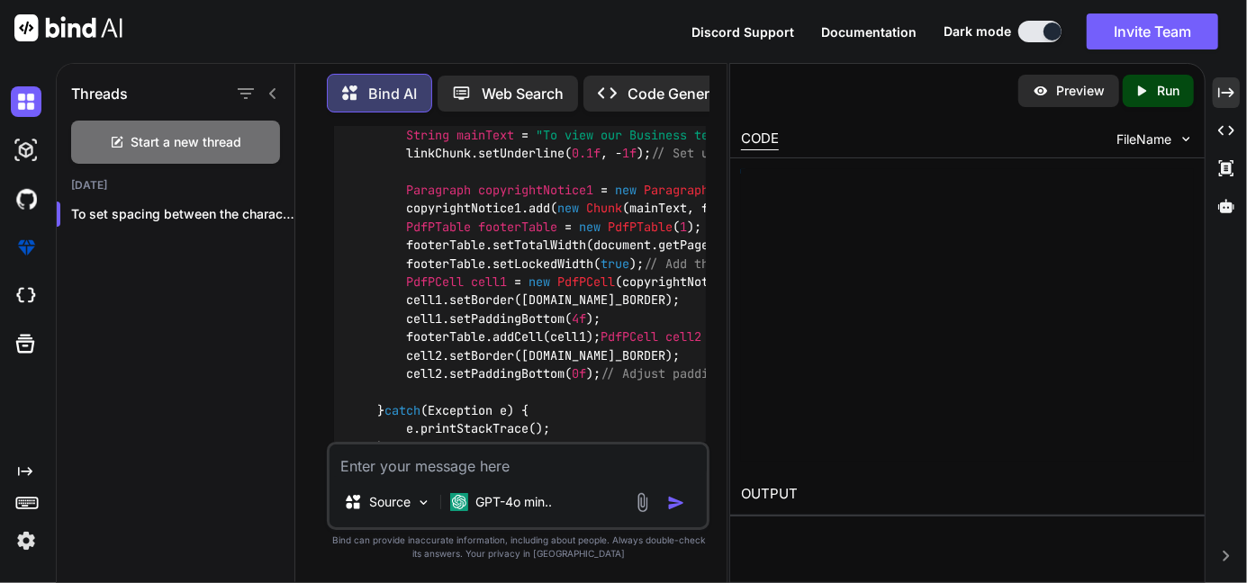
scroll to position [26788, 0]
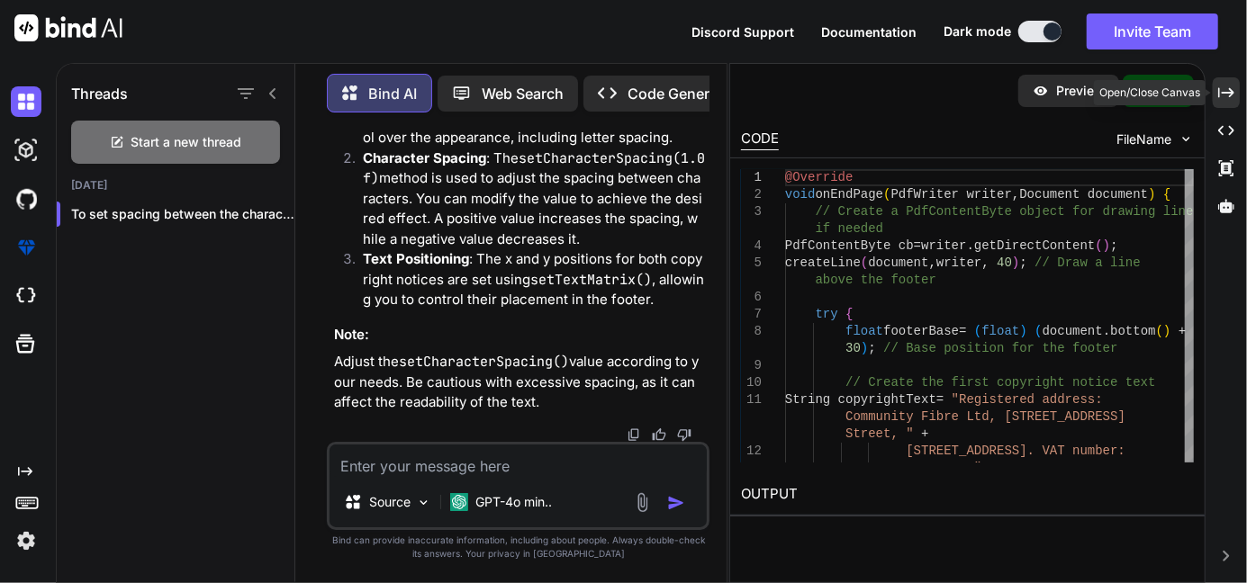
click at [1223, 93] on icon at bounding box center [1226, 92] width 16 height 10
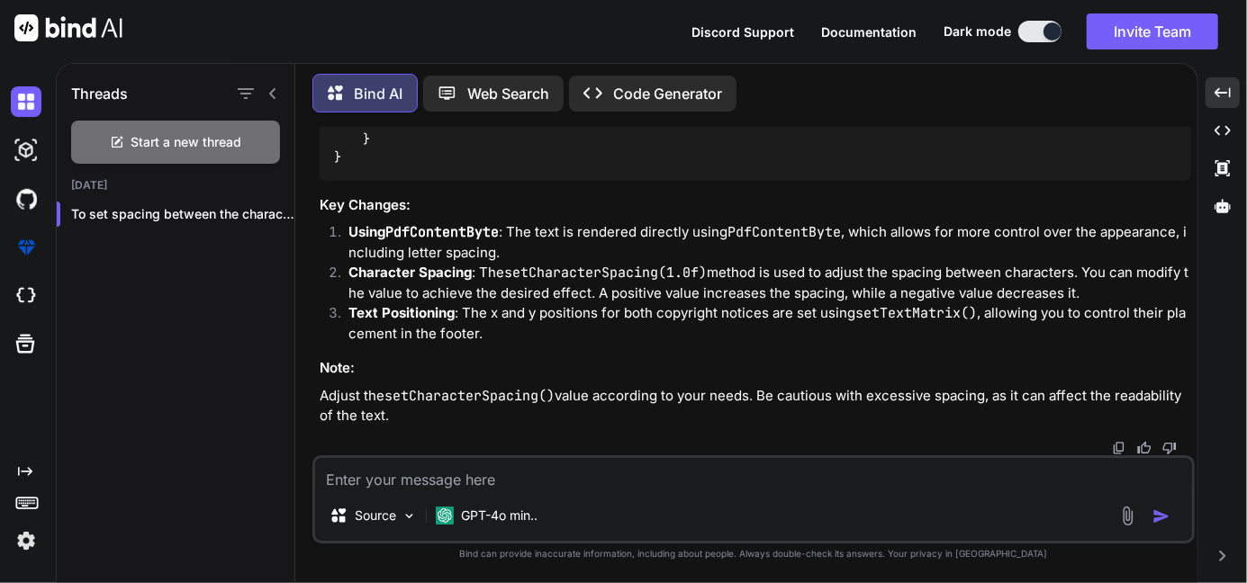
scroll to position [20068, 0]
drag, startPoint x: 530, startPoint y: 385, endPoint x: 376, endPoint y: 204, distance: 237.6
copy code "cb.saveState(); cb.beginText(); cb.setFontAndSize(normalFont.getBaseFont(), 8 )…"
